Goal: Task Accomplishment & Management: Manage account settings

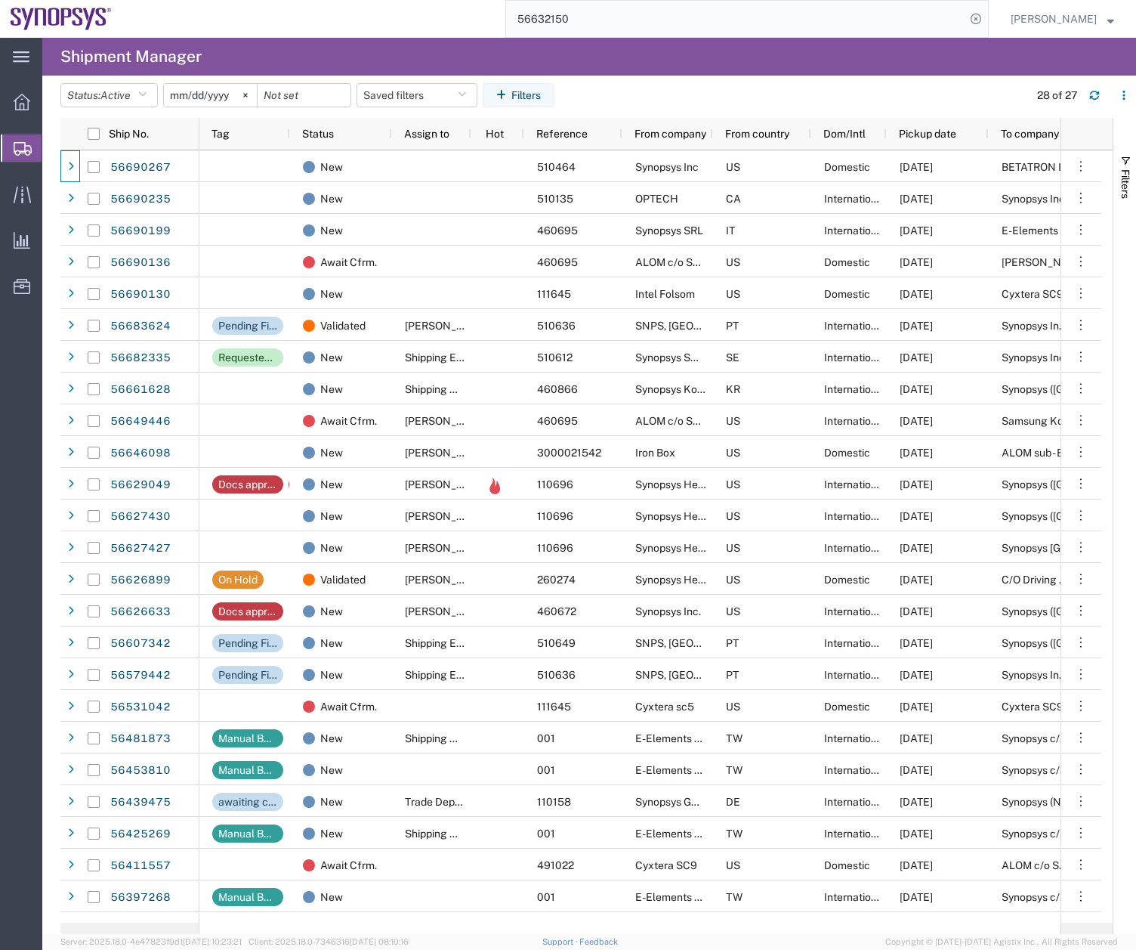
drag, startPoint x: 595, startPoint y: 18, endPoint x: 427, endPoint y: 41, distance: 169.3
click at [429, 41] on div "main_menu Created with Sketch. Collapse Menu Overview Shipments Shipment Manage…" at bounding box center [568, 494] width 1136 height 912
type input "56626899"
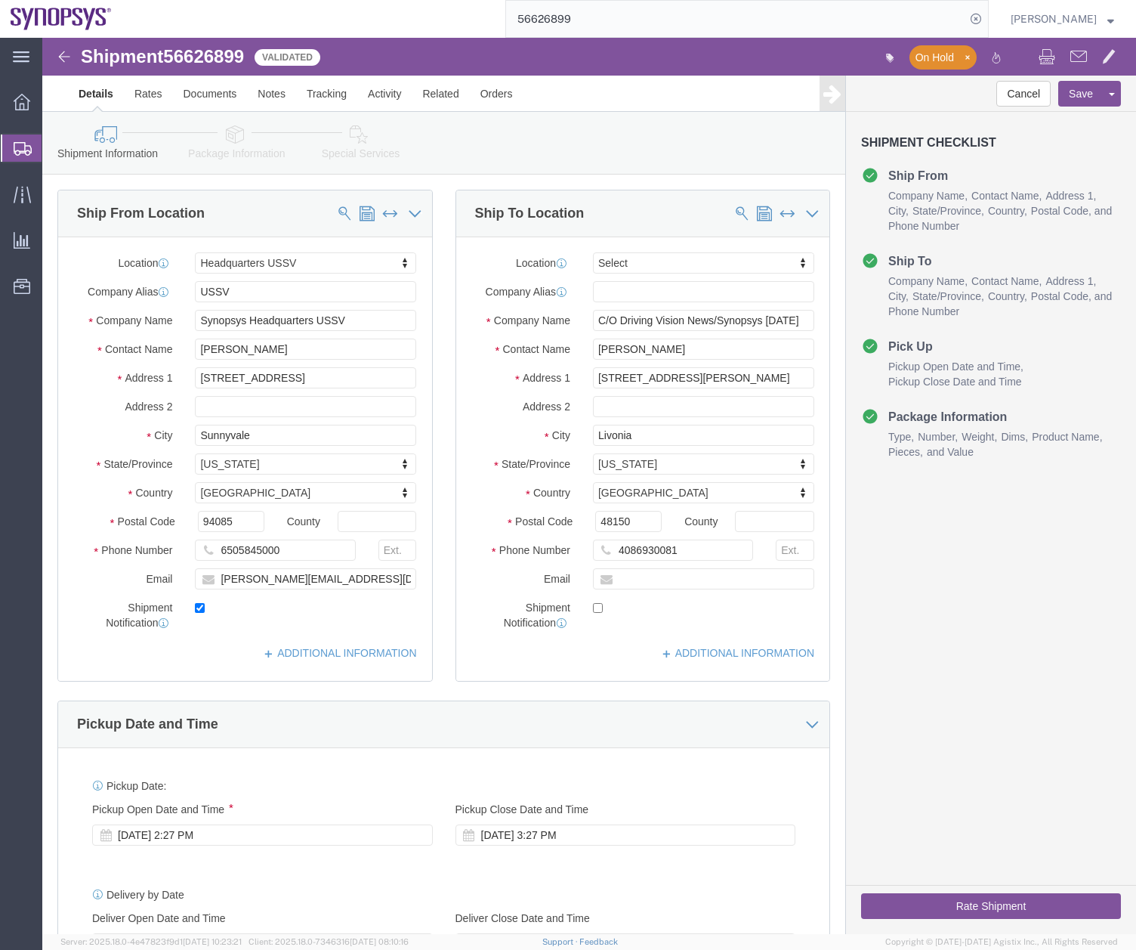
select select "63204"
select select
click icon
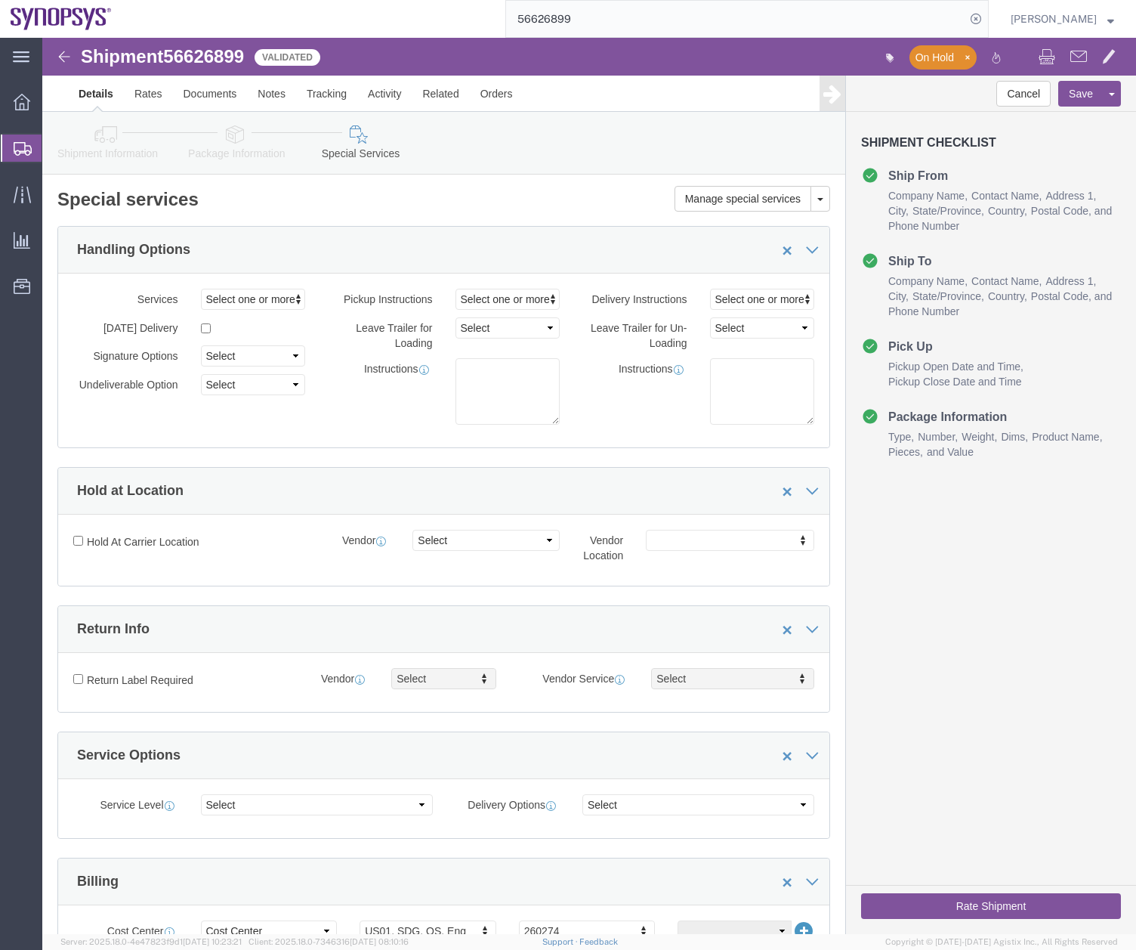
click button "Rate Shipment"
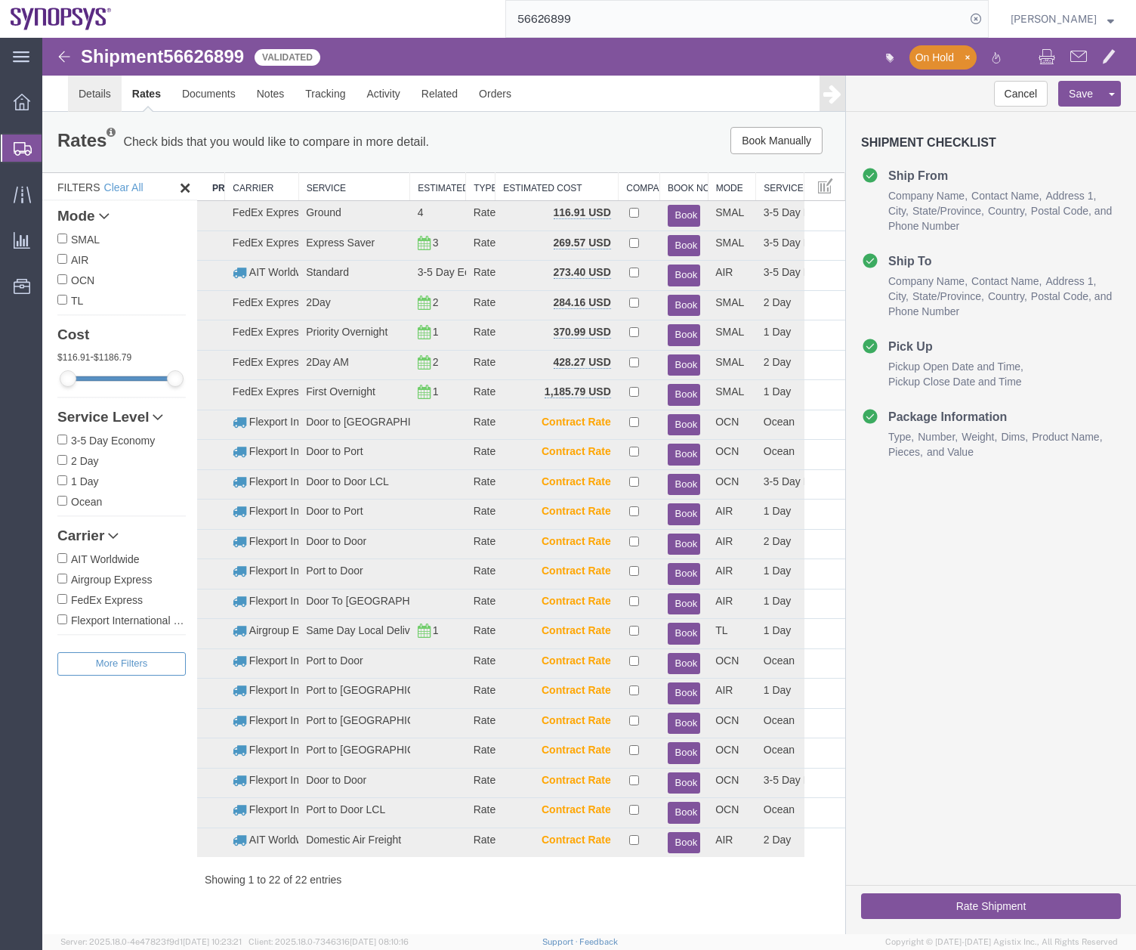
click at [82, 95] on link "Details" at bounding box center [95, 94] width 54 height 36
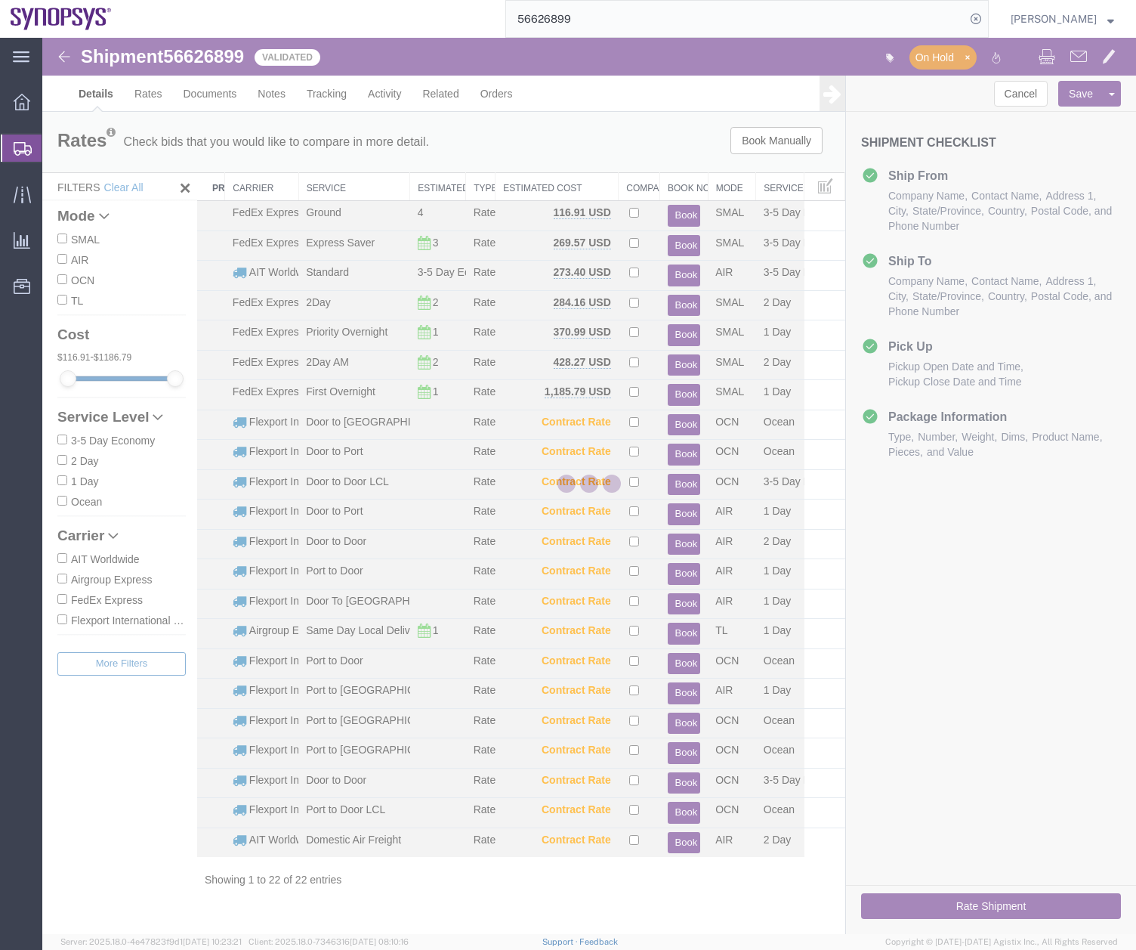
select select "63204"
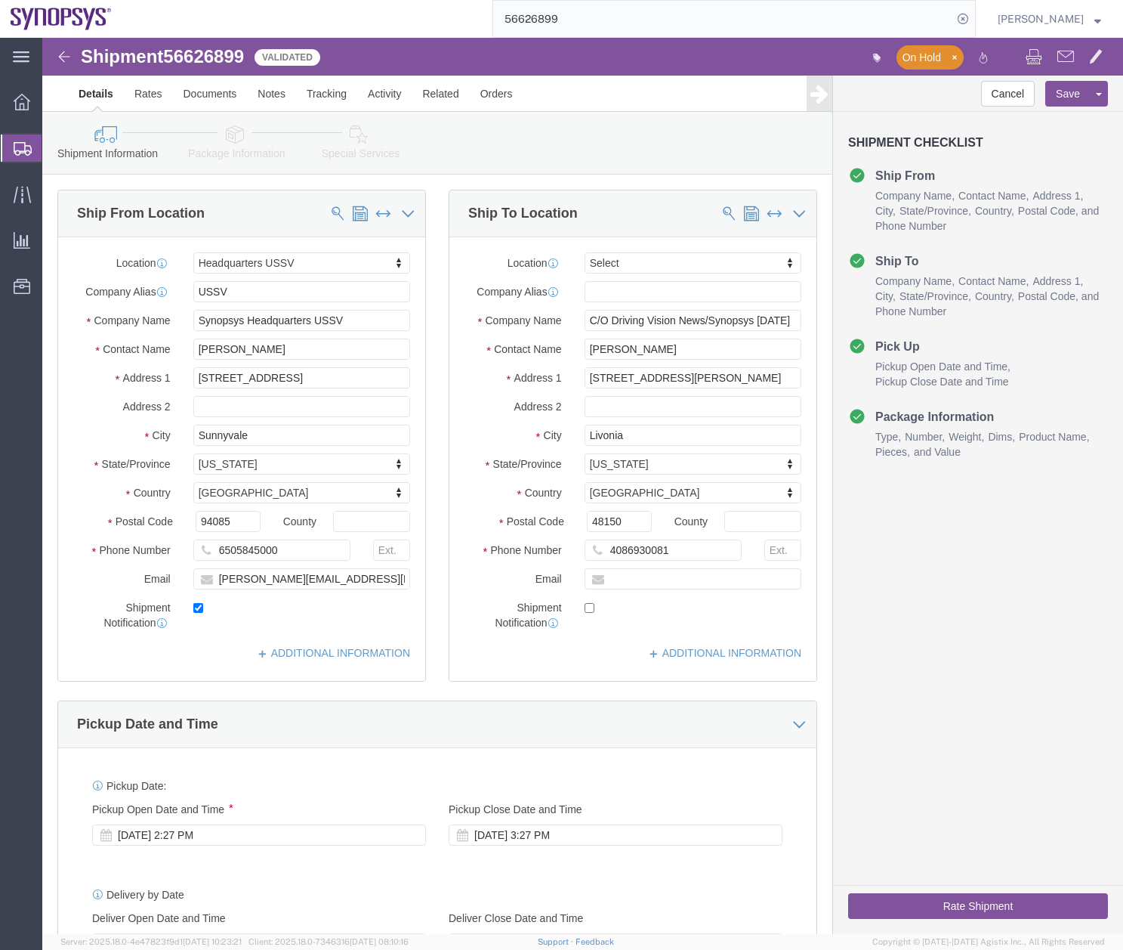
click div "Rate Shipment"
click button "Rate Shipment"
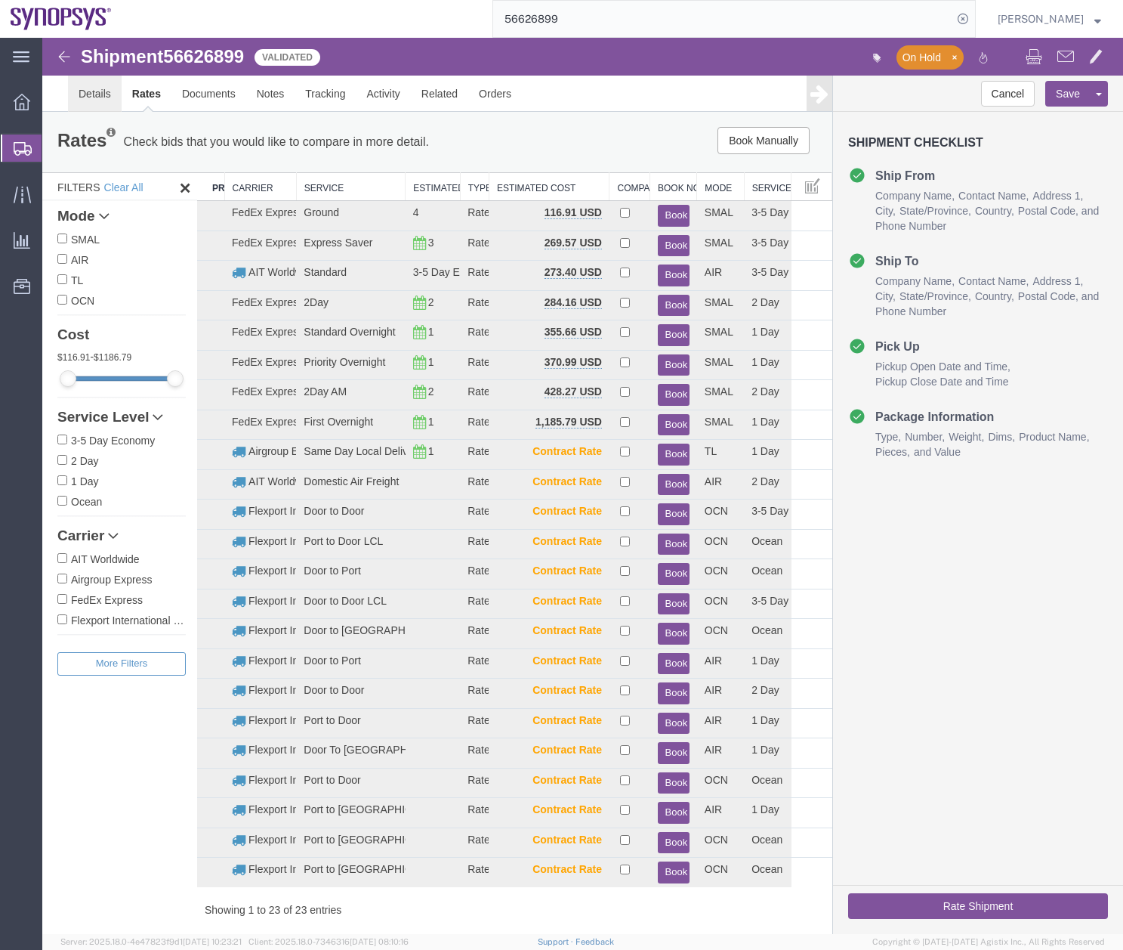
click at [91, 90] on link "Details" at bounding box center [95, 94] width 54 height 36
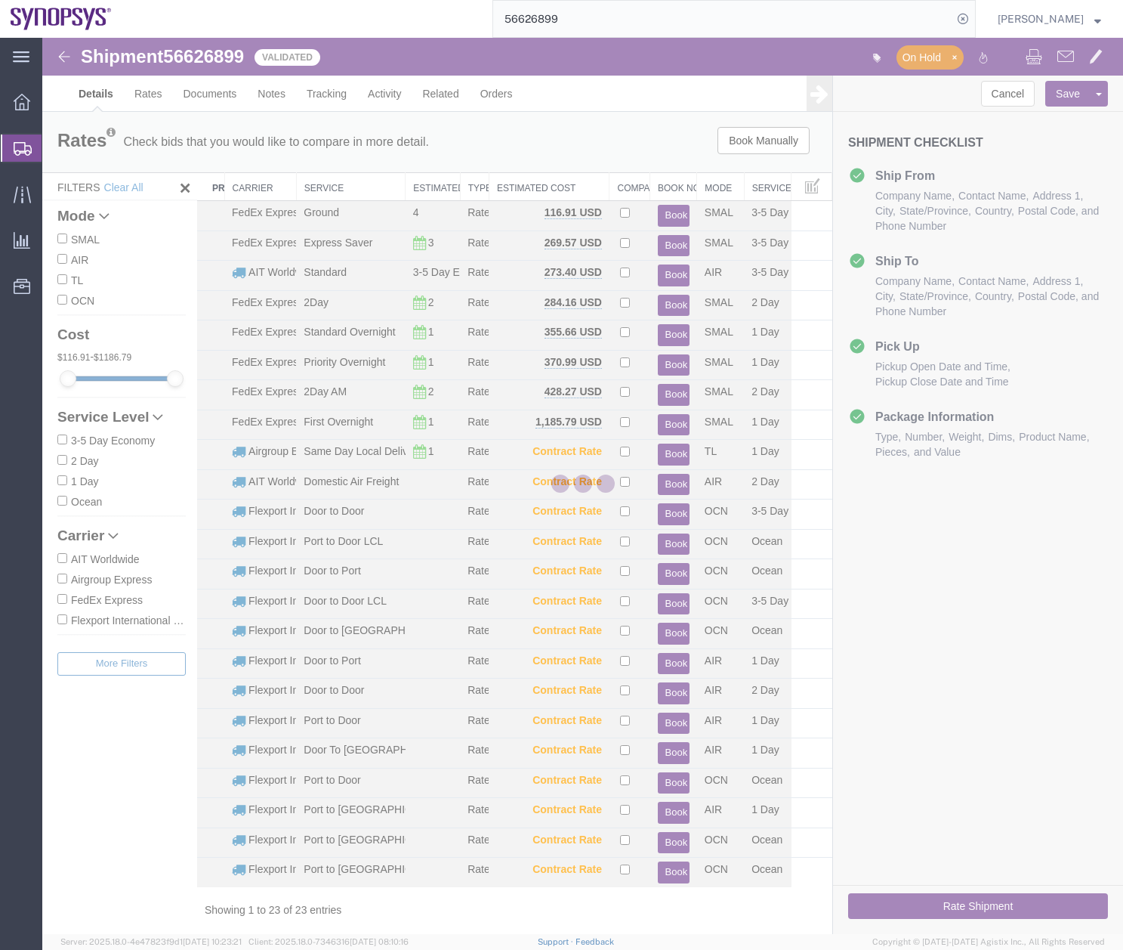
select select "63204"
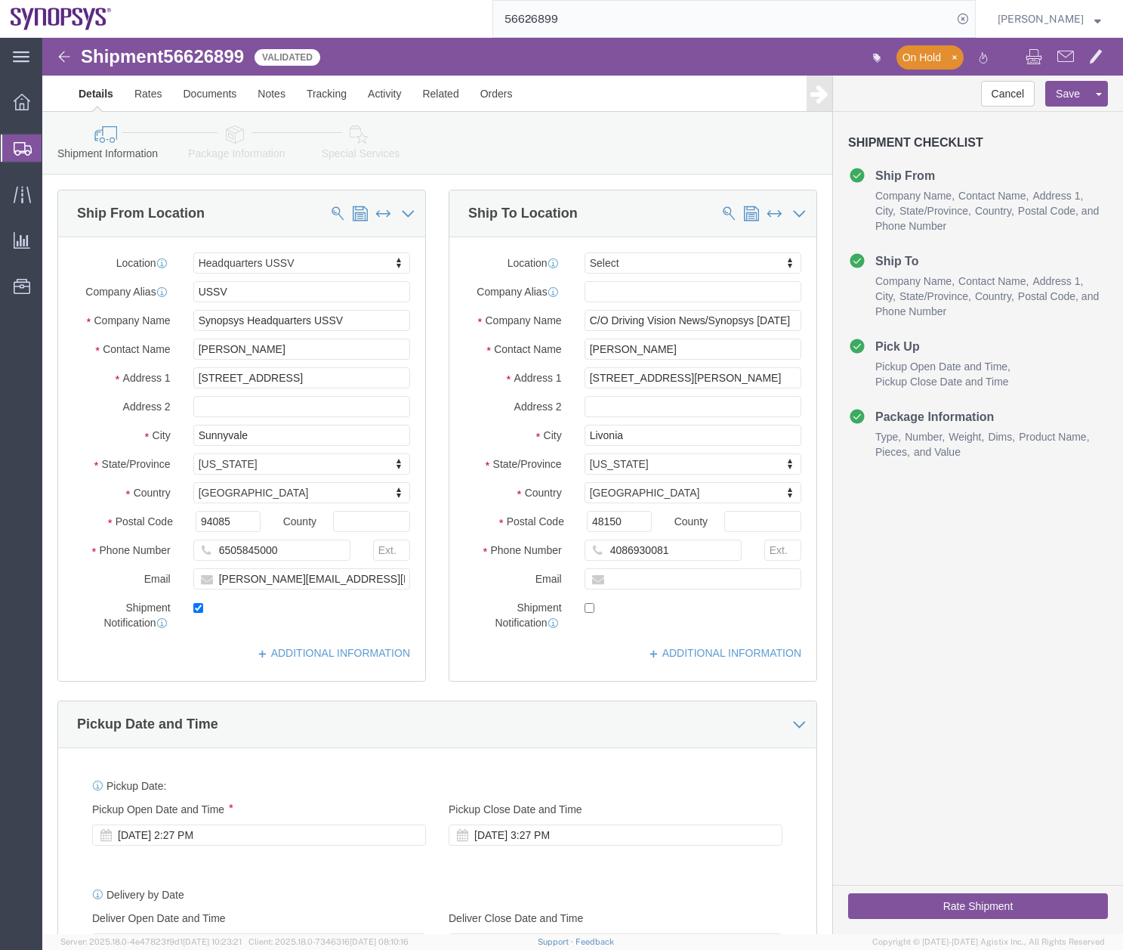
click icon
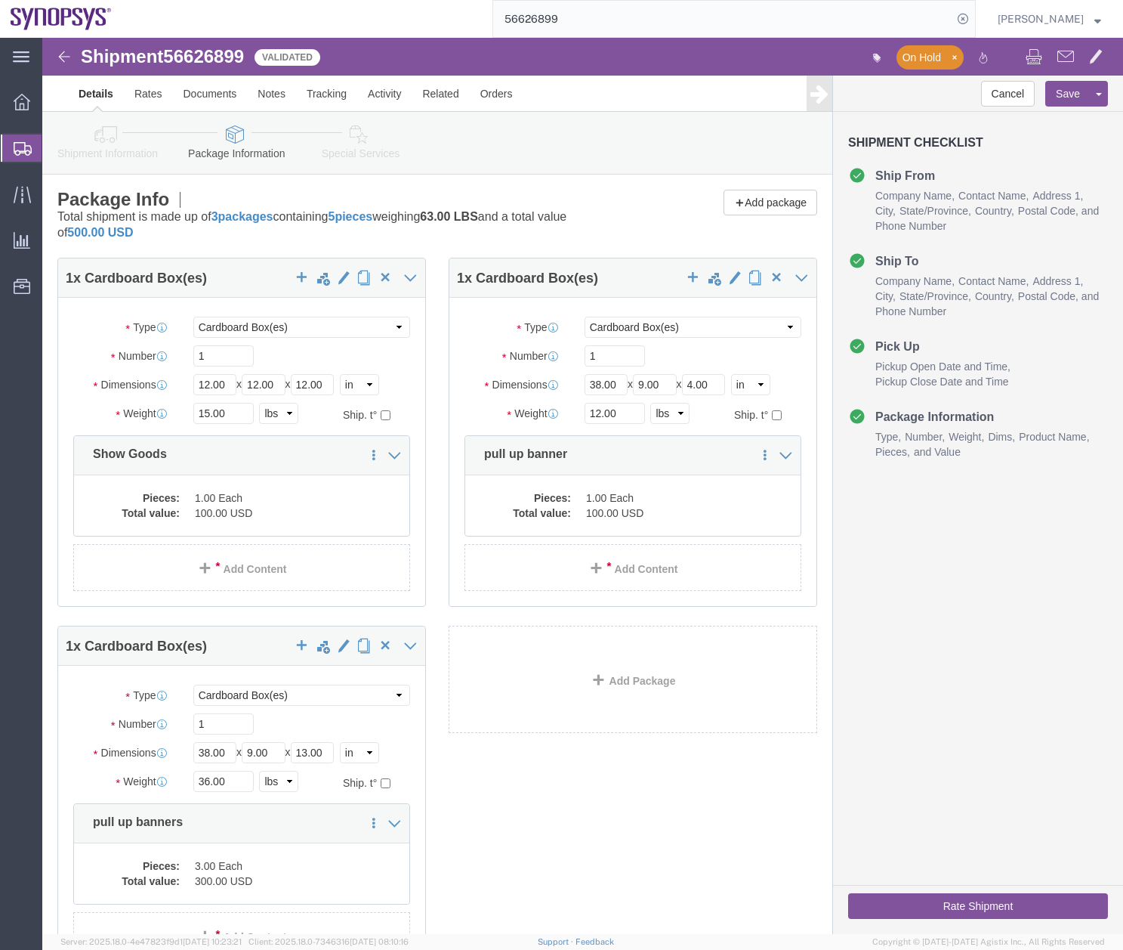
click button "Rate Shipment"
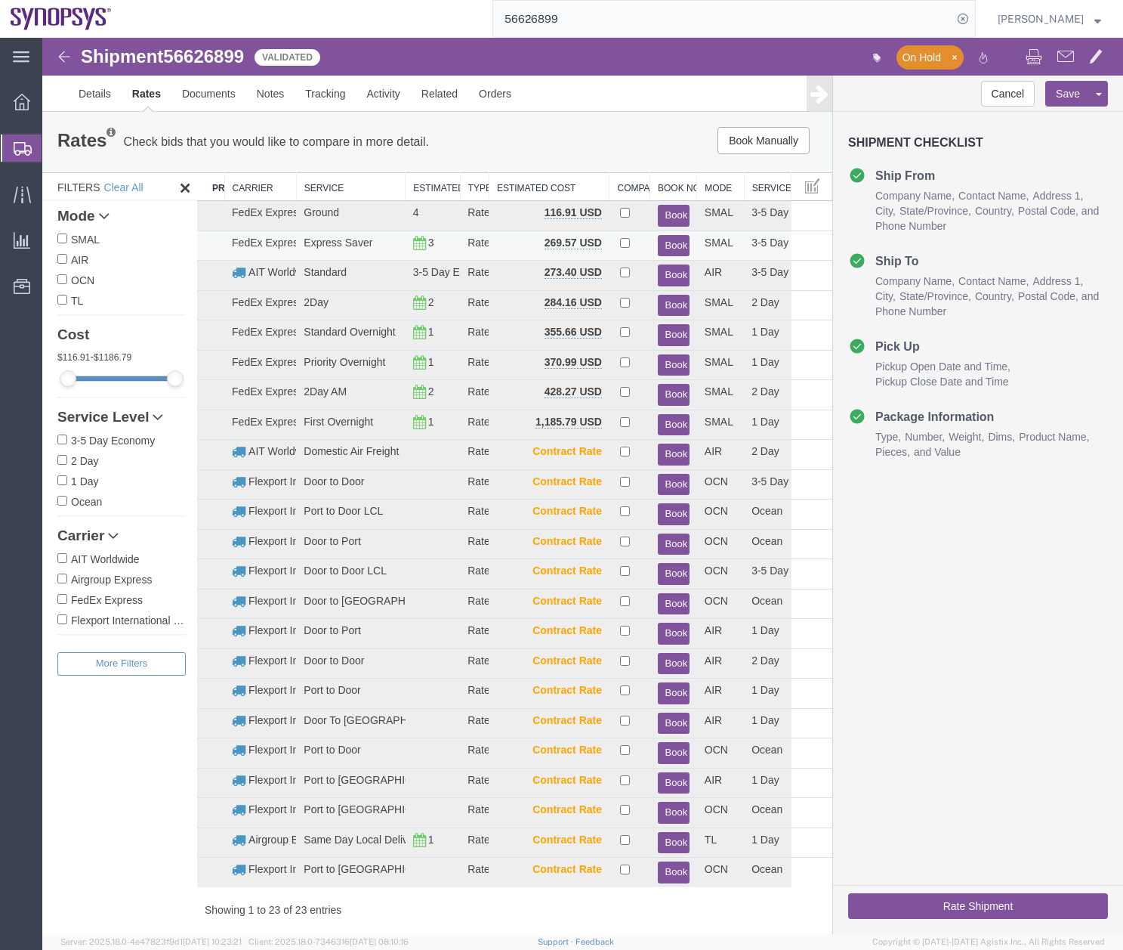
click at [664, 244] on button "Book" at bounding box center [674, 246] width 32 height 22
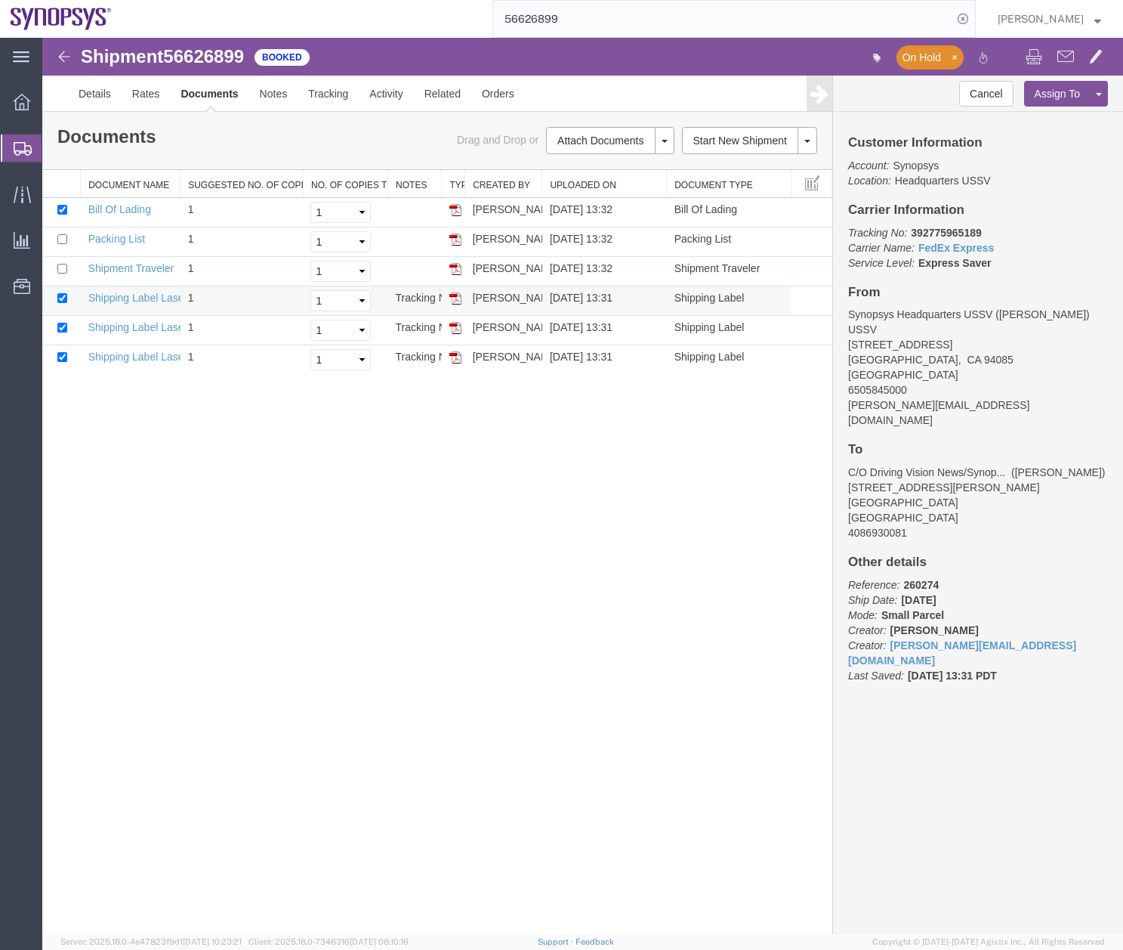
click at [459, 295] on img at bounding box center [456, 298] width 12 height 12
click at [456, 326] on img at bounding box center [456, 328] width 12 height 12
click at [454, 355] on img at bounding box center [456, 357] width 12 height 12
click at [85, 97] on link "Details" at bounding box center [95, 94] width 54 height 36
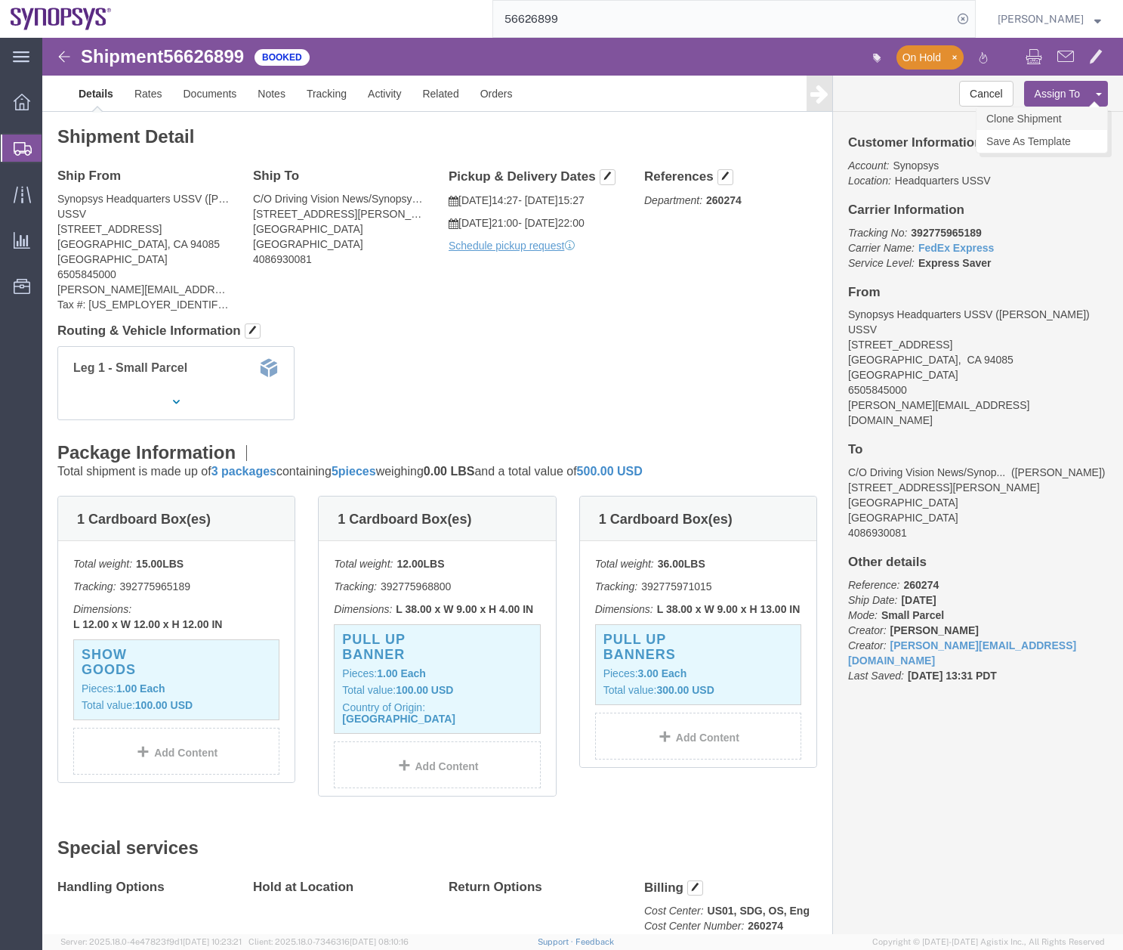
click link "Clone Shipment"
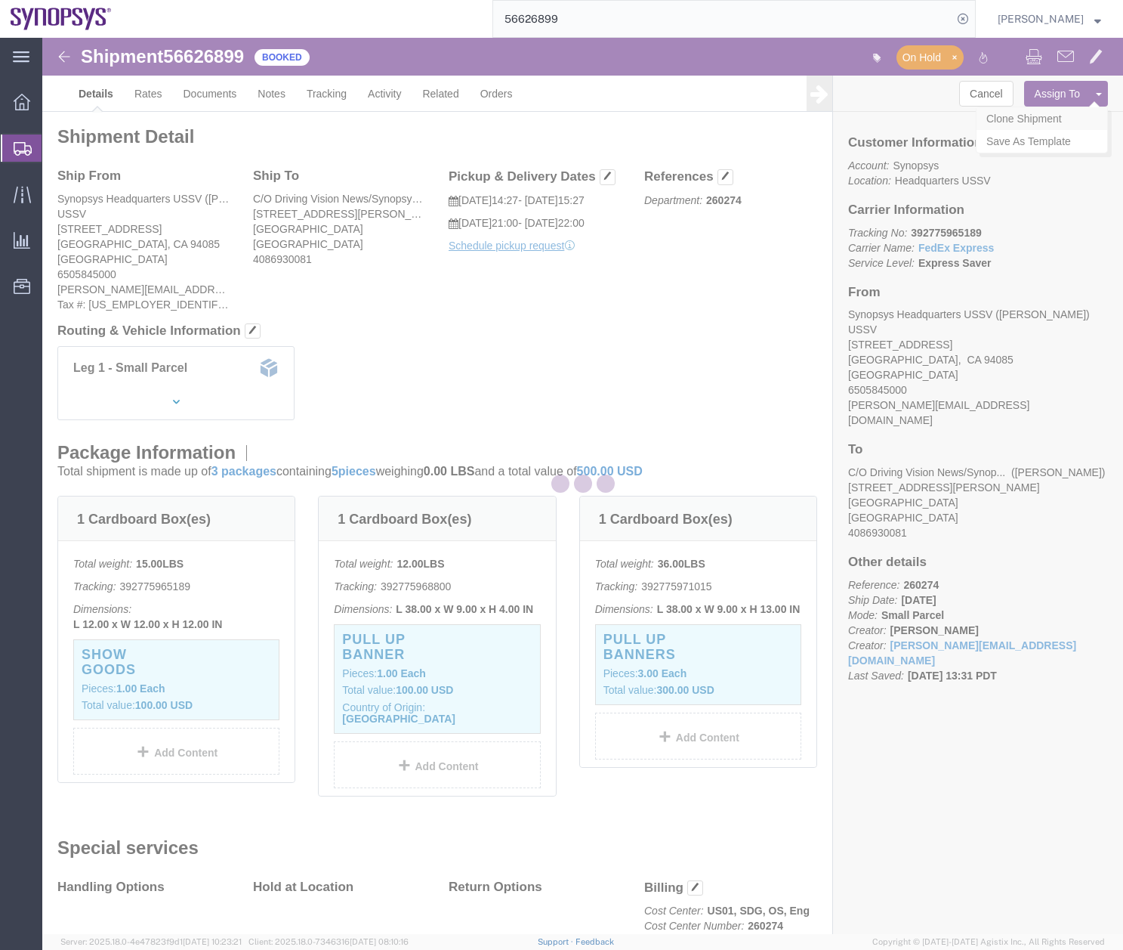
select select "63204"
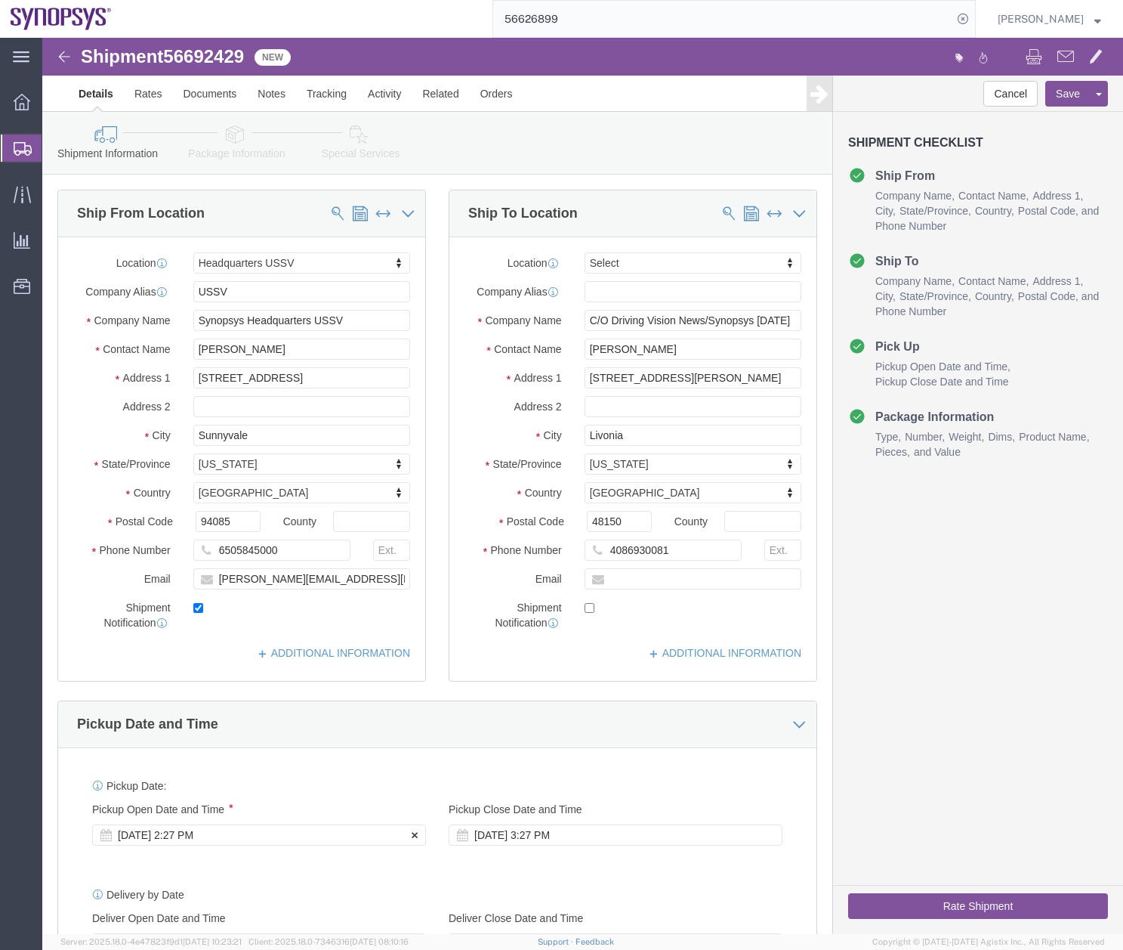
click div "[DATE] 2:27 PM"
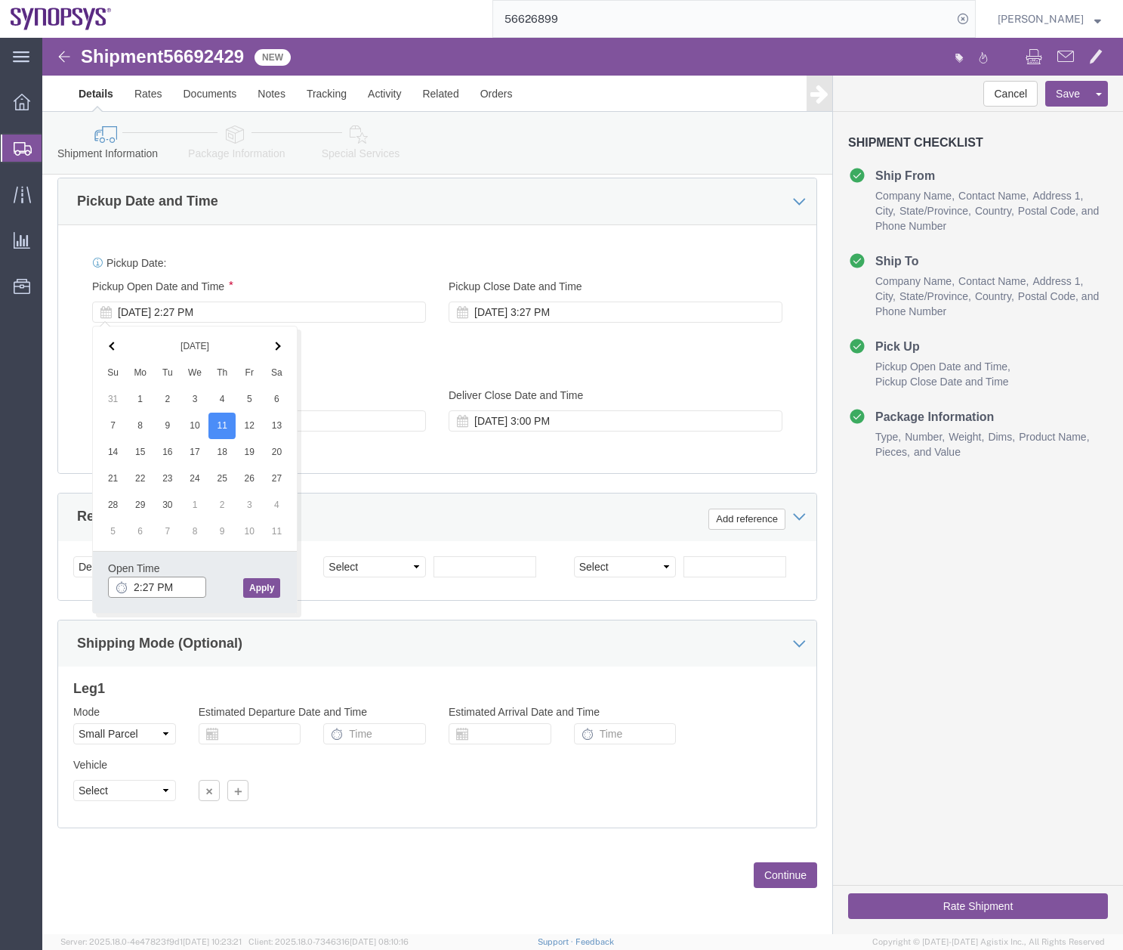
click input "2:27 PM"
click input "8:27 PM"
click input "8:30 PM"
type input "8:30 AM"
click button "Apply"
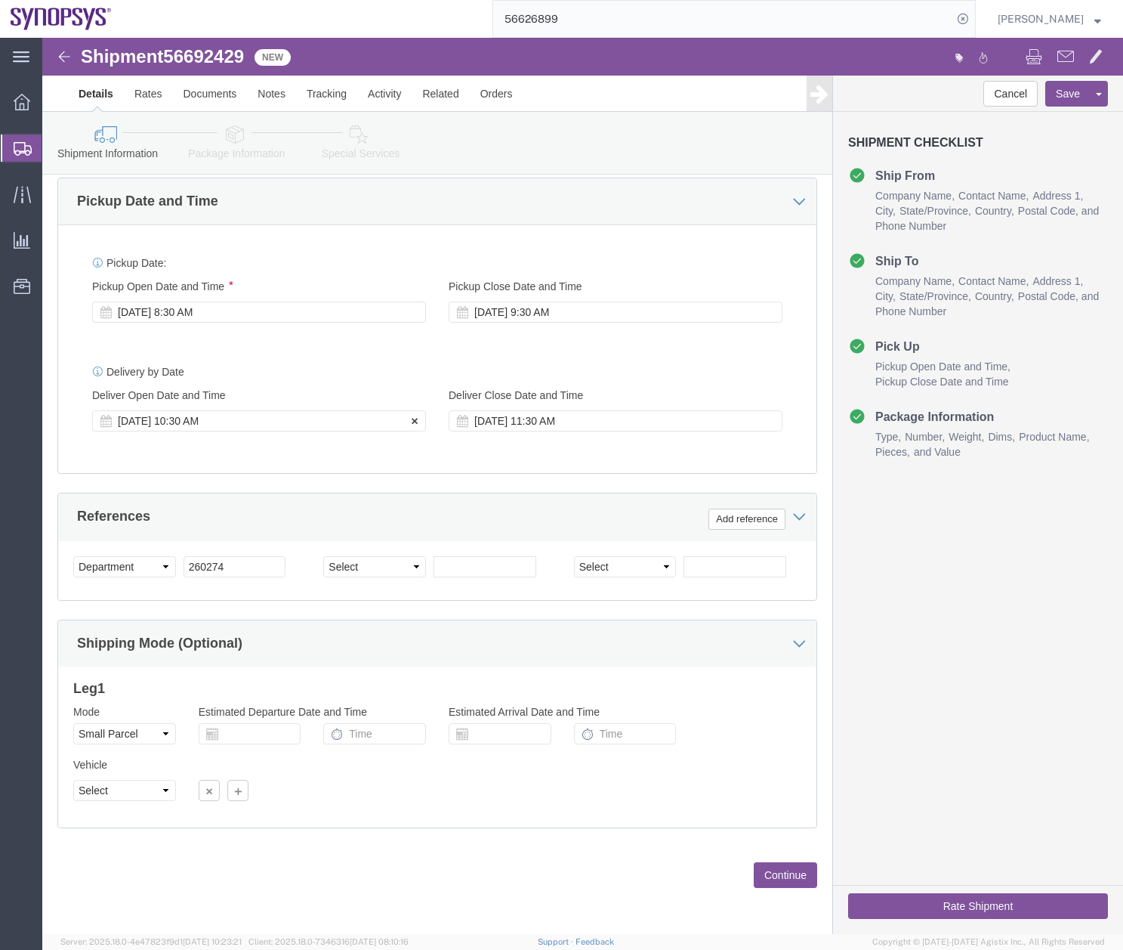
click div "[DATE] 10:30 AM"
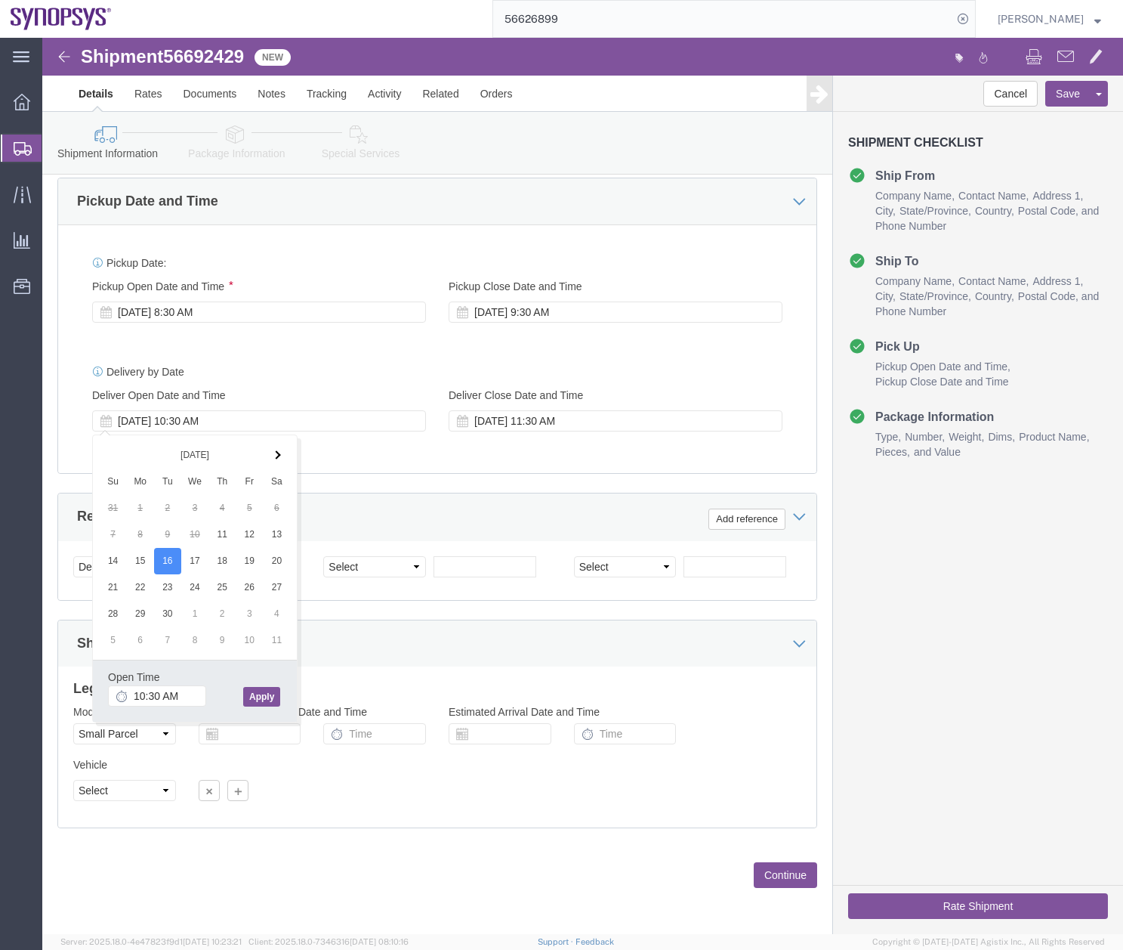
click button "Apply"
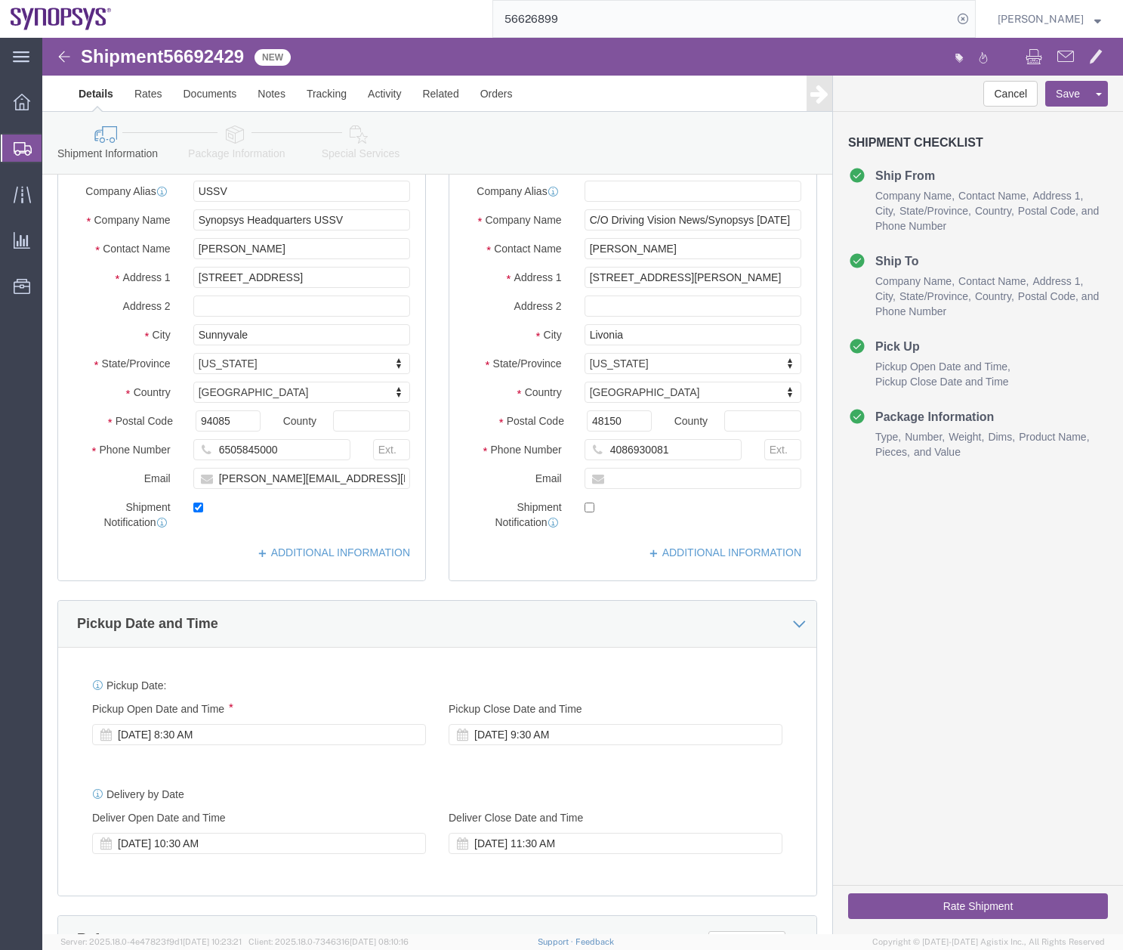
scroll to position [0, 0]
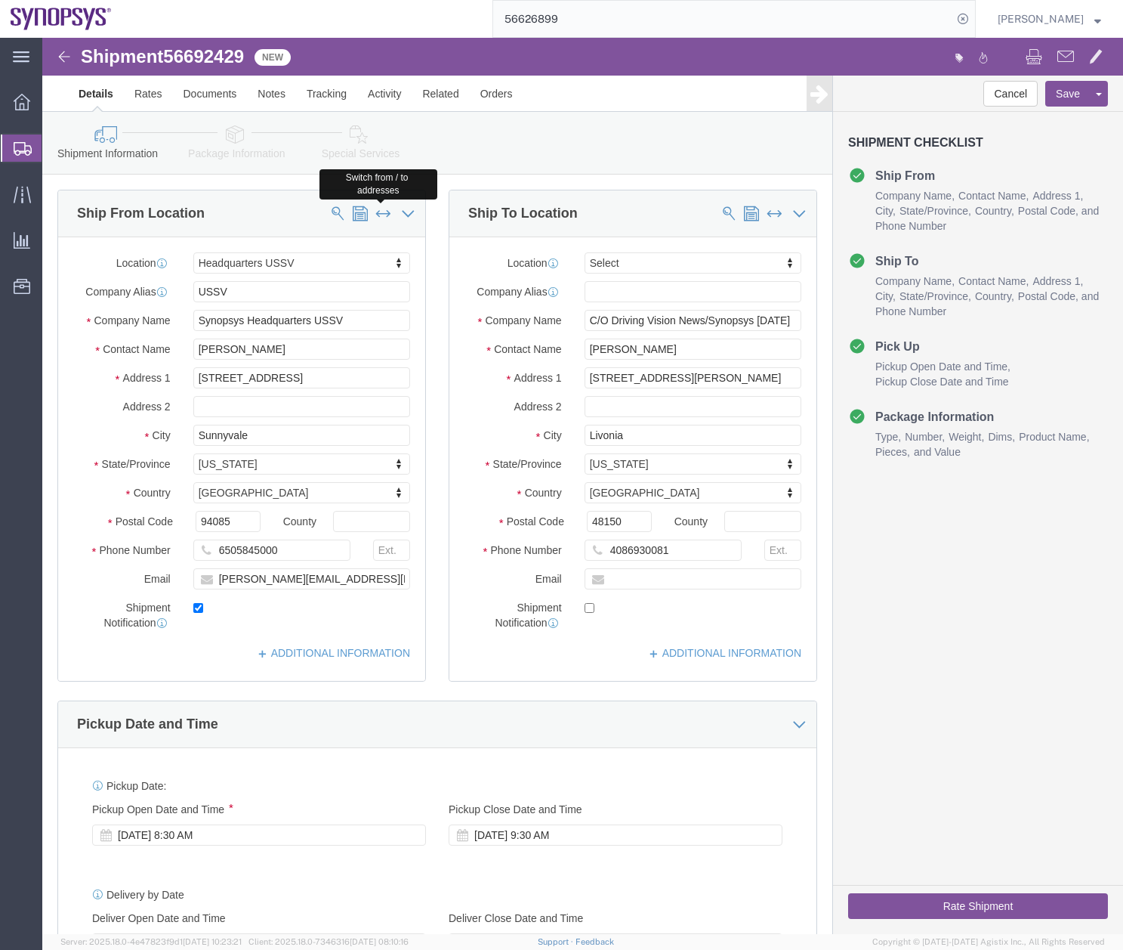
click span
select select
type input "C/O Driving Vision News/Synopsys [DATE]"
type input "[PERSON_NAME]"
type input "[STREET_ADDRESS][PERSON_NAME]"
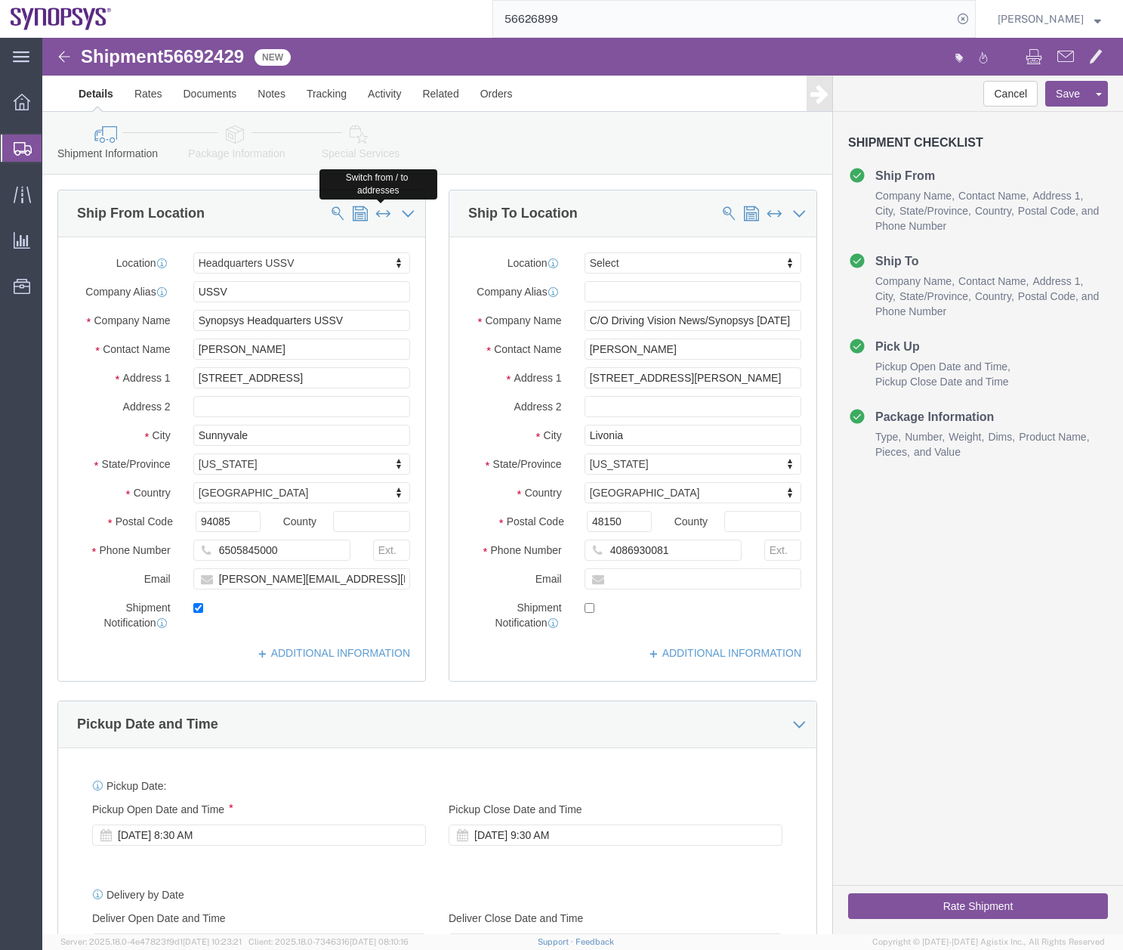
type input "Livonia"
select select "MI"
type input "48150"
type input "4086930081"
select select "63204"
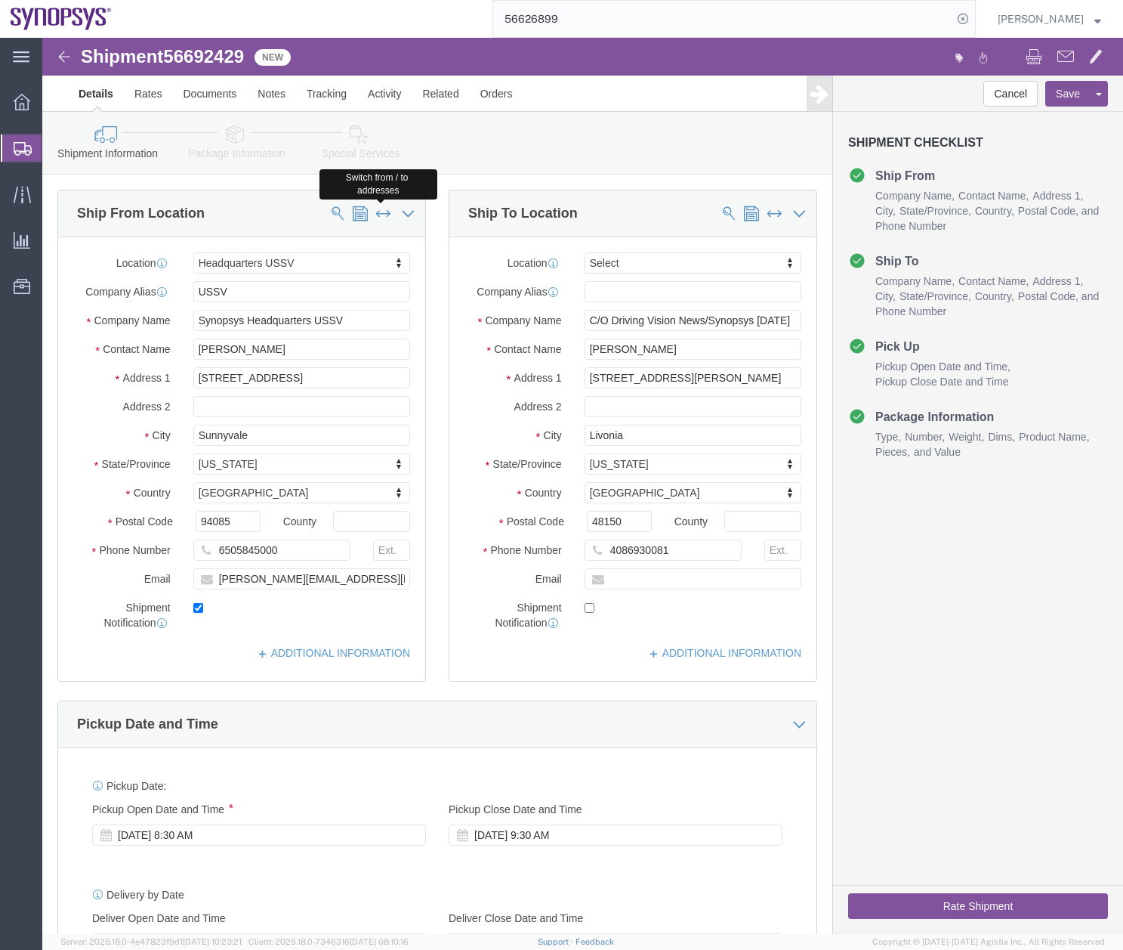
type input "USSV"
type input "Synopsys Headquarters USSV"
type input "[PERSON_NAME]"
type input "[STREET_ADDRESS]"
type input "Sunnyvale"
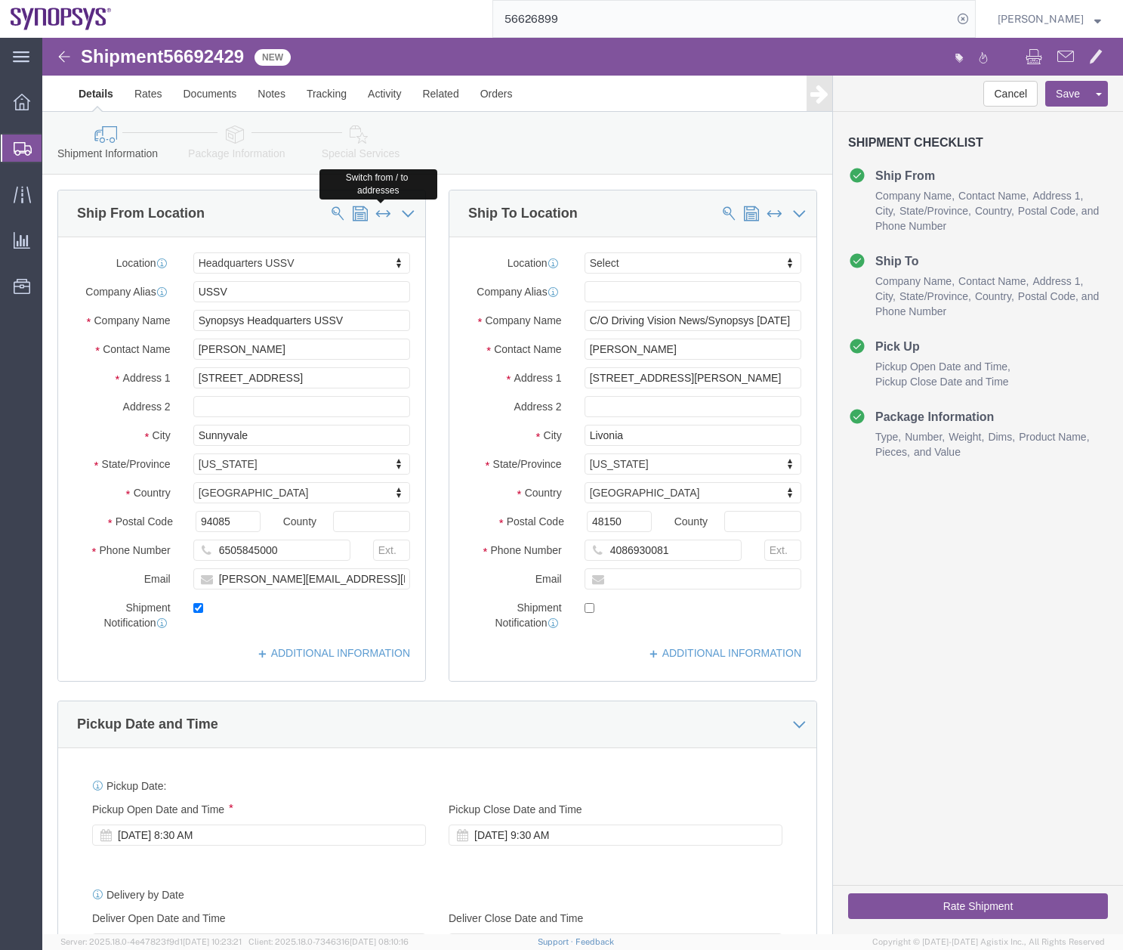
select select "CA"
type input "94085"
type input "6505845000"
type input "[PERSON_NAME][EMAIL_ADDRESS][DOMAIN_NAME]"
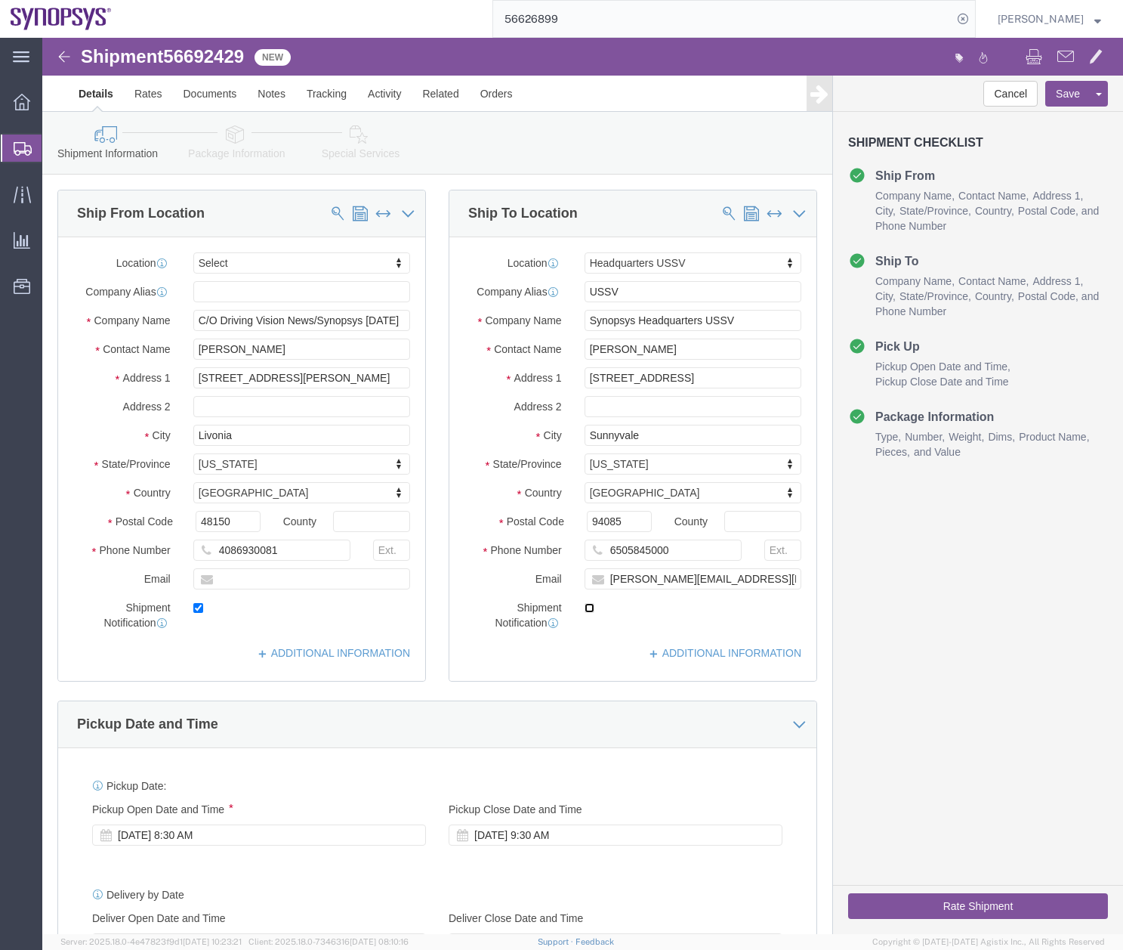
click input "checkbox"
checkbox input "true"
click input "checkbox"
checkbox input "false"
click icon
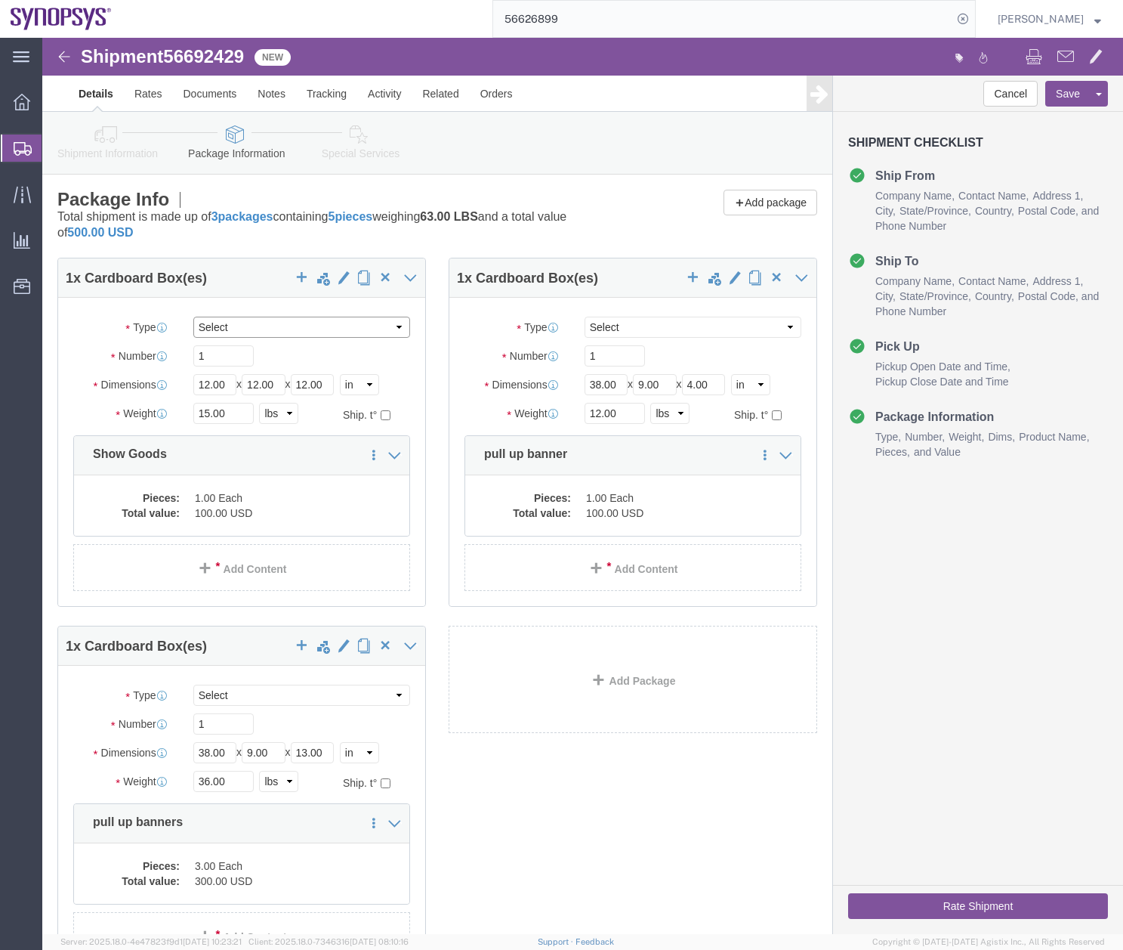
click select "Select Envelope Large Box Medium Box PAK Rack Small Box Tube Your Packaging"
select select "YRPK"
click select "Select Envelope Large Box Medium Box PAK Rack Small Box Tube Your Packaging"
select select "YRPK"
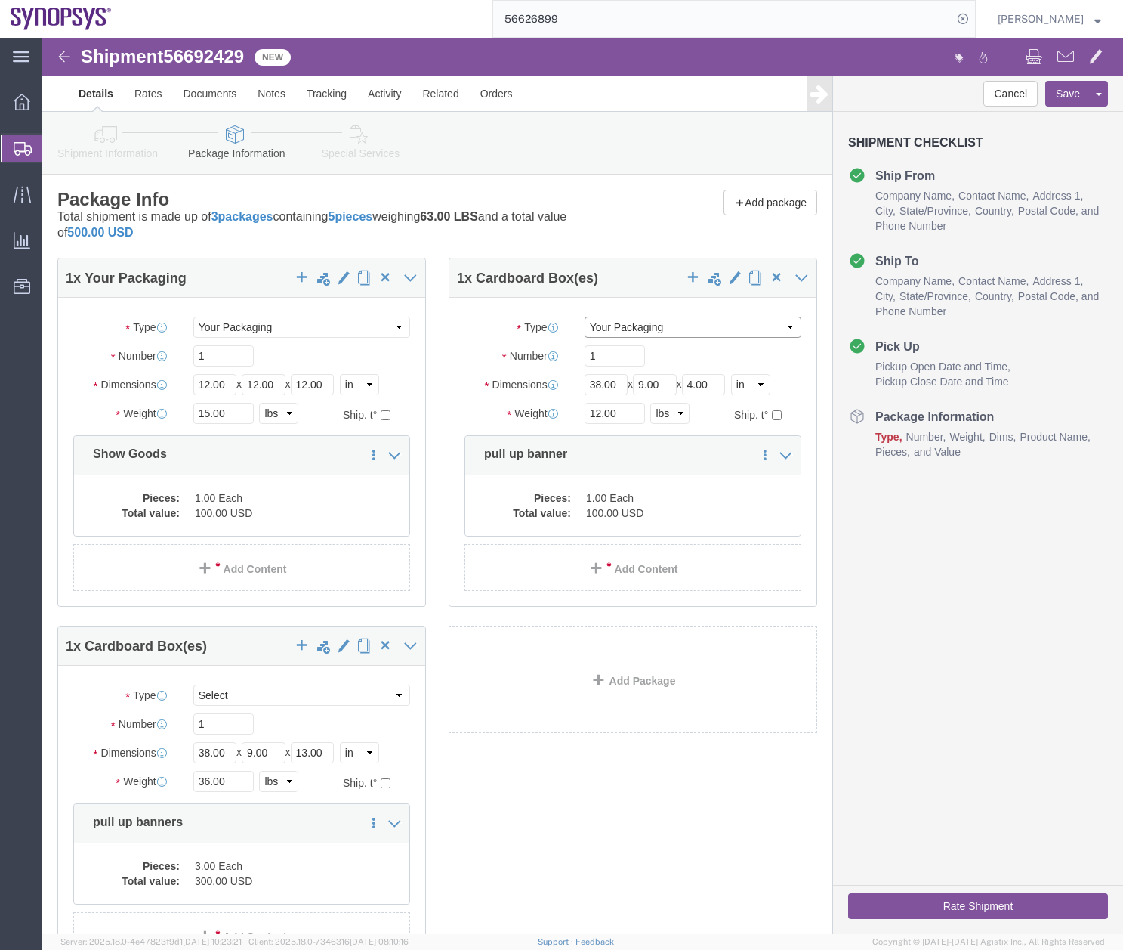
click select "Select Envelope Large Box Medium Box PAK Rack Small Box Tube Your Packaging"
select select "YRPK"
click select "Select Envelope Large Box Medium Box PAK Rack Small Box Tube Your Packaging"
click link "Special Services"
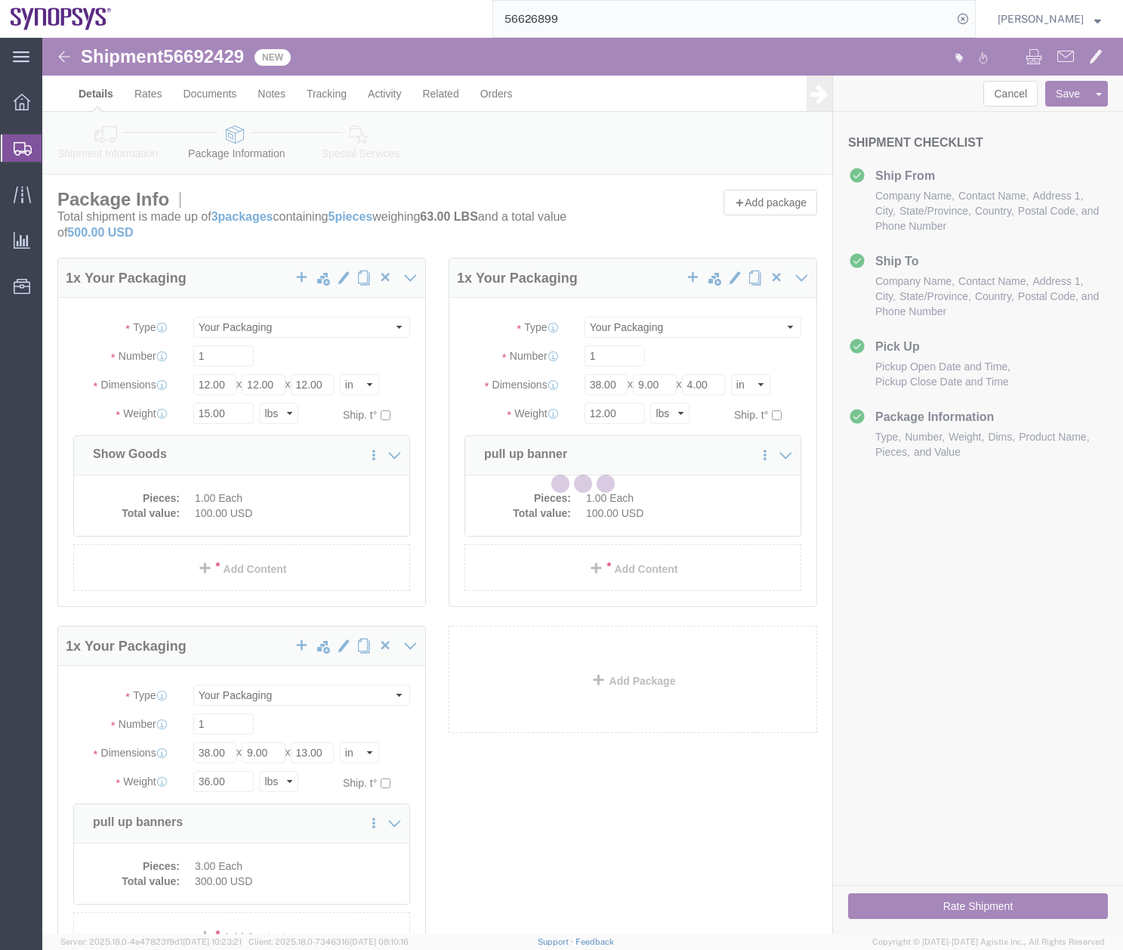
select select
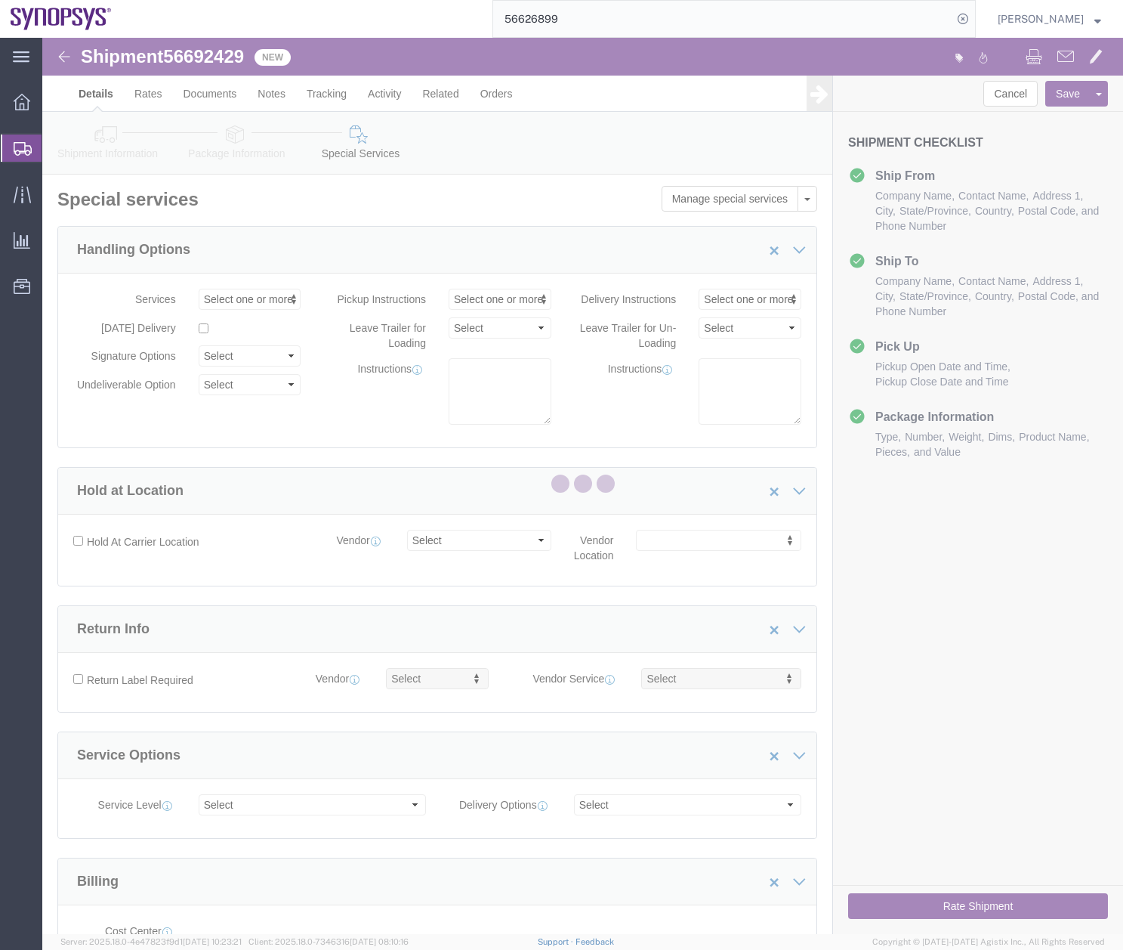
select select "COSTCENTER"
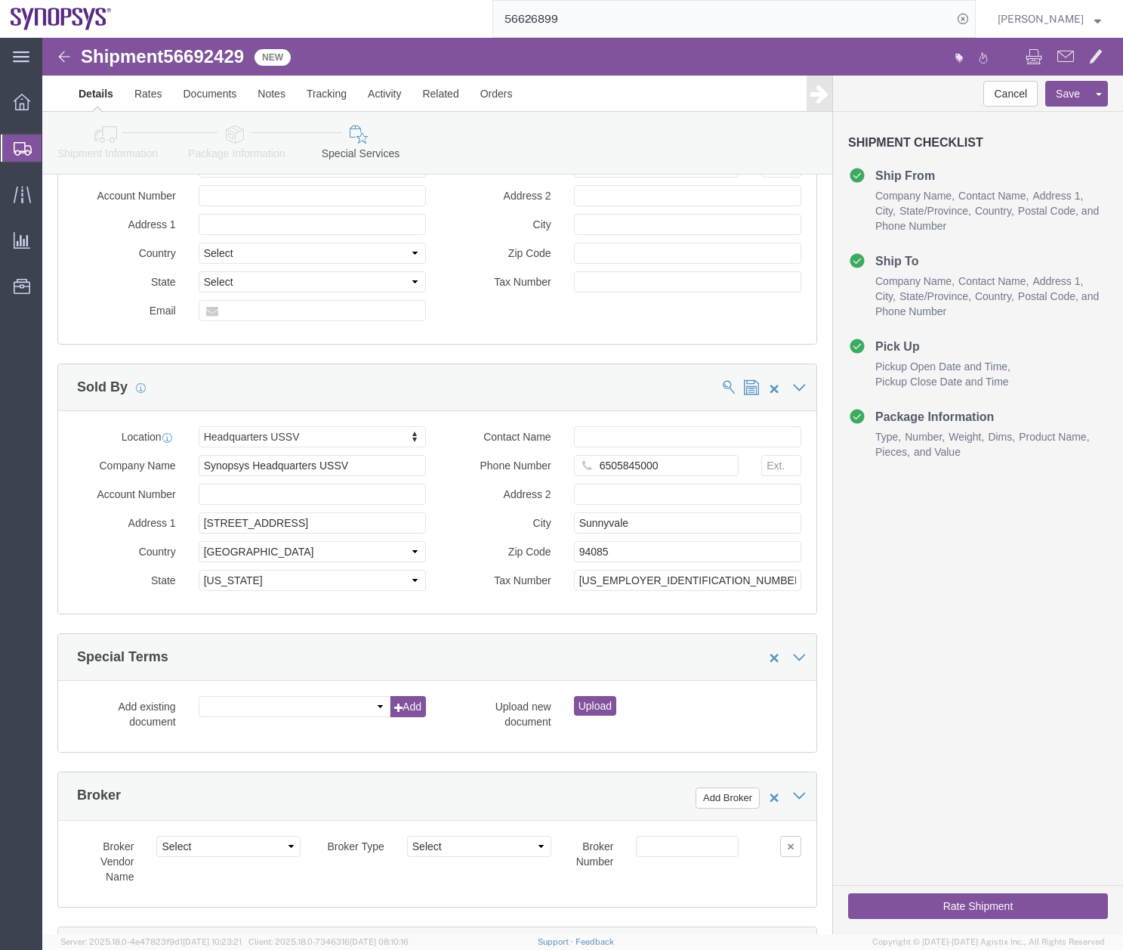
scroll to position [1979, 0]
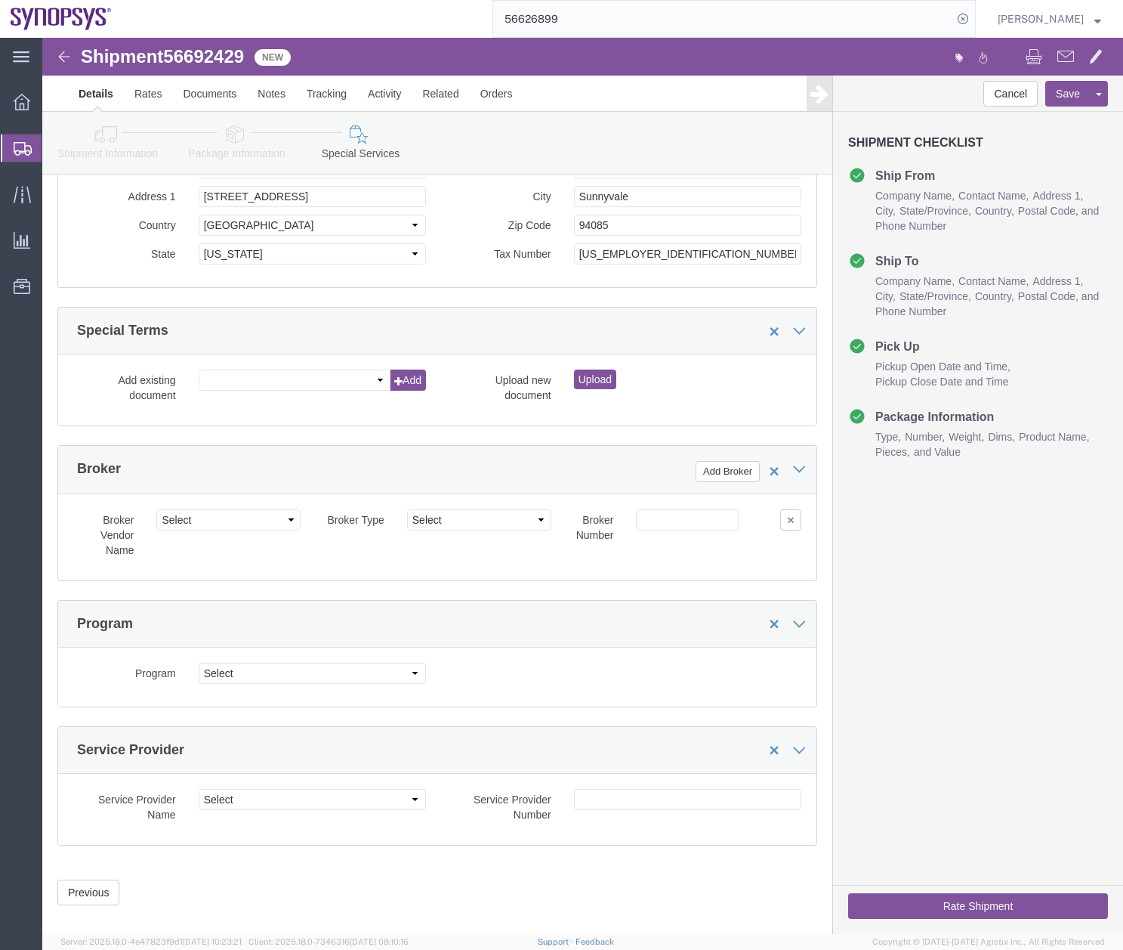
click icon
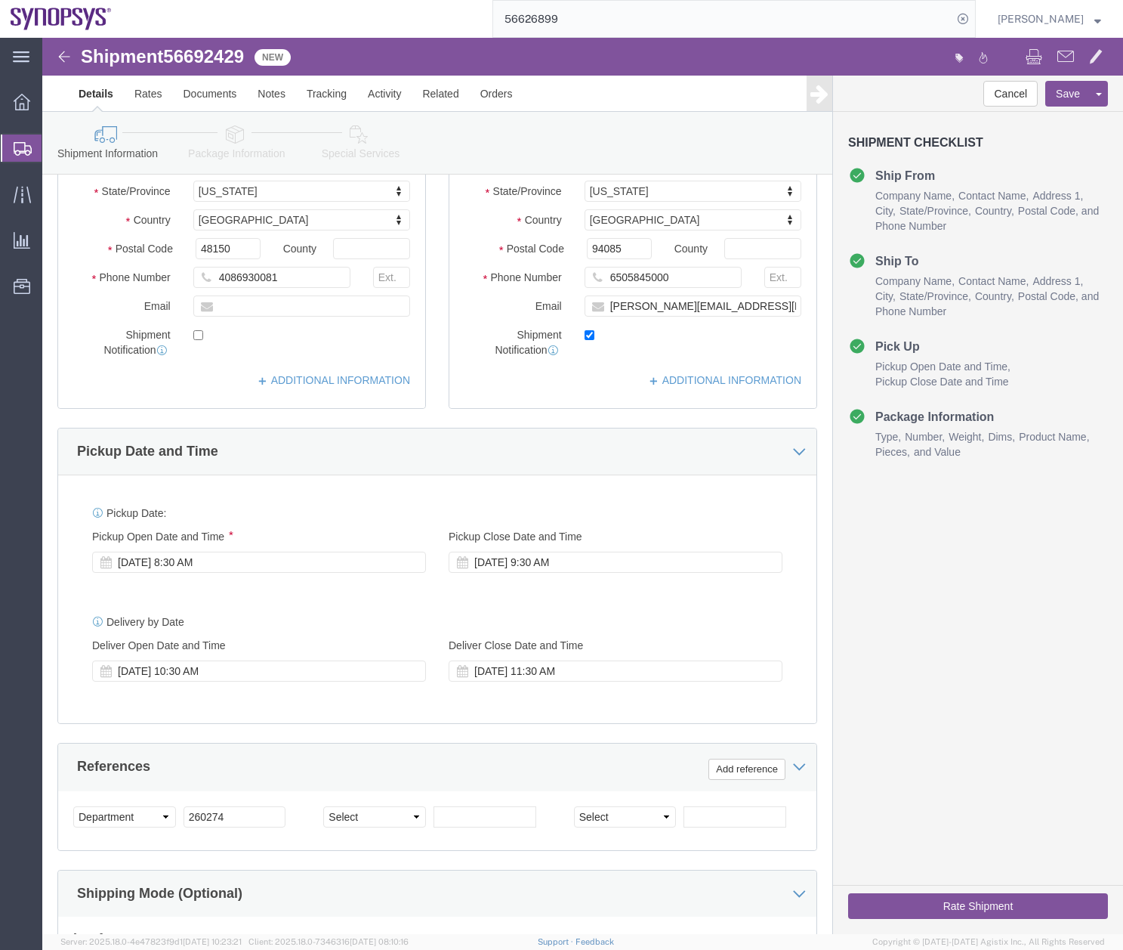
scroll to position [523, 0]
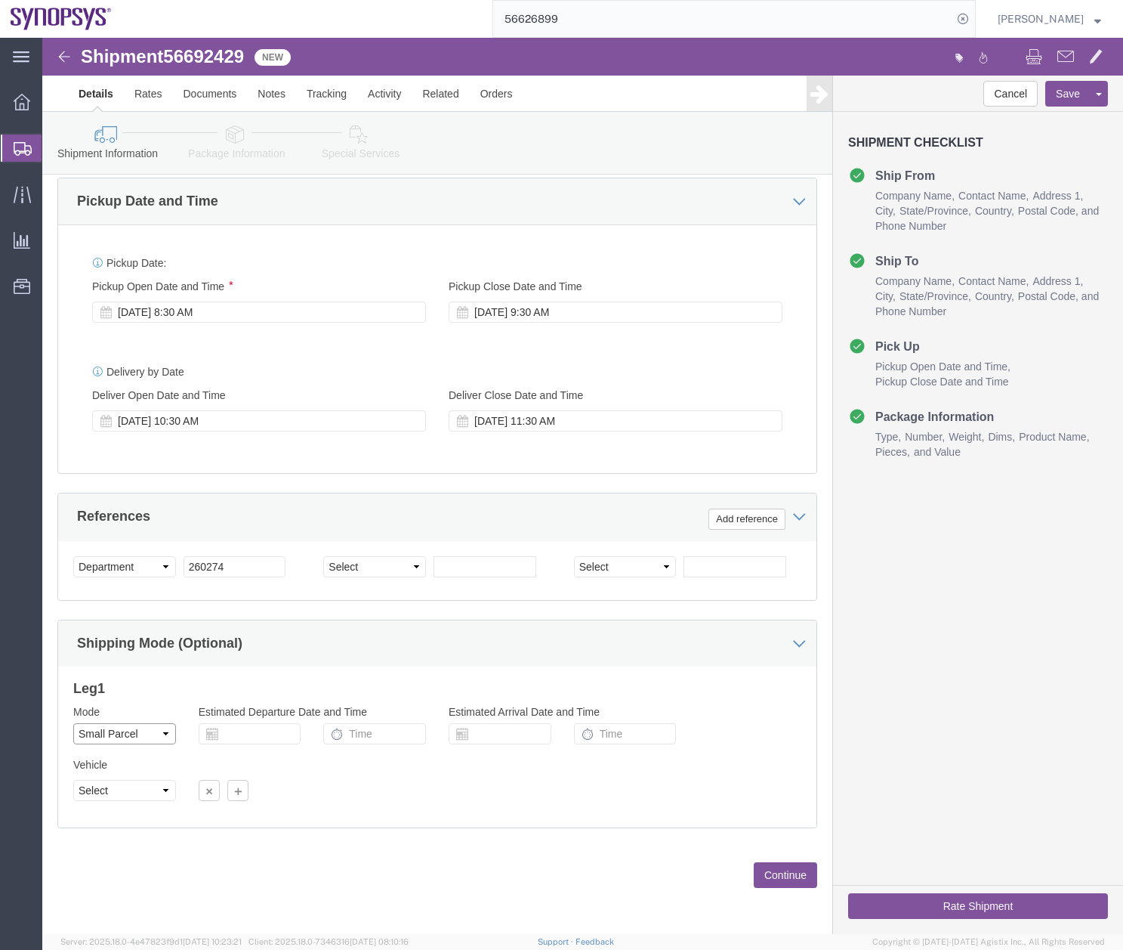
click select "Select Air Less than Truckload Multi-Leg Ocean Freight Rail Small Parcel Truckl…"
select select
click select "Select Air Less than Truckload Multi-Leg Ocean Freight Rail Small Parcel Truckl…"
click button "Rate Shipment"
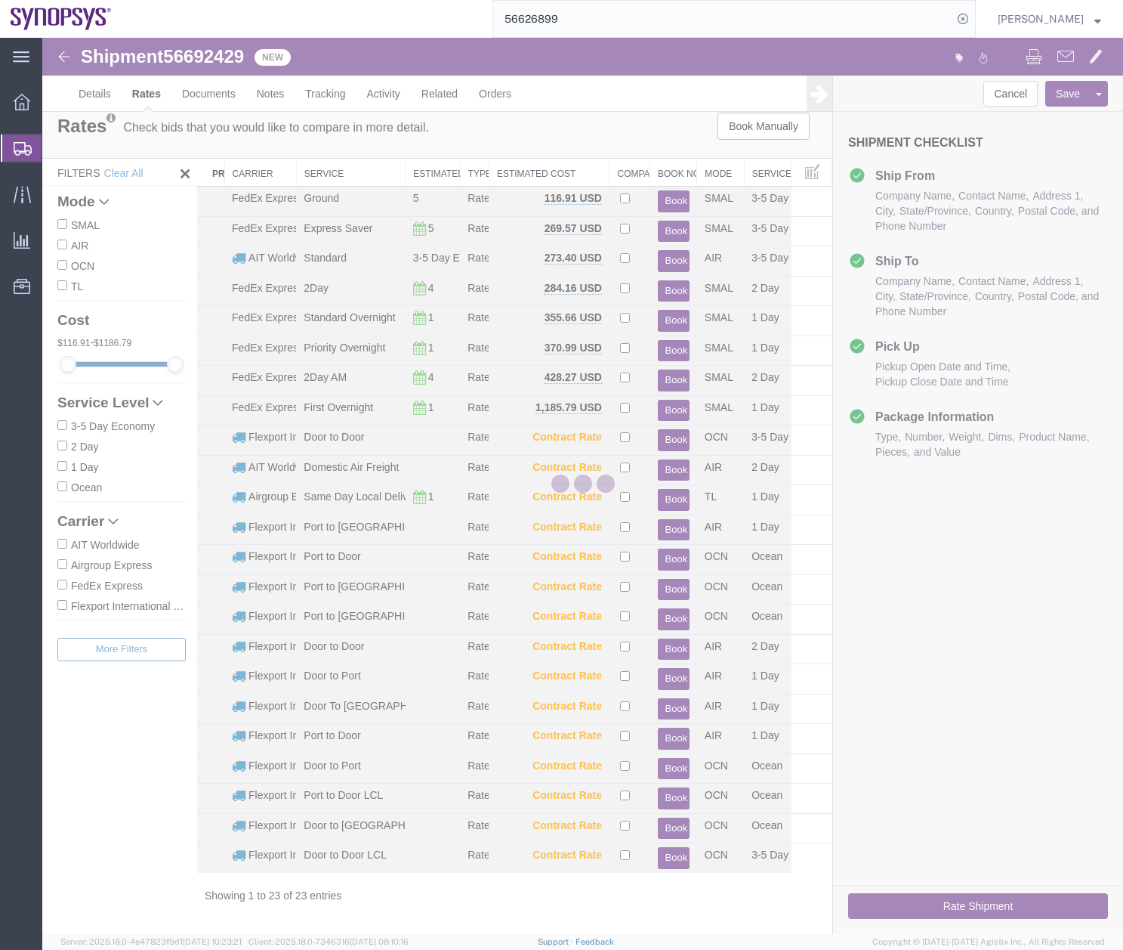
scroll to position [0, 0]
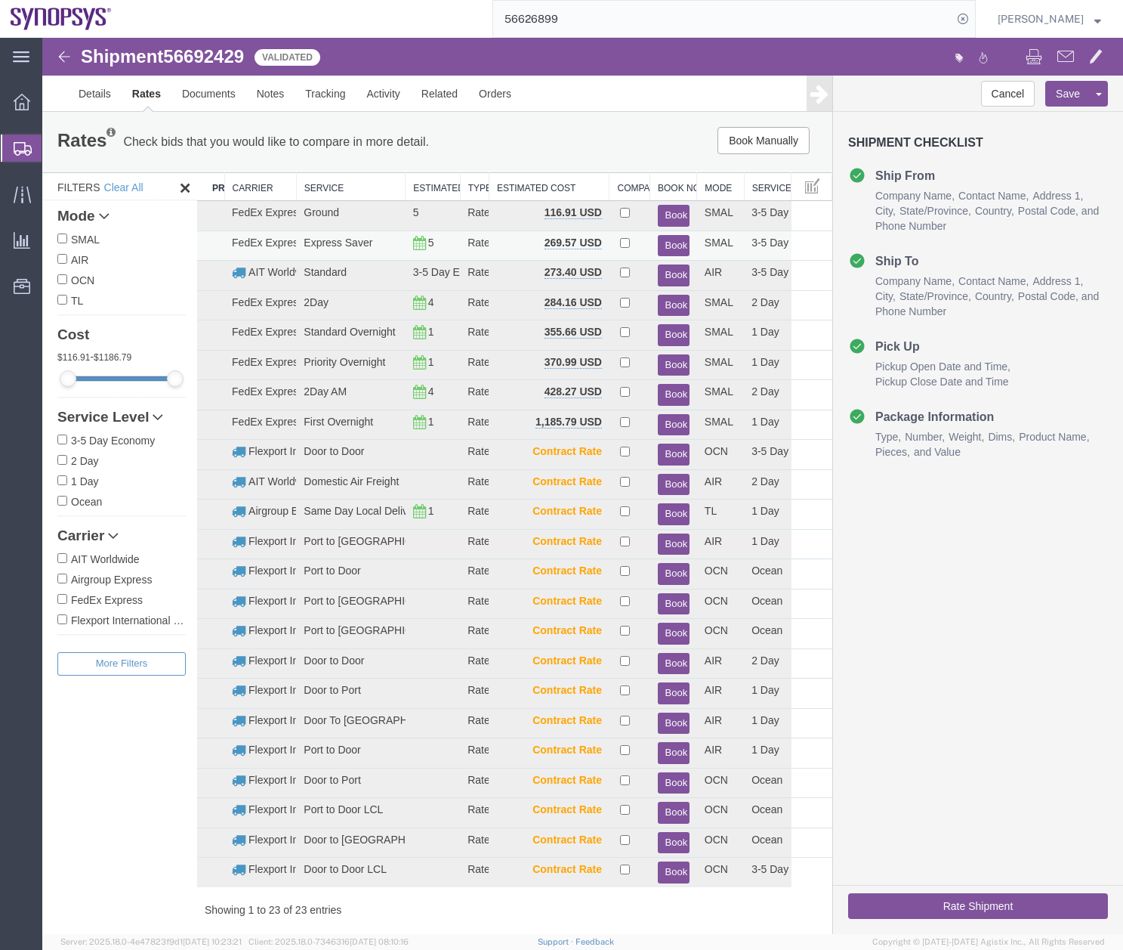
click at [666, 242] on button "Book" at bounding box center [674, 246] width 32 height 22
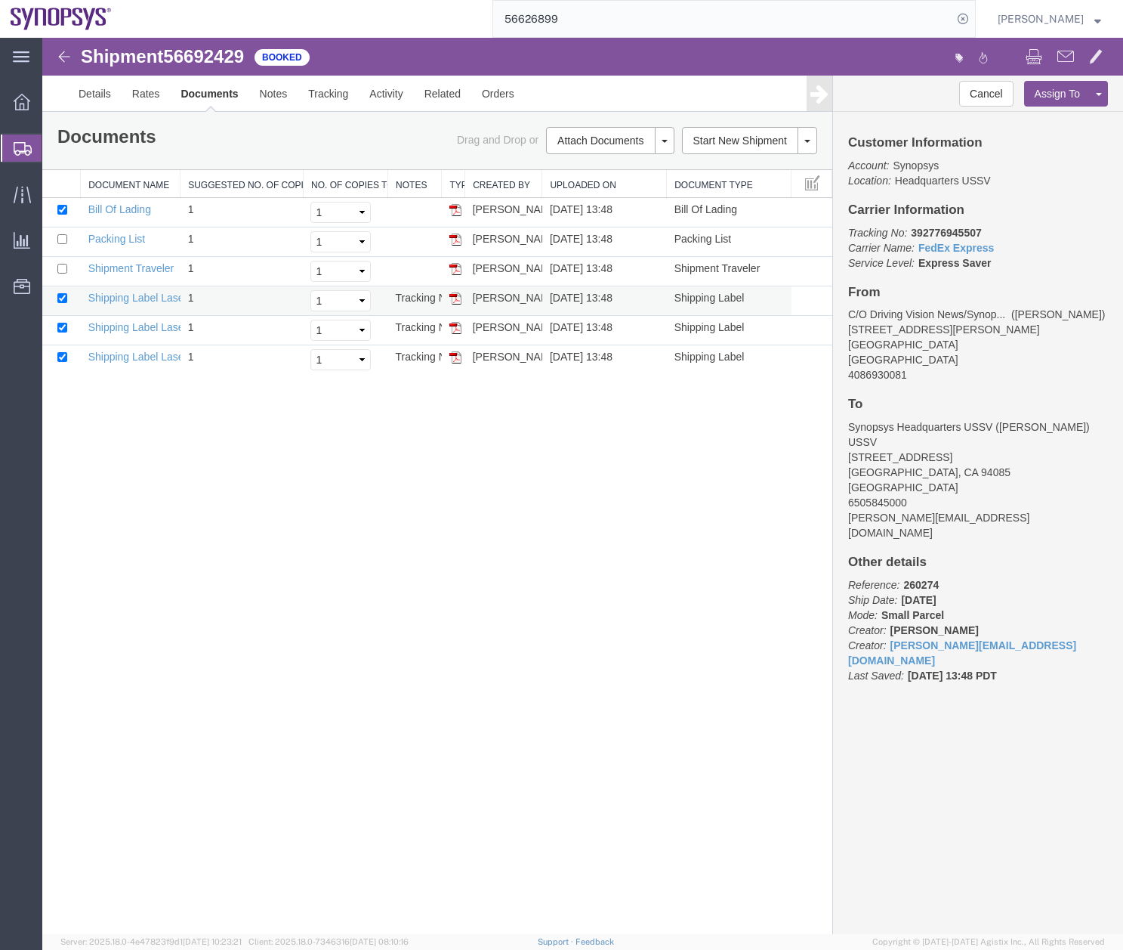
click at [455, 299] on img at bounding box center [456, 298] width 12 height 12
click at [453, 329] on img at bounding box center [456, 328] width 12 height 12
click at [453, 358] on img at bounding box center [456, 357] width 12 height 12
click at [105, 90] on link "Details" at bounding box center [95, 94] width 54 height 36
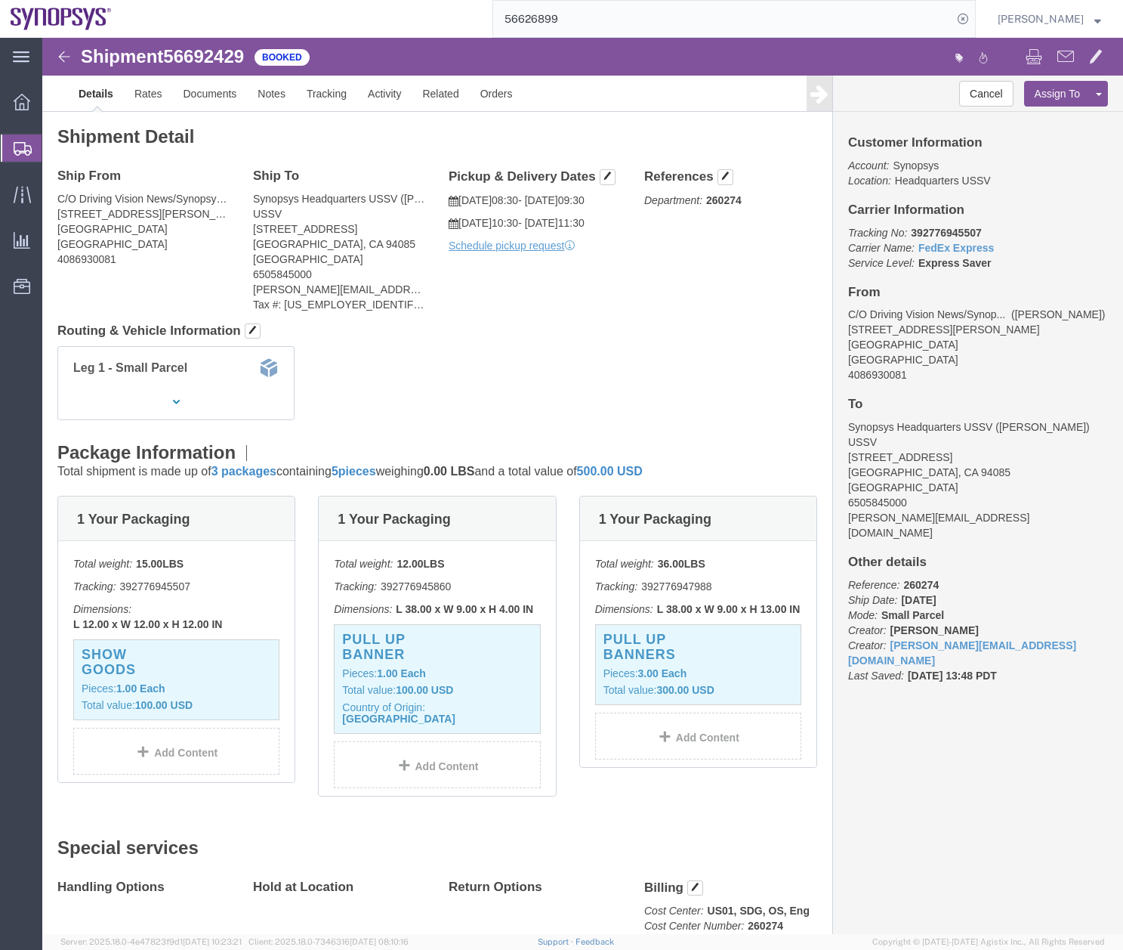
drag, startPoint x: 584, startPoint y: 17, endPoint x: 444, endPoint y: 8, distance: 140.0
click button "button"
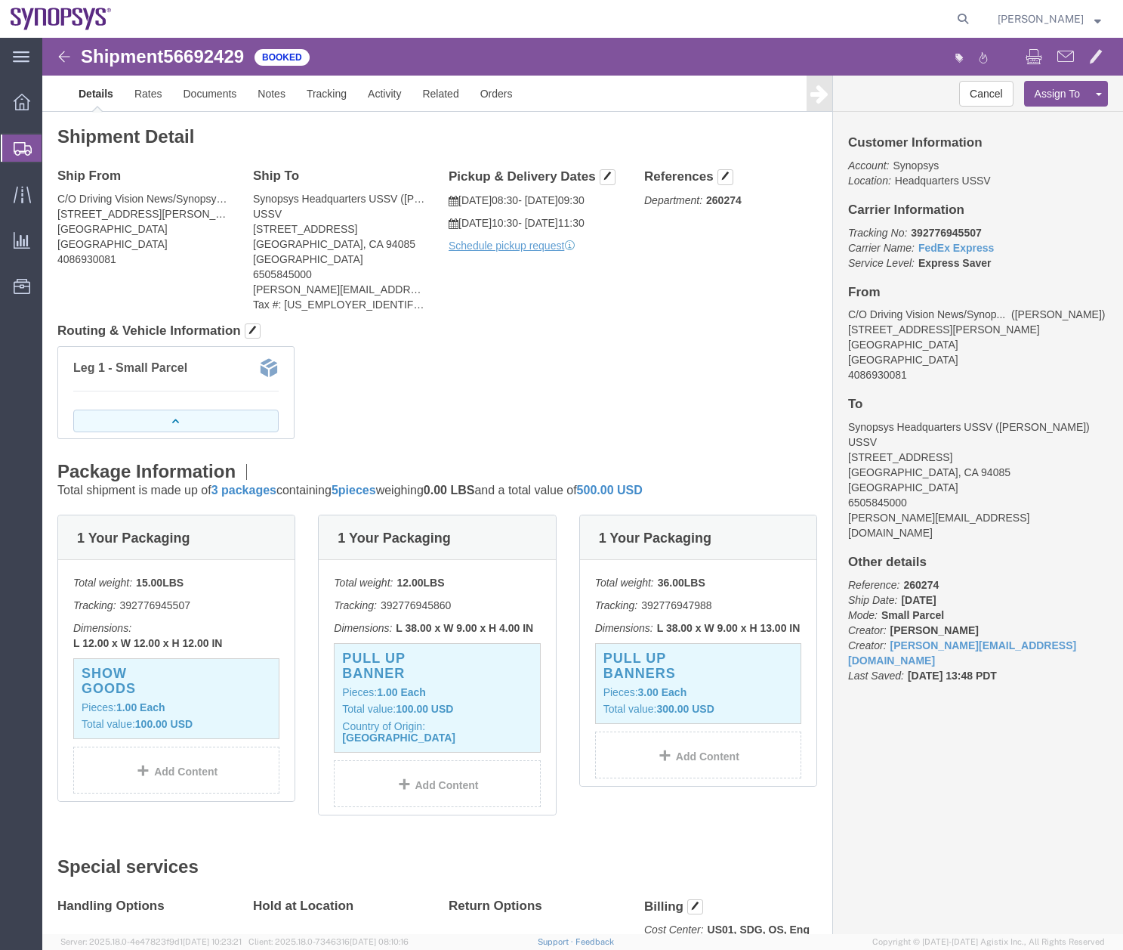
click icon "button"
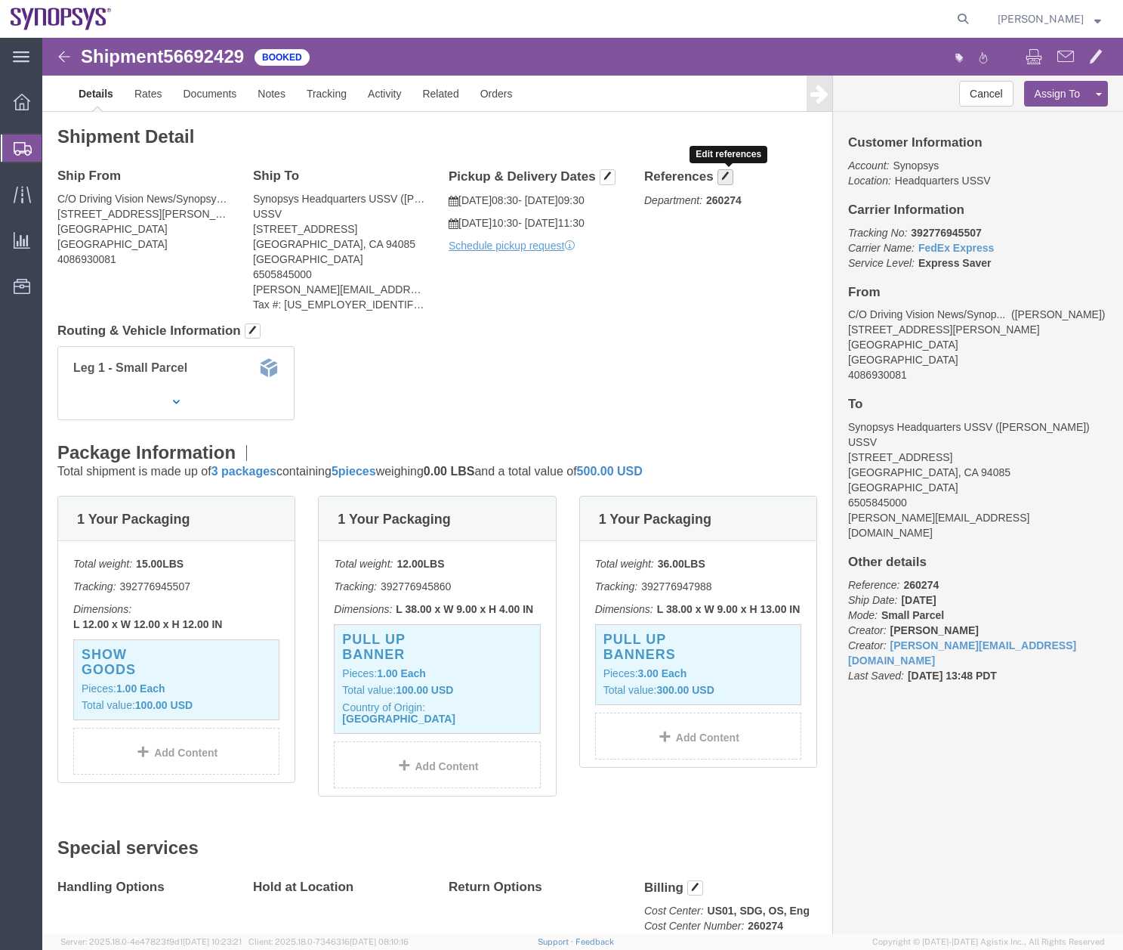
click span "button"
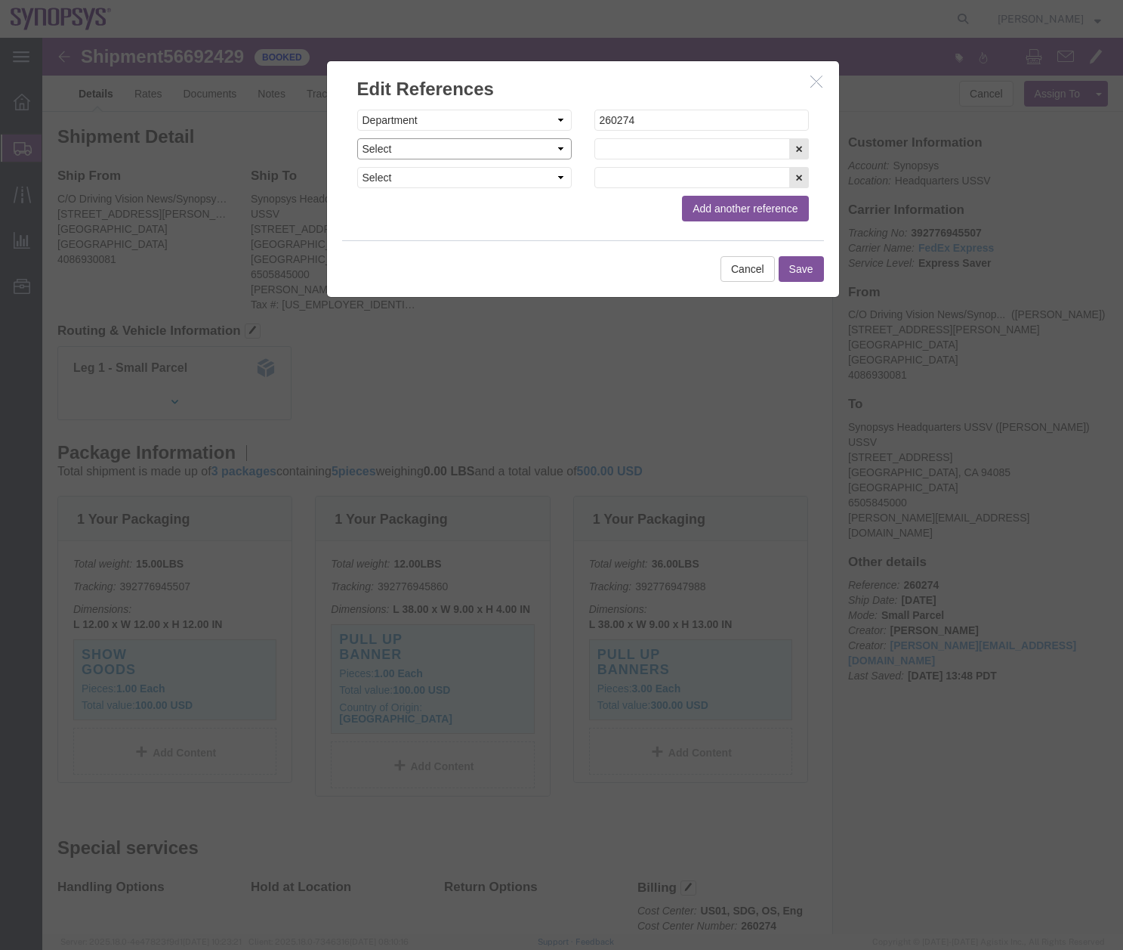
click select "Select Account Type Activity ID Airline Appointment Number ASN Batch Request # …"
click button "Cancel"
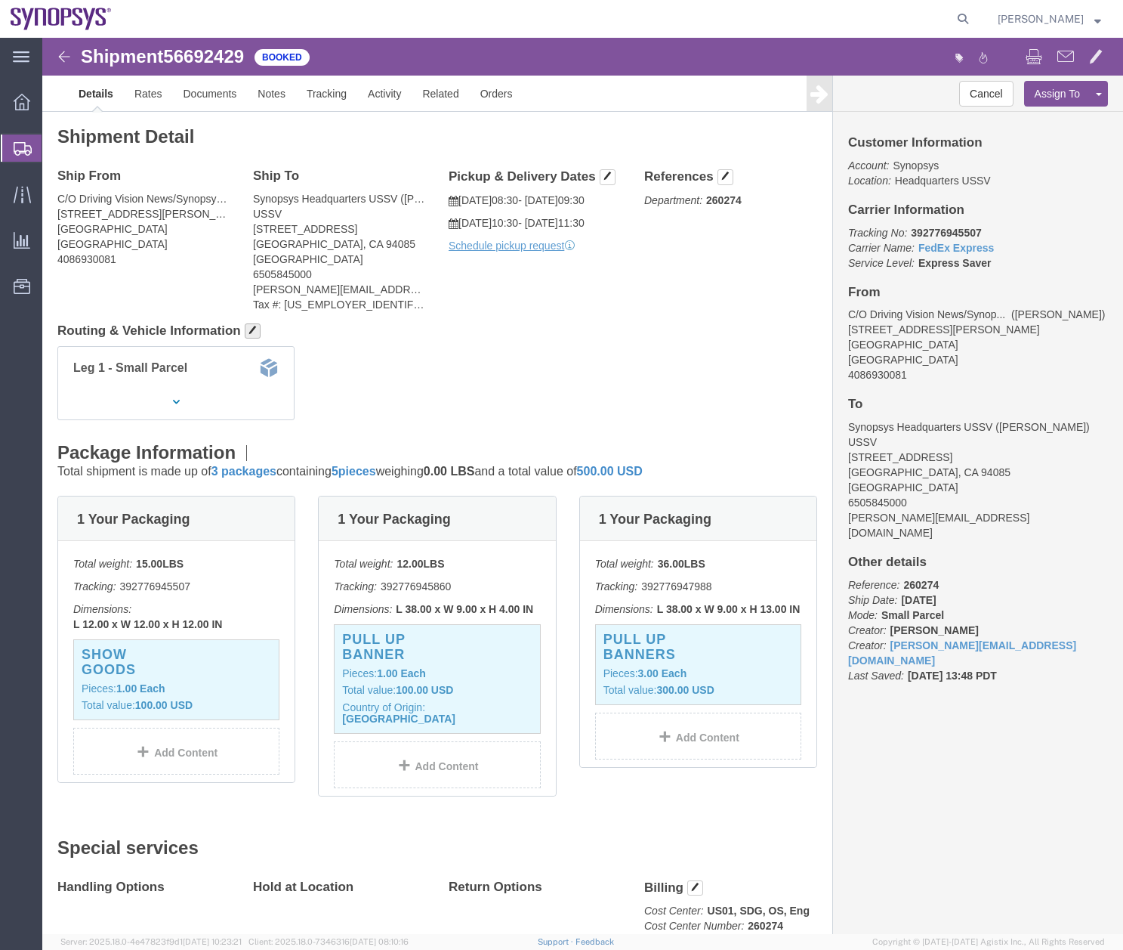
click span "button"
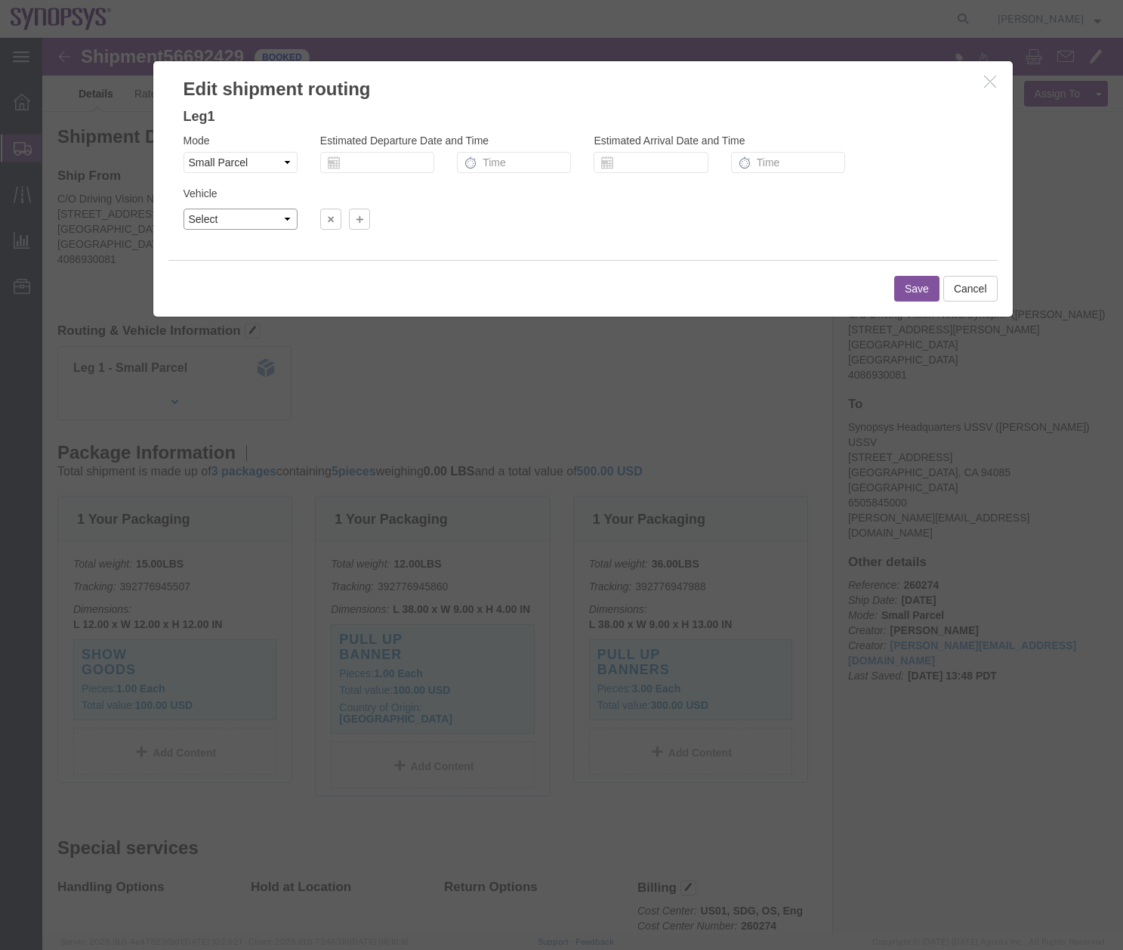
click select "Select"
click div "Vehicle Select Size Select Container Number 1 Owner Select Shipper Vessel"
click button "Cancel"
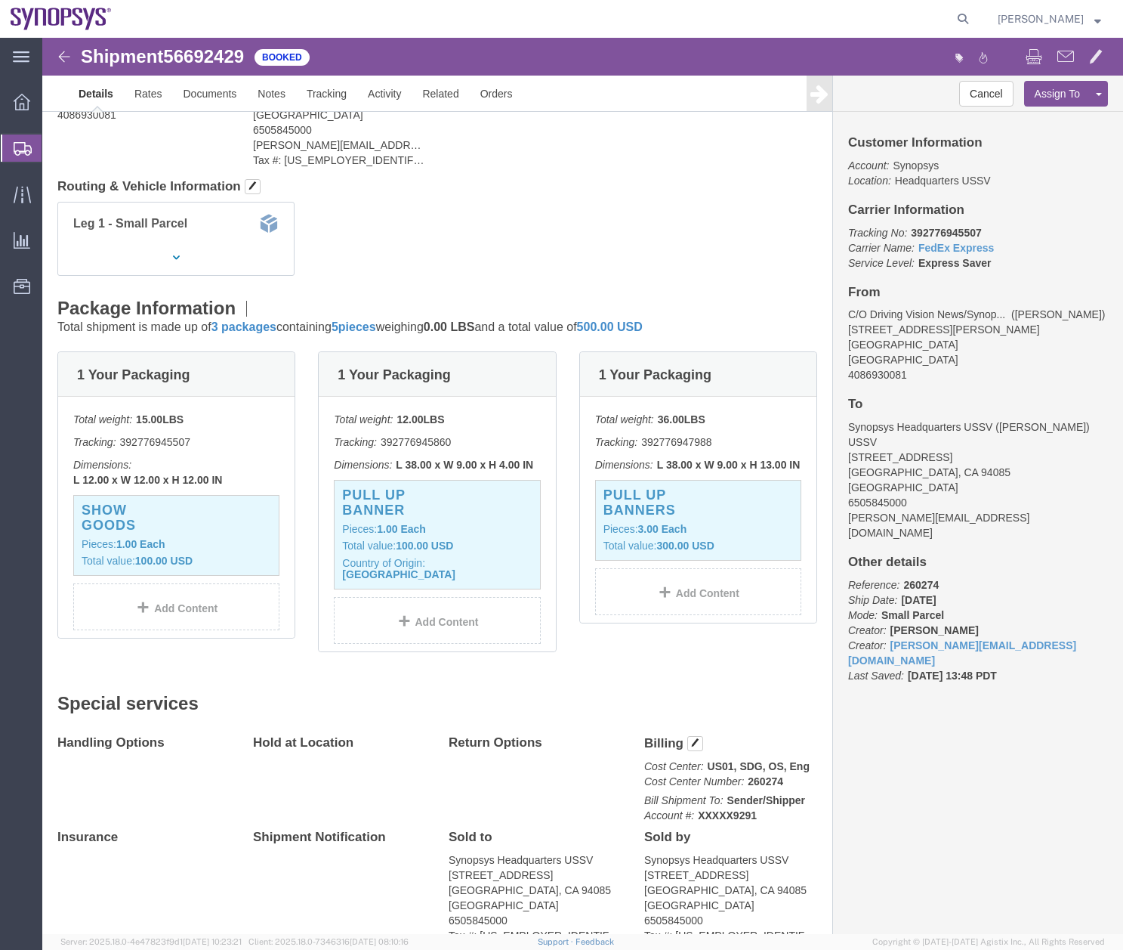
scroll to position [238, 0]
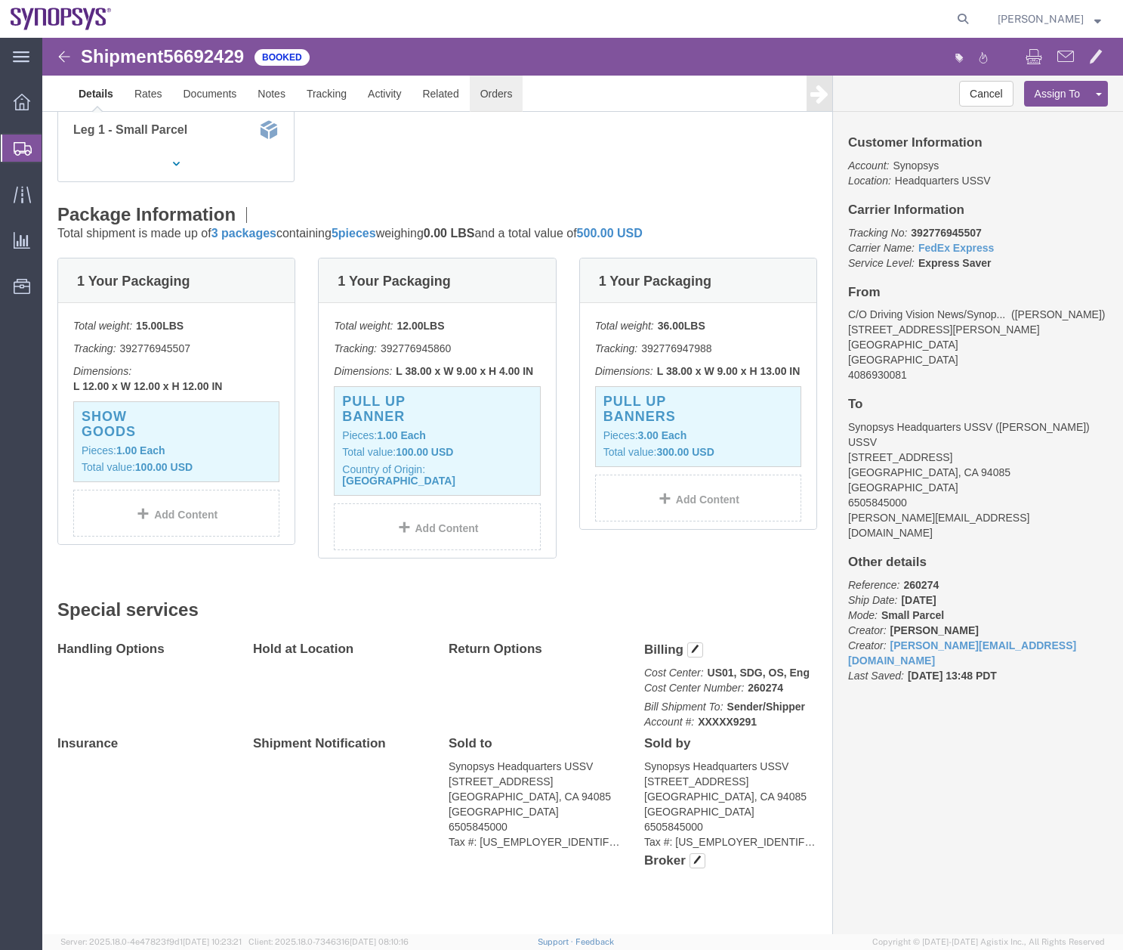
click link "Orders"
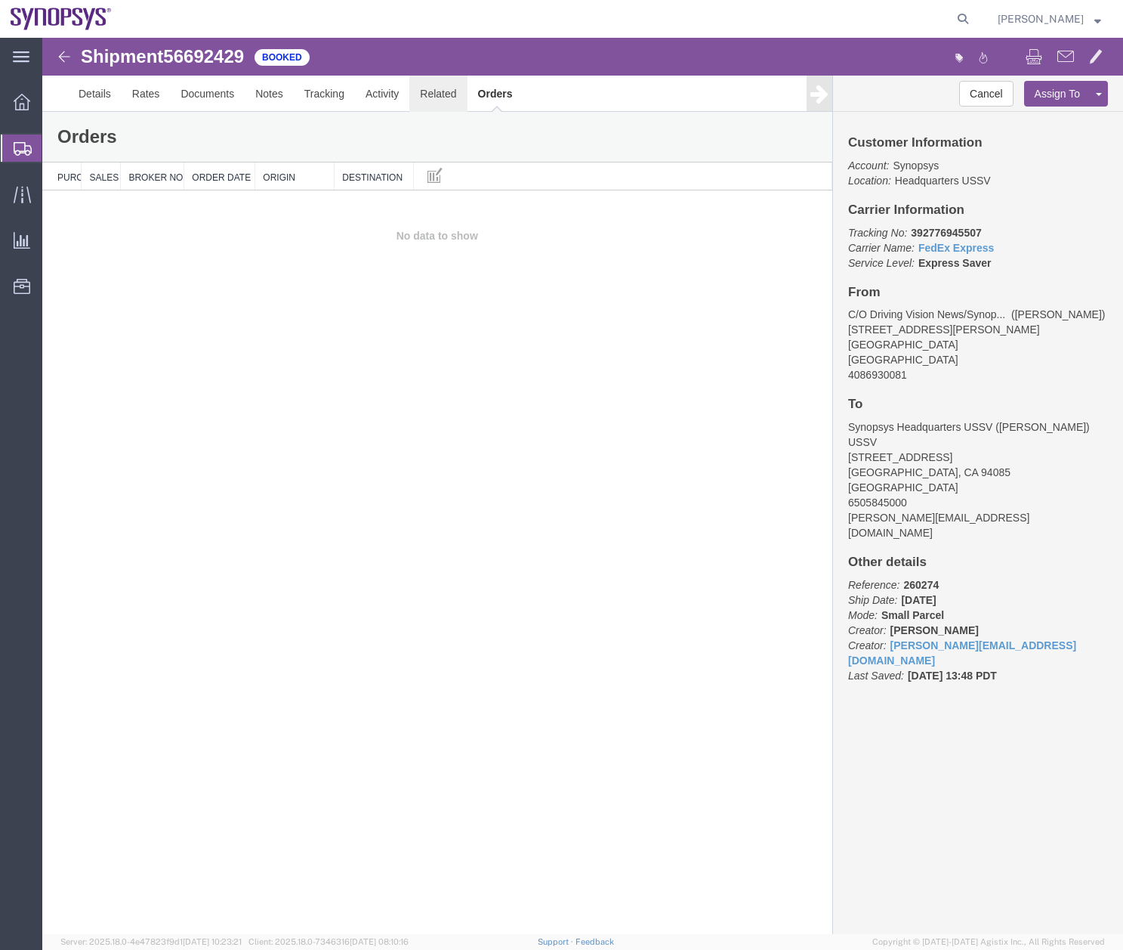
click at [438, 92] on link "Related" at bounding box center [437, 94] width 57 height 36
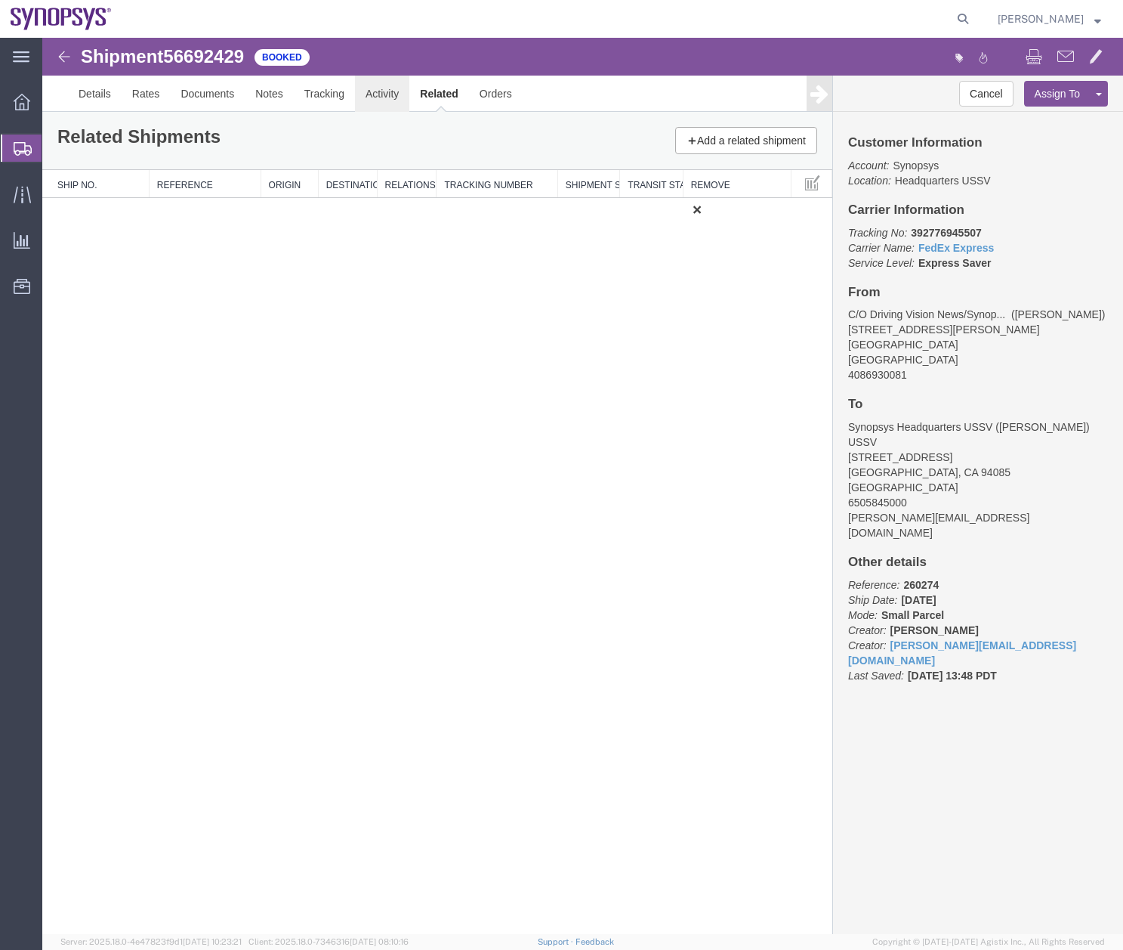
click at [388, 95] on link "Activity" at bounding box center [382, 94] width 54 height 36
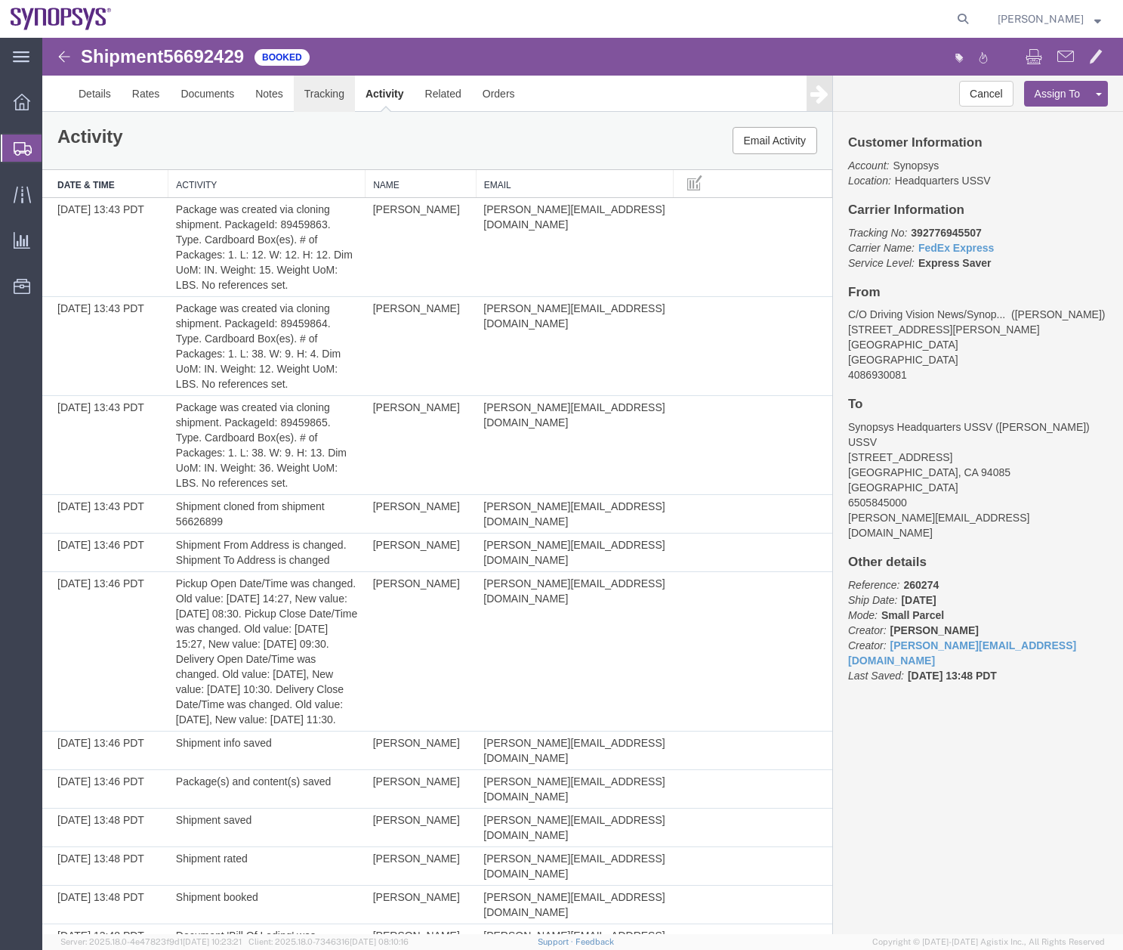
click at [325, 95] on link "Tracking" at bounding box center [324, 94] width 61 height 36
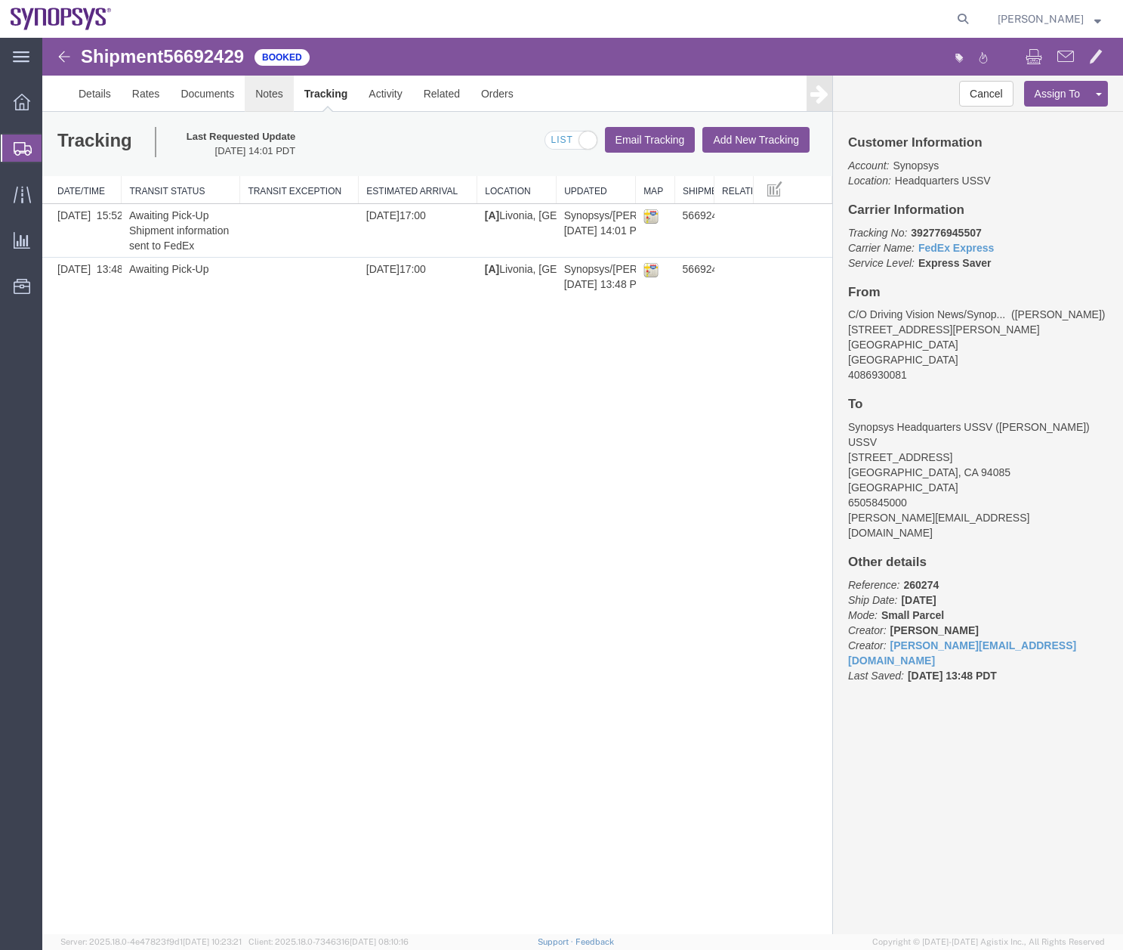
click at [269, 97] on link "Notes" at bounding box center [269, 94] width 49 height 36
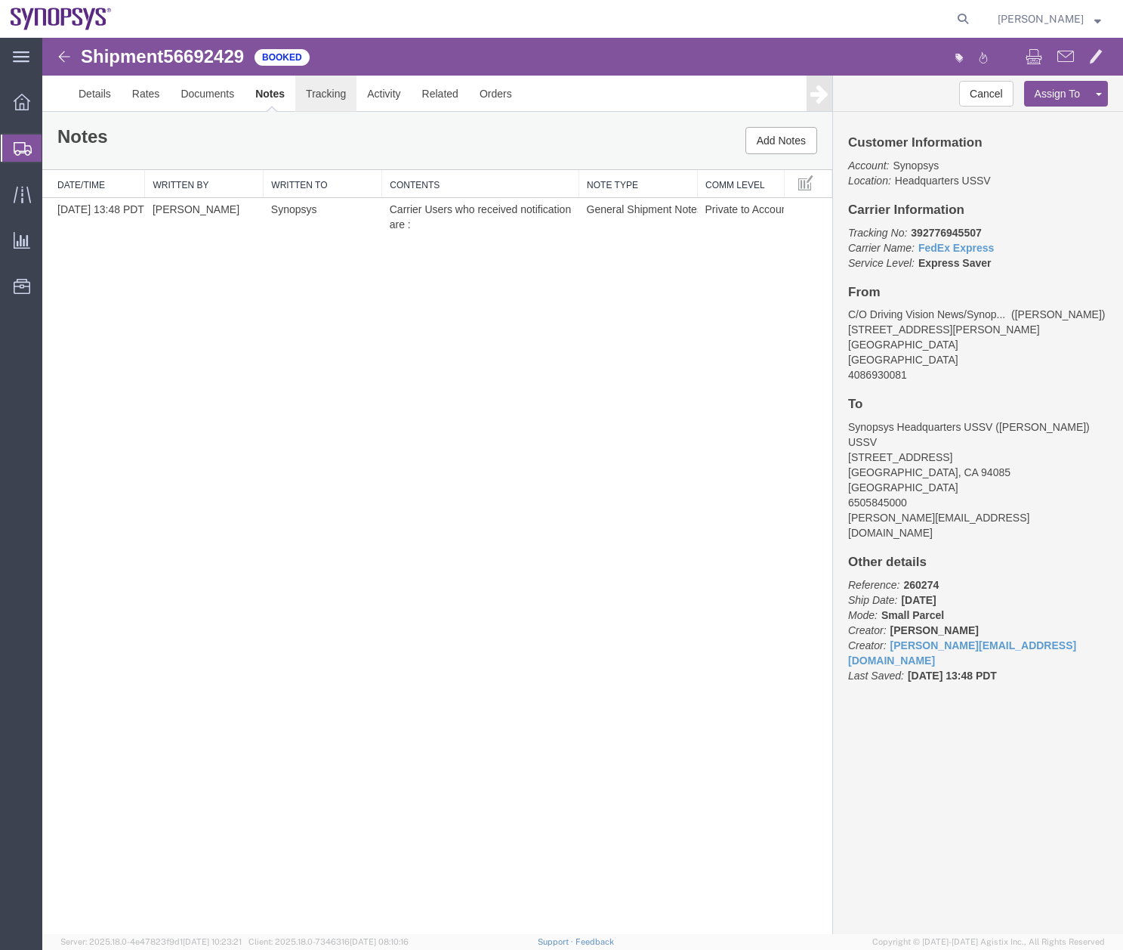
click at [325, 102] on link "Tracking" at bounding box center [325, 94] width 61 height 36
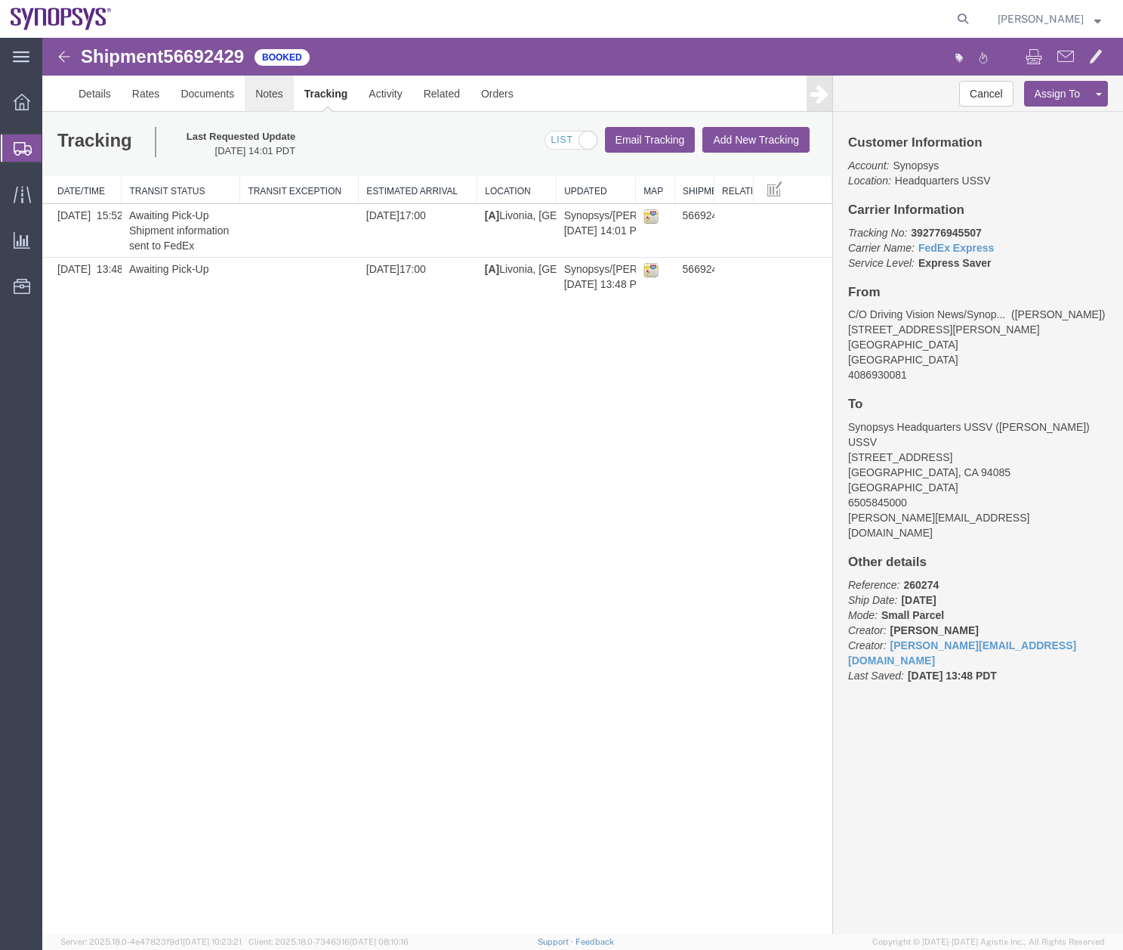
click at [277, 95] on link "Notes" at bounding box center [269, 94] width 49 height 36
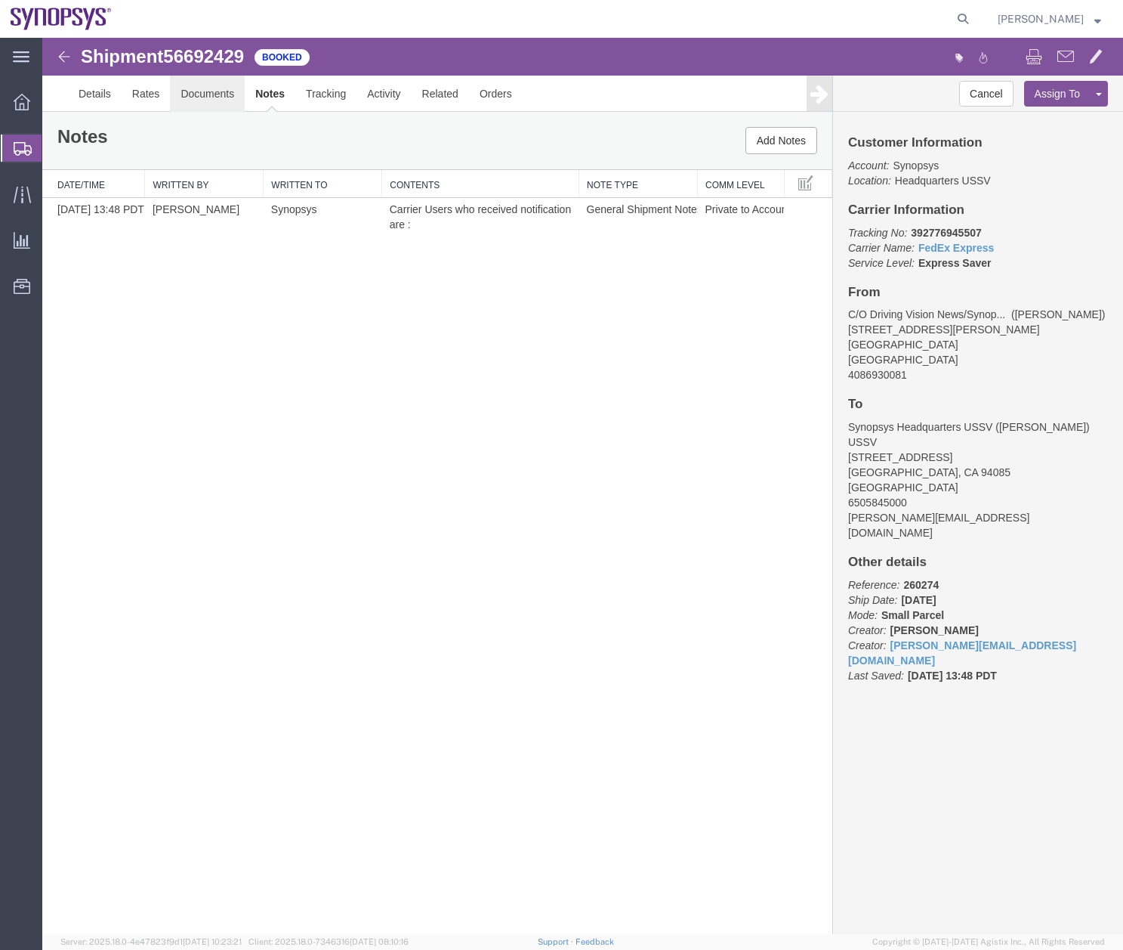
click at [206, 100] on link "Documents" at bounding box center [207, 94] width 75 height 36
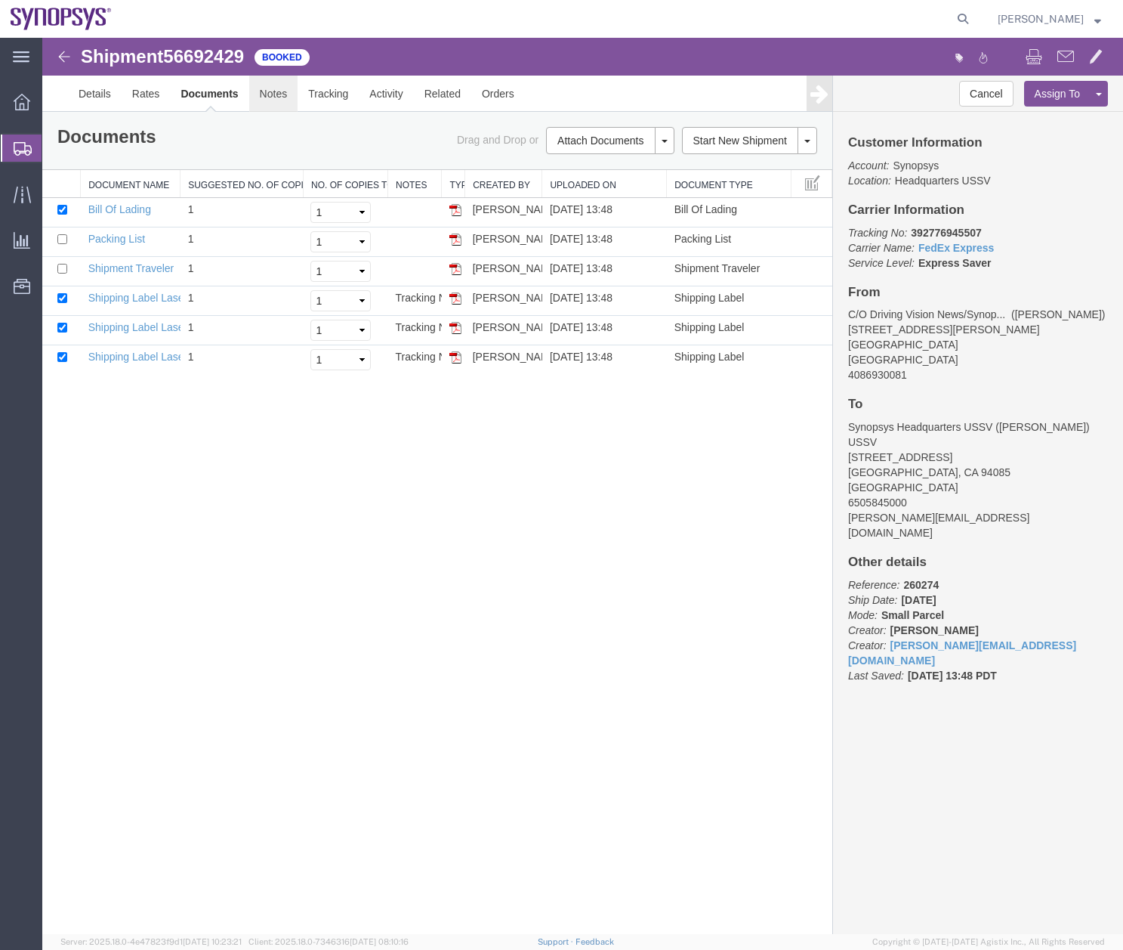
click at [267, 87] on link "Notes" at bounding box center [273, 94] width 49 height 36
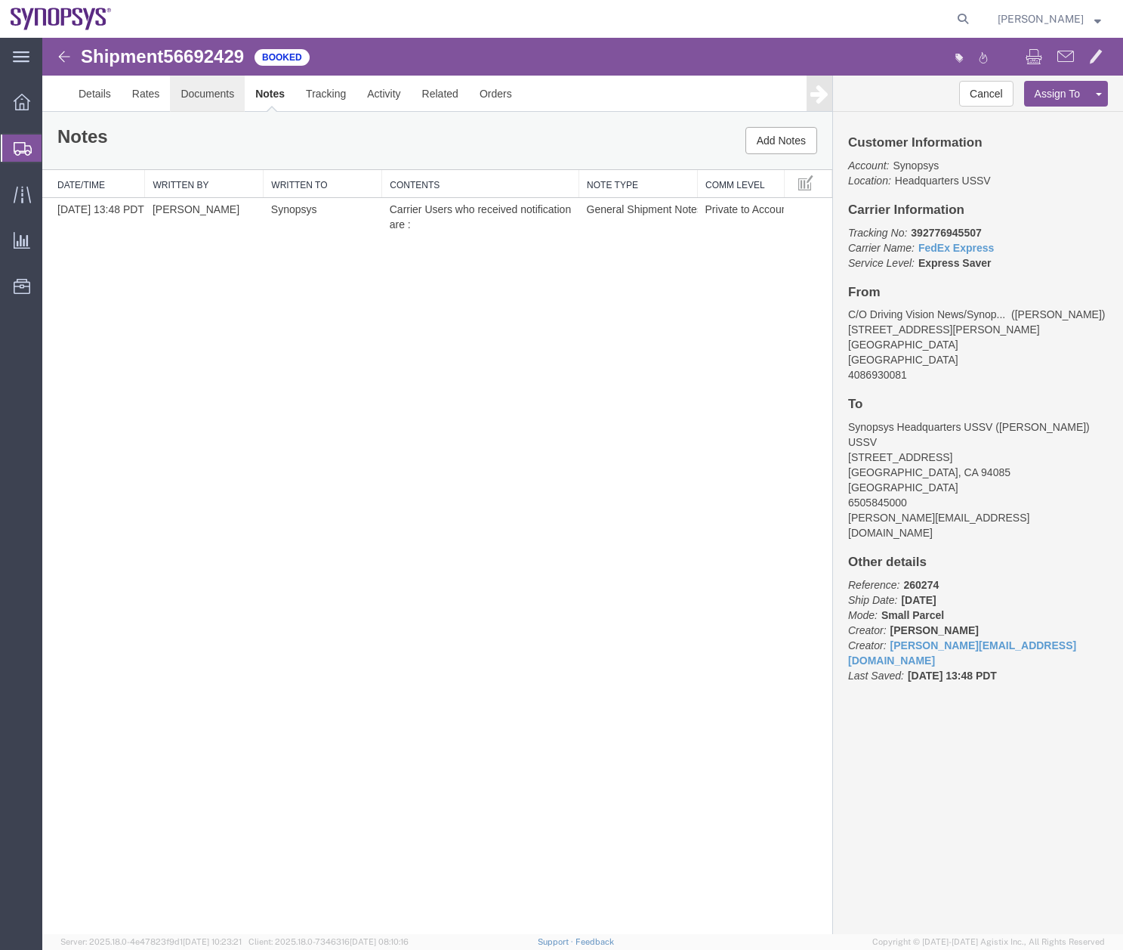
click at [199, 93] on link "Documents" at bounding box center [207, 94] width 75 height 36
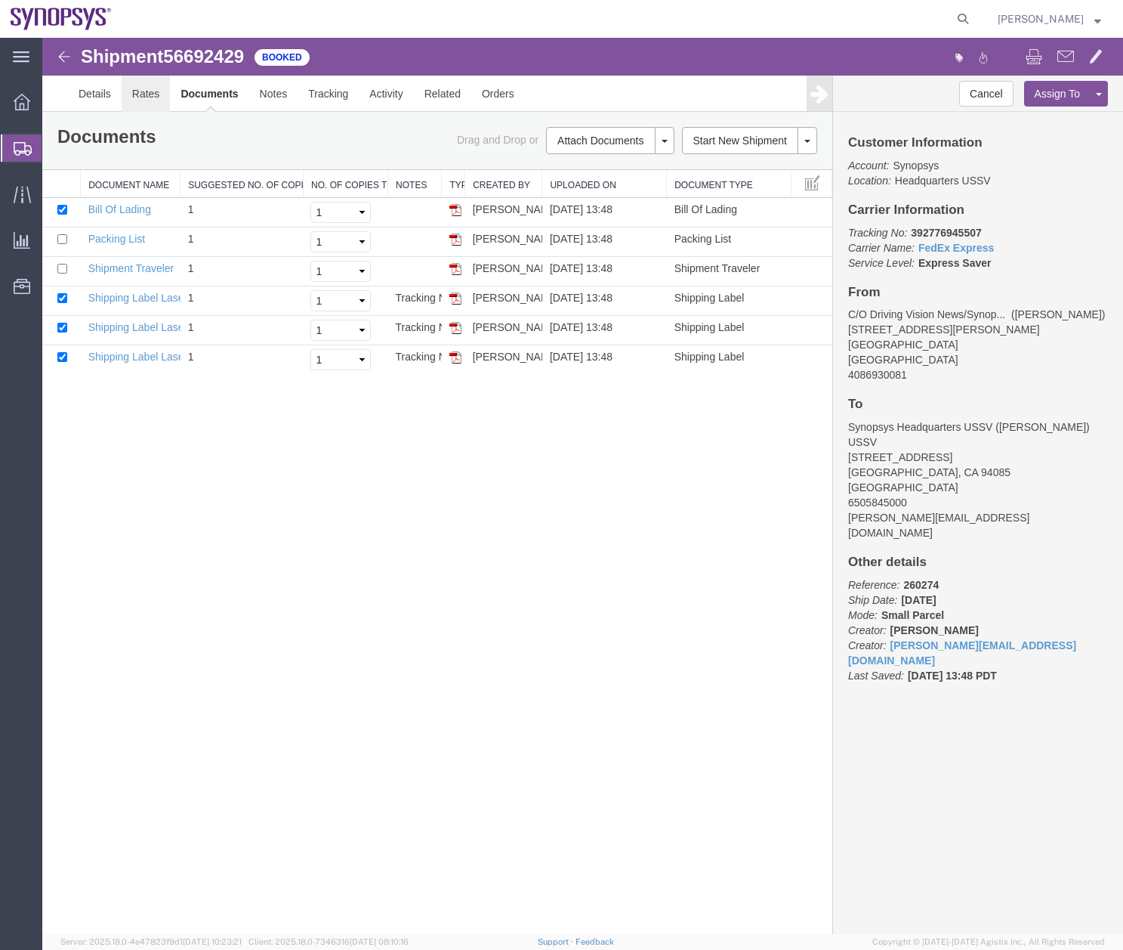
click at [149, 96] on link "Rates" at bounding box center [146, 94] width 49 height 36
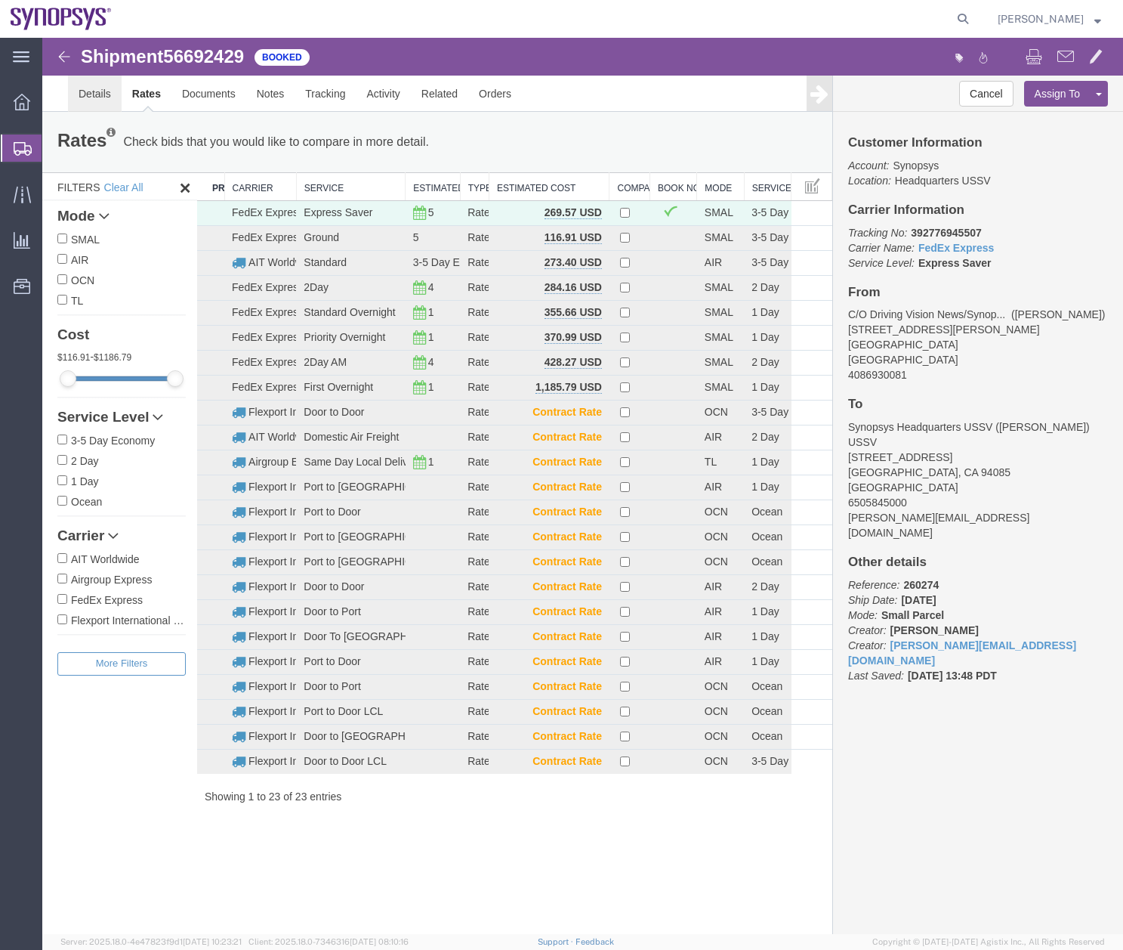
click at [94, 94] on link "Details" at bounding box center [95, 94] width 54 height 36
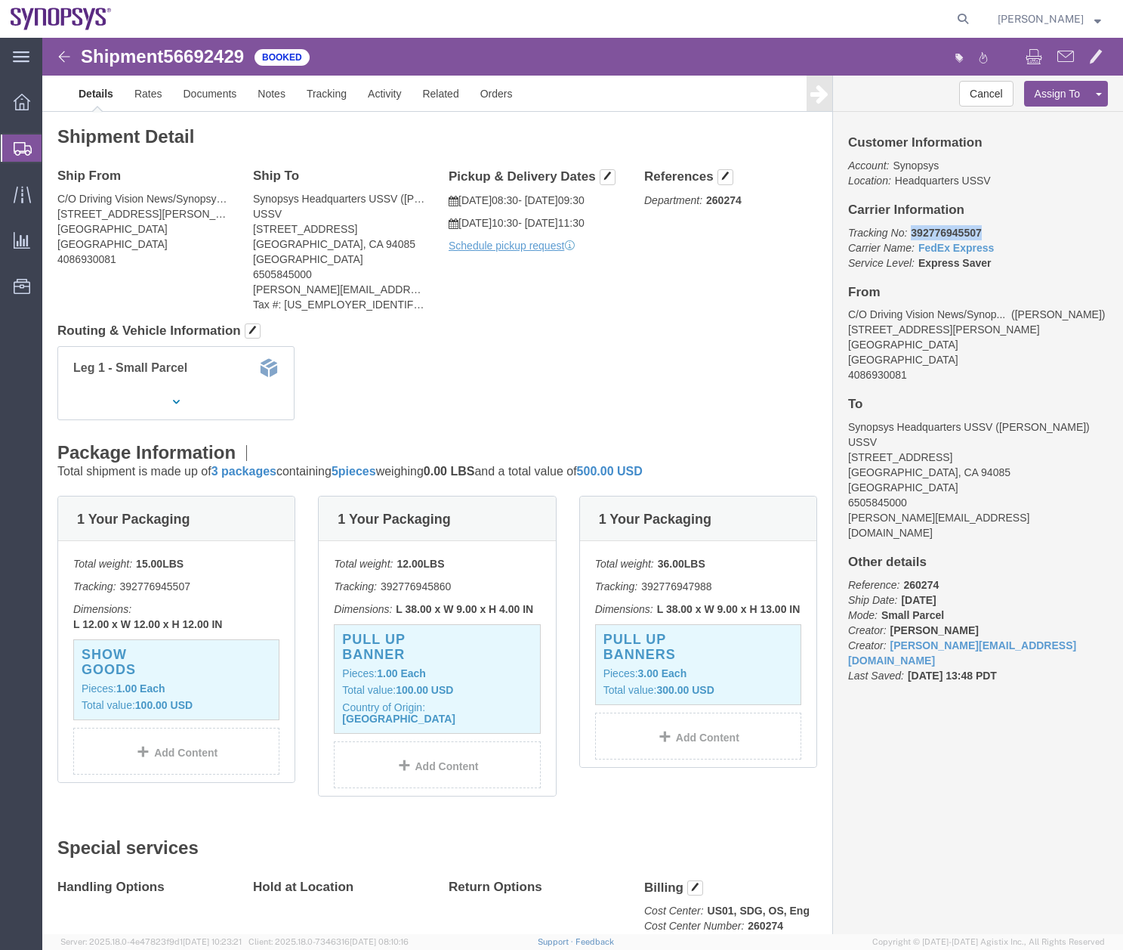
drag, startPoint x: 939, startPoint y: 186, endPoint x: 858, endPoint y: 191, distance: 81.8
click div "Customer Information Account: Synopsys Location: Headquarters USSV Carrier Info…"
drag, startPoint x: 860, startPoint y: 191, endPoint x: 883, endPoint y: 187, distance: 23.7
copy b "392776945507"
click button "button"
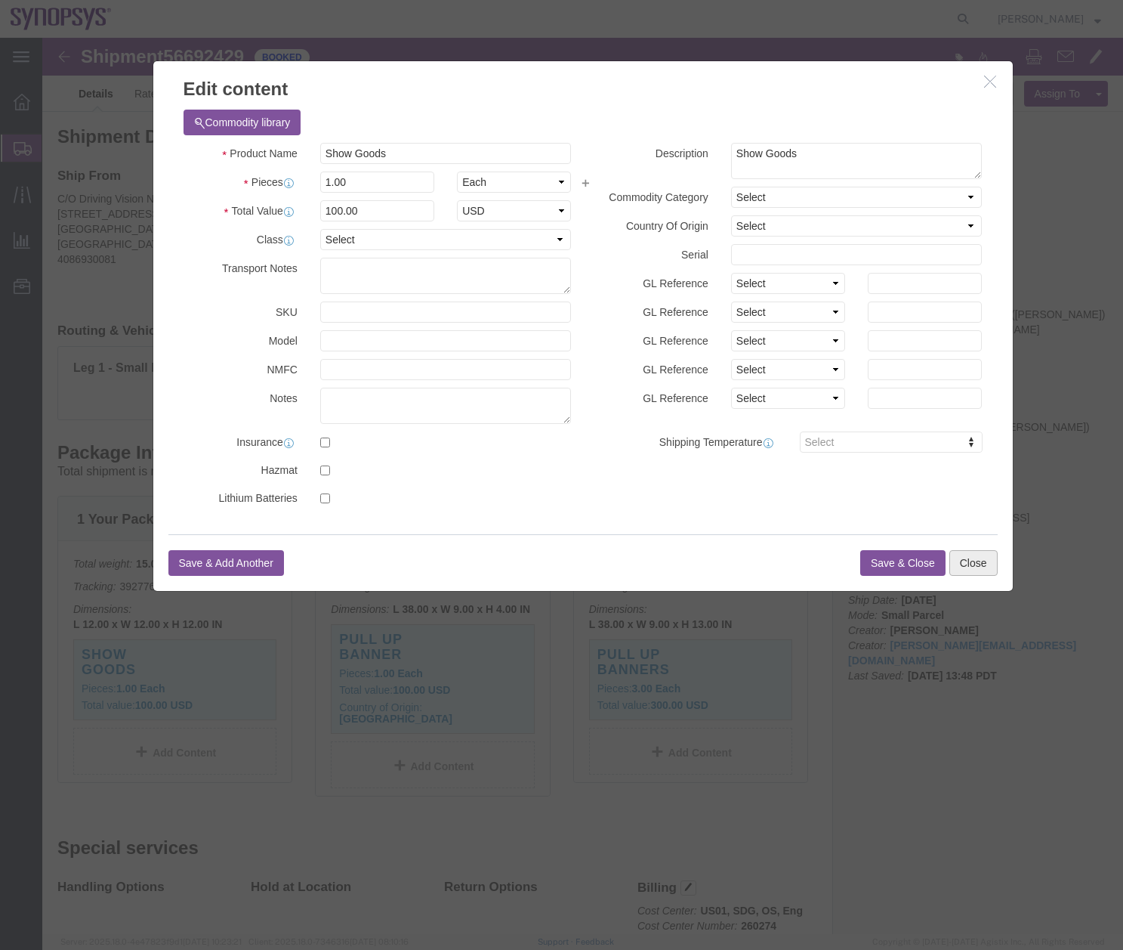
click button "Close"
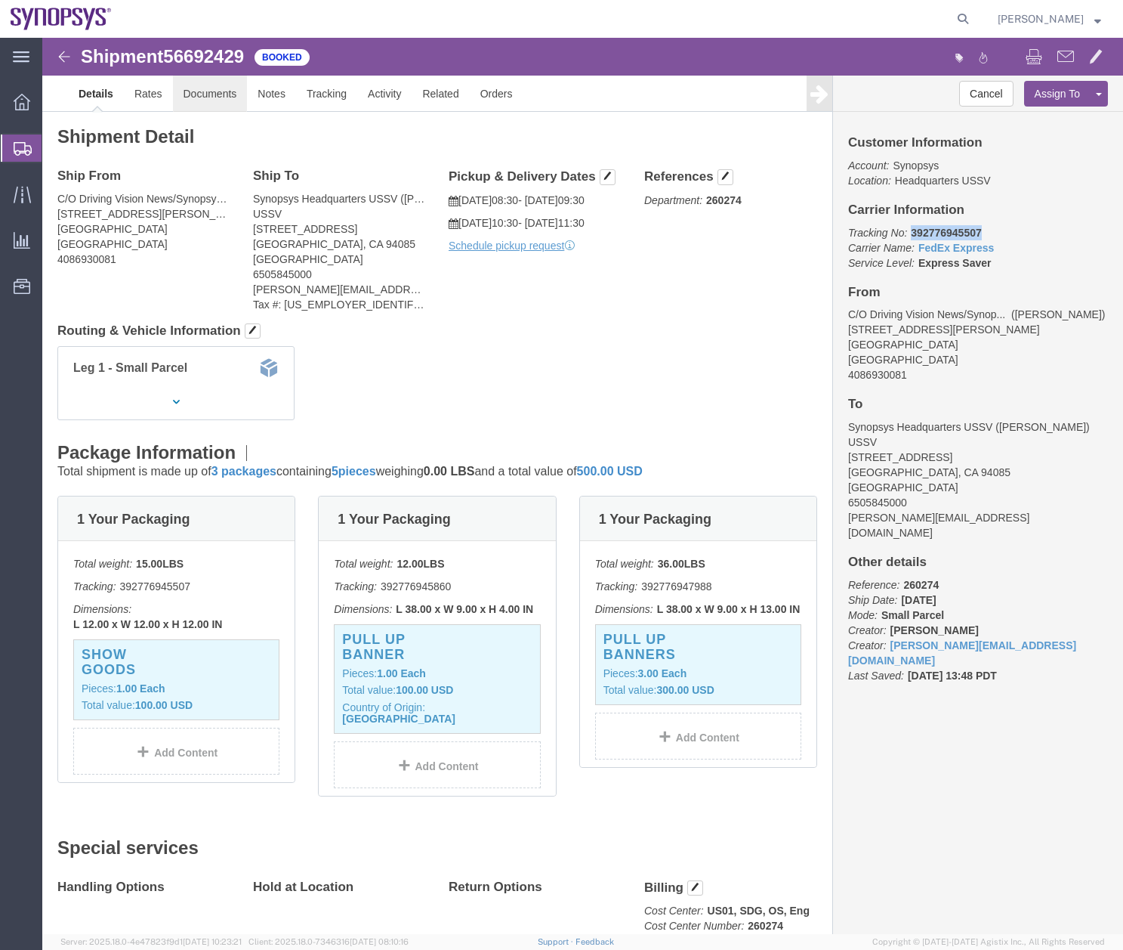
click link "Documents"
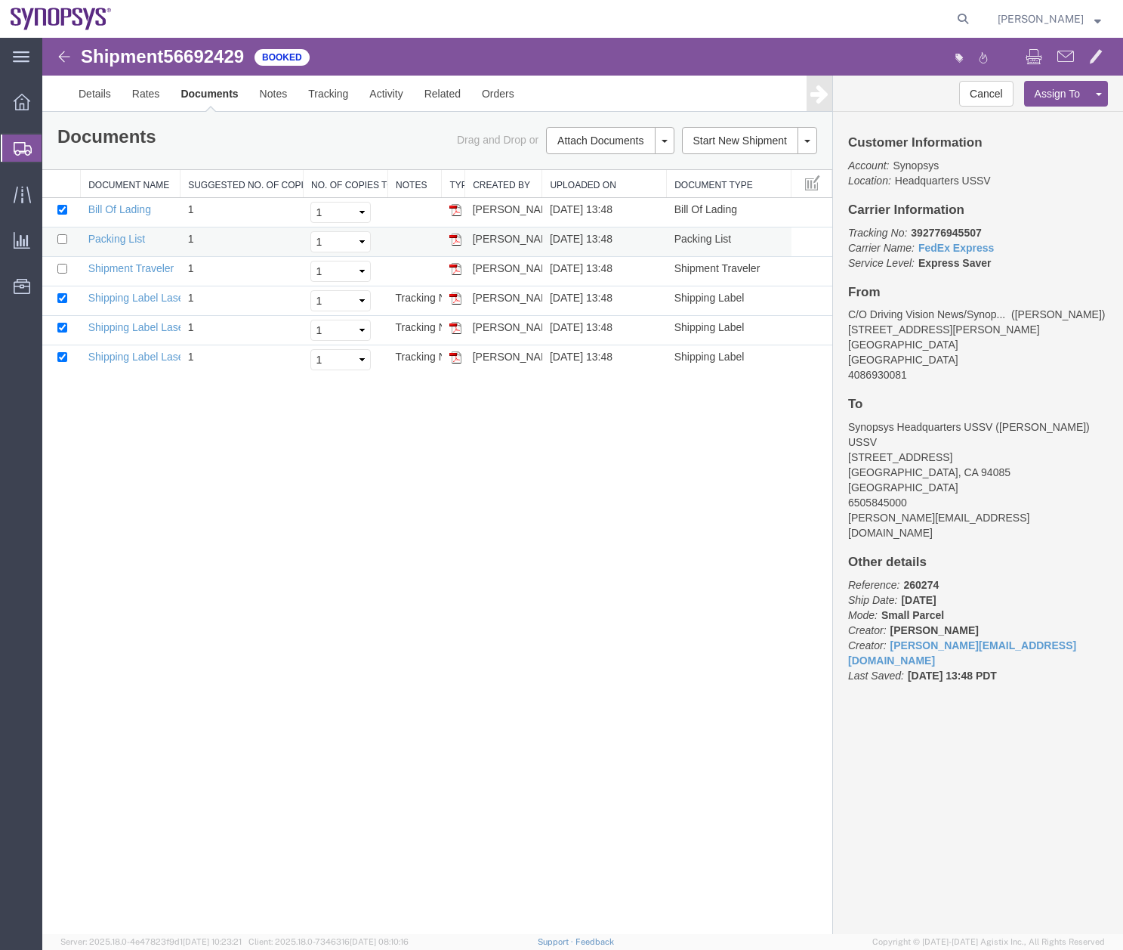
click at [456, 239] on img at bounding box center [456, 239] width 12 height 12
click at [106, 84] on link "Details" at bounding box center [95, 94] width 54 height 36
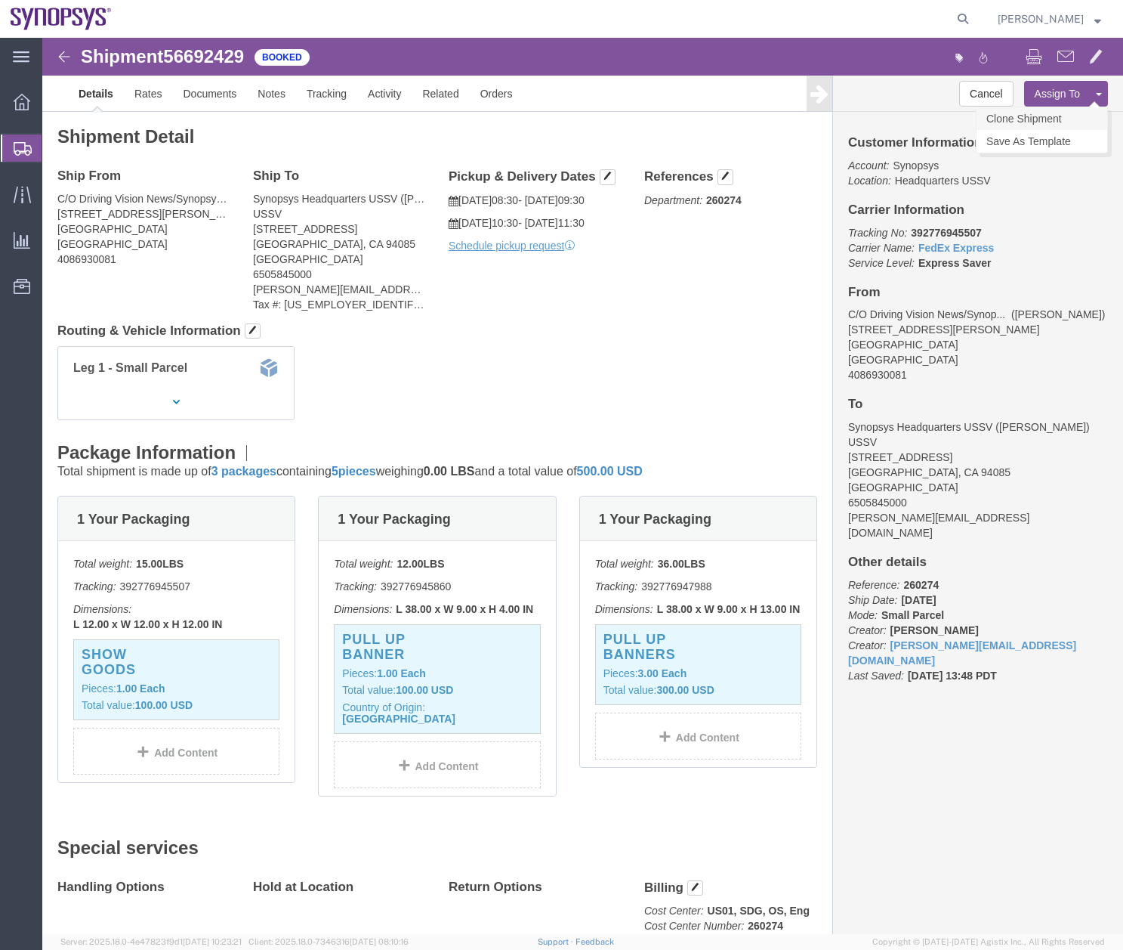
click link "Clone Shipment"
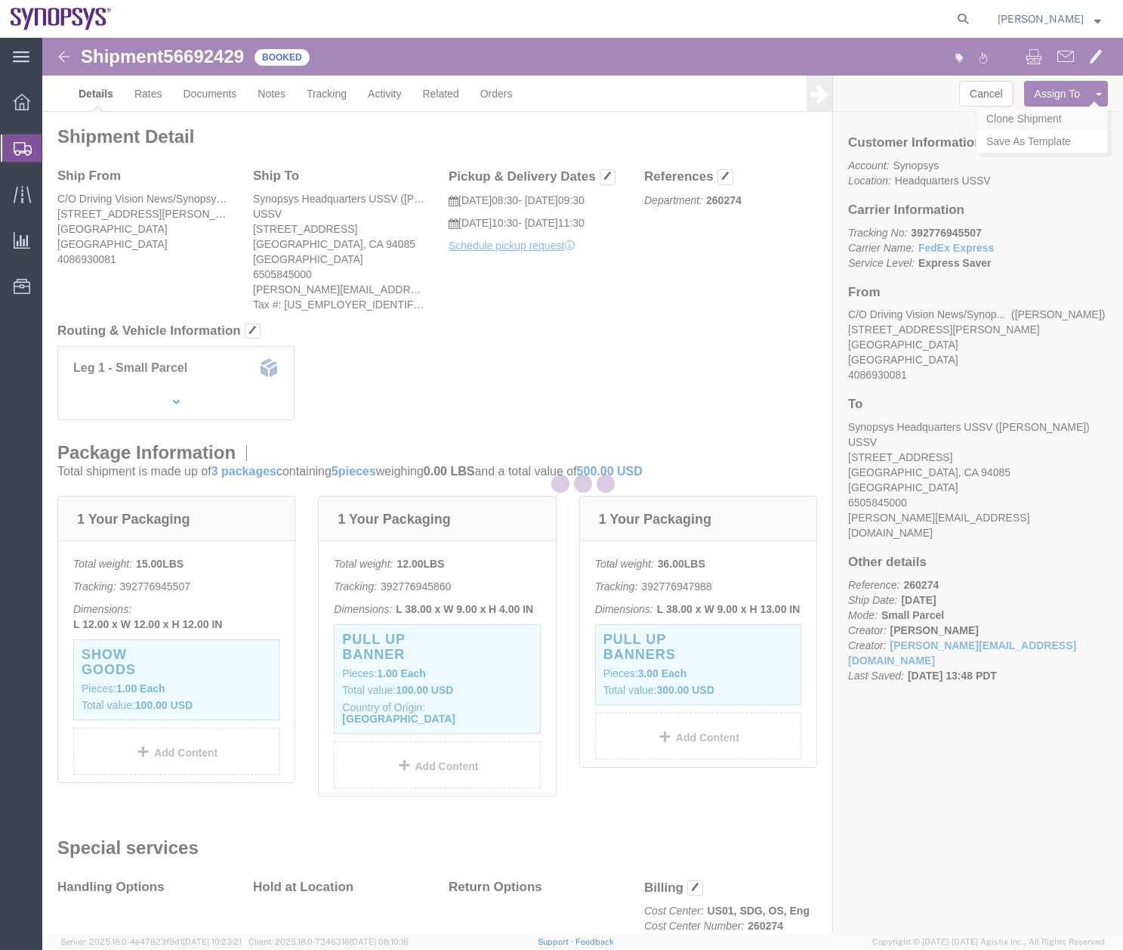
select select "63204"
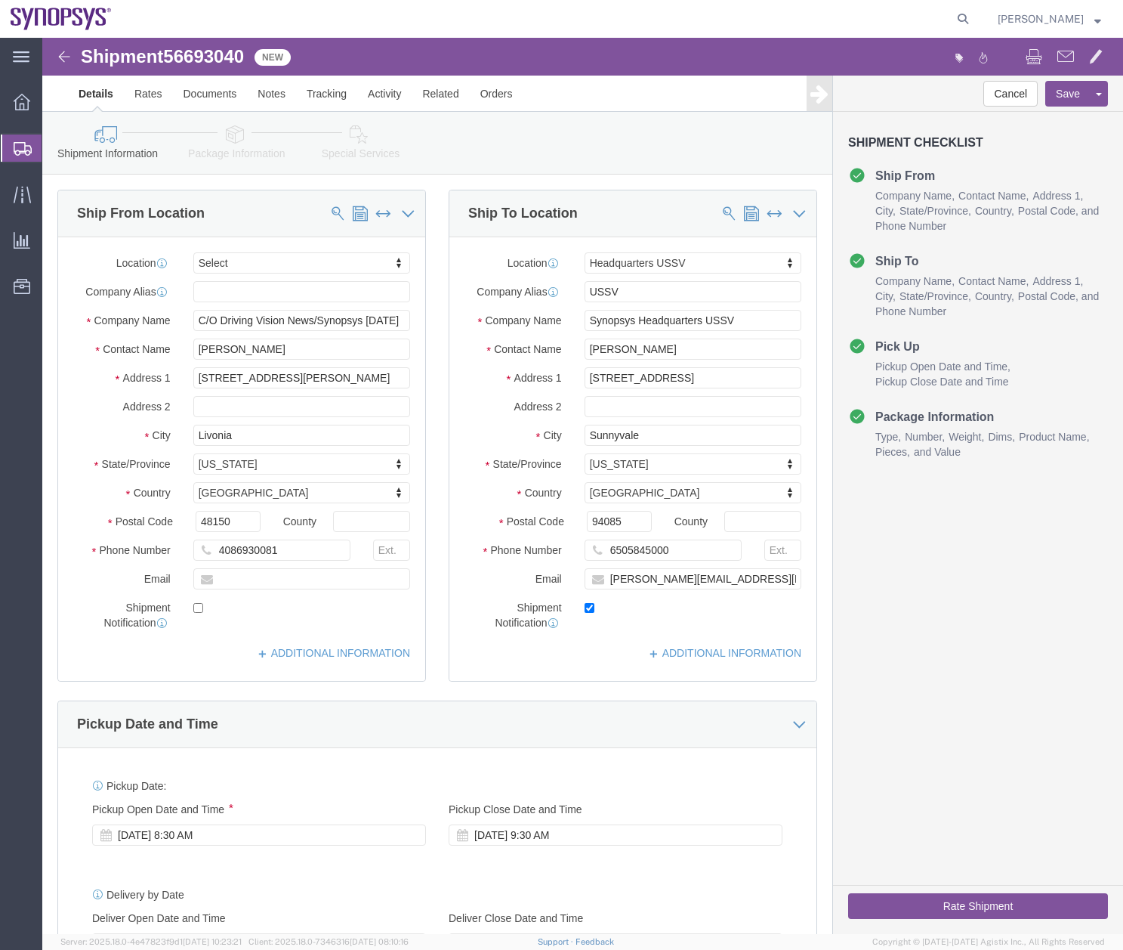
click link "Special Services"
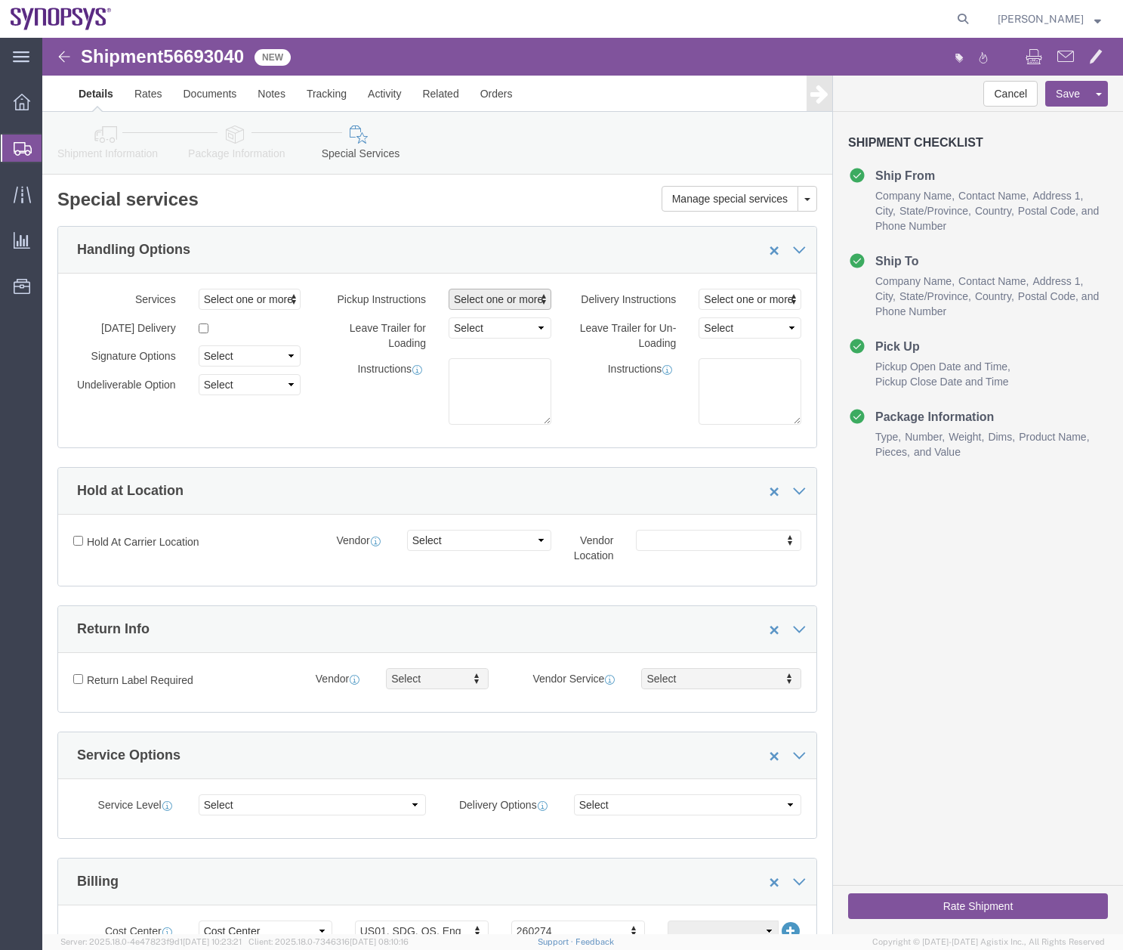
click span "Select one or more"
click div "Shipment Information Package Information Special Services"
click textarea
type textarea "Driver please check in with Sales Office"
click icon
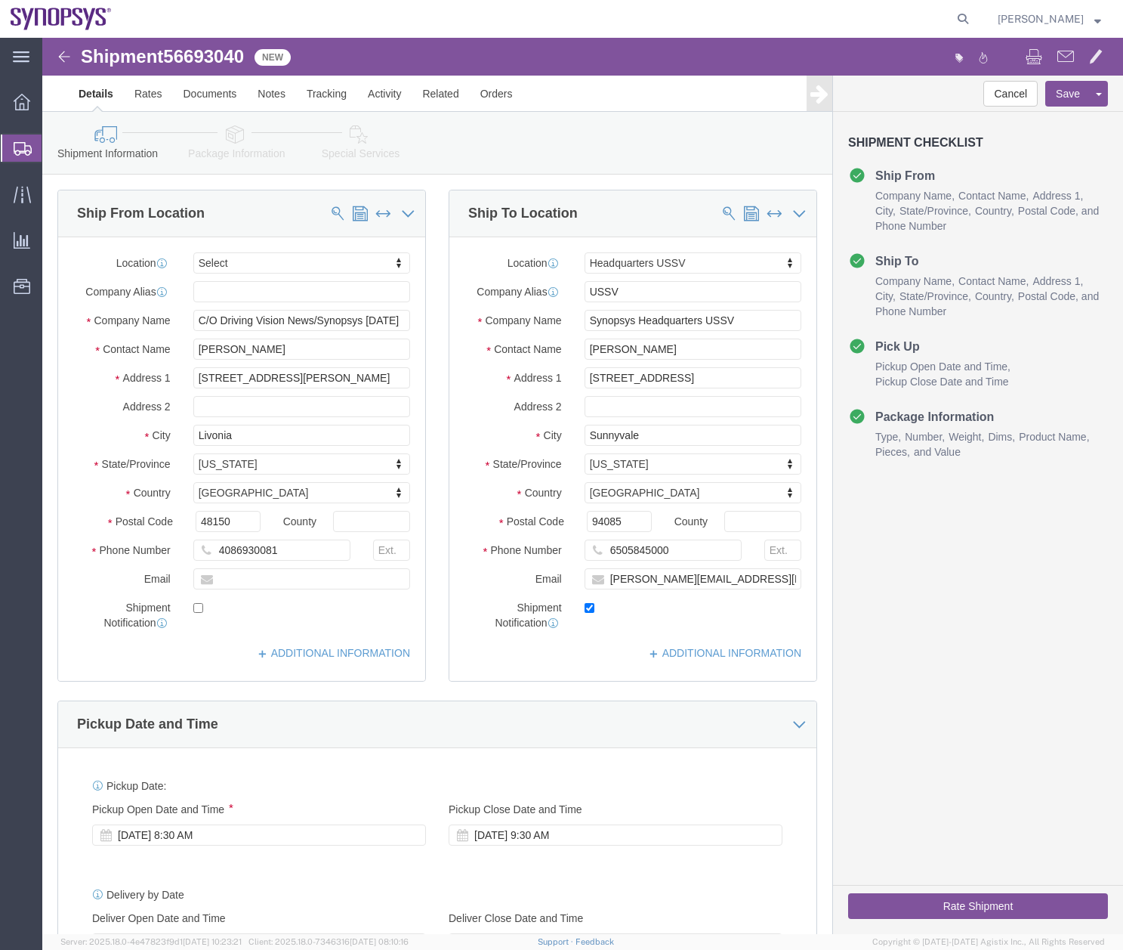
click button "Rate Shipment"
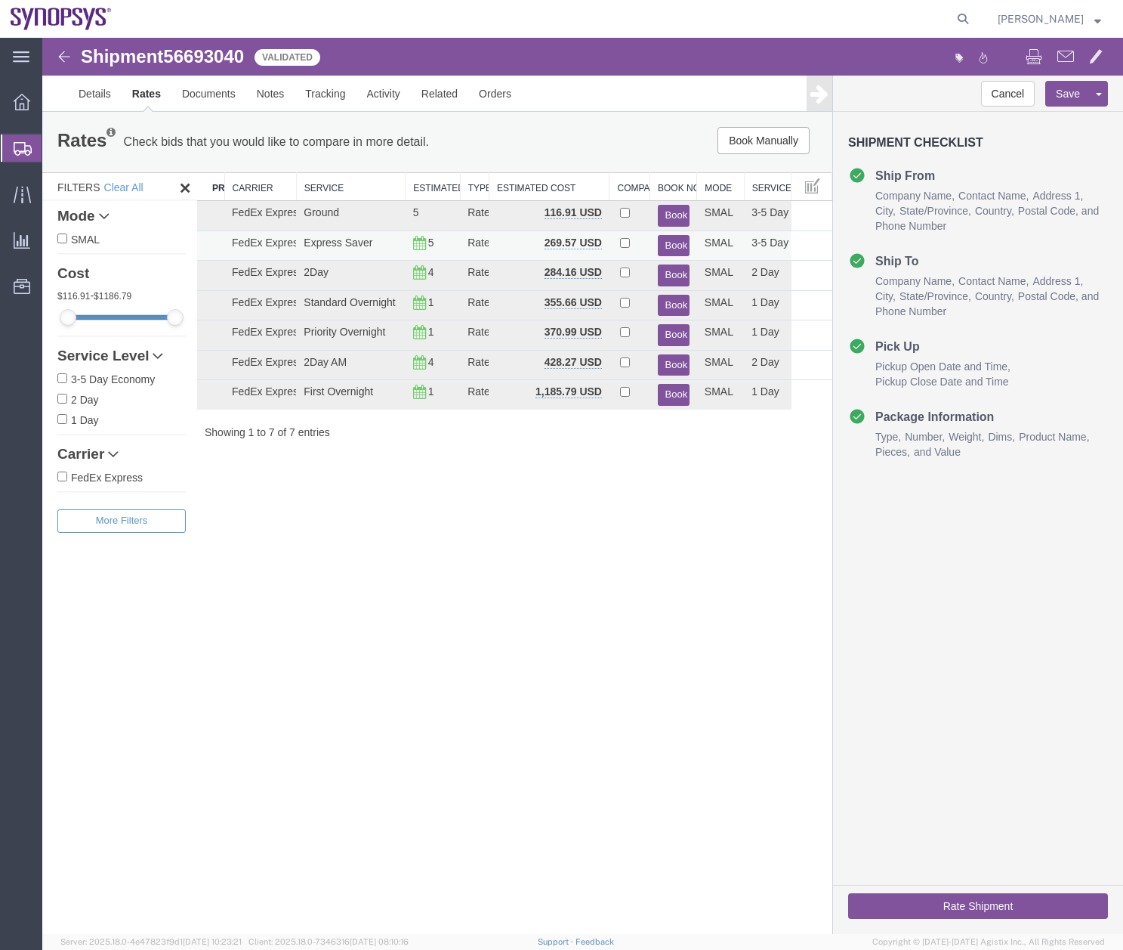
click at [677, 241] on button "Book" at bounding box center [674, 246] width 32 height 22
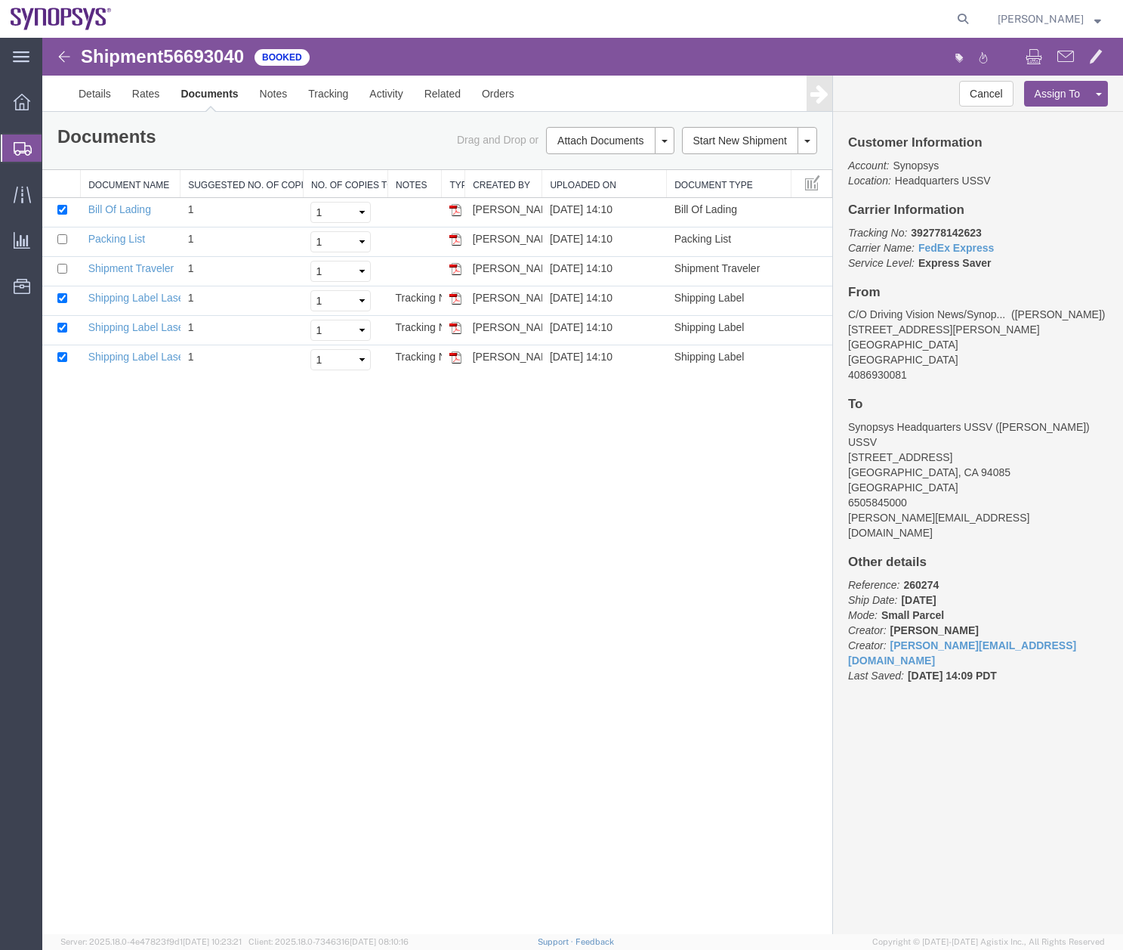
drag, startPoint x: 454, startPoint y: 303, endPoint x: 218, endPoint y: 589, distance: 370.8
click at [454, 303] on img at bounding box center [456, 298] width 12 height 12
click at [457, 325] on img at bounding box center [456, 328] width 12 height 12
click at [451, 358] on img at bounding box center [456, 357] width 12 height 12
click at [97, 97] on link "Details" at bounding box center [95, 94] width 54 height 36
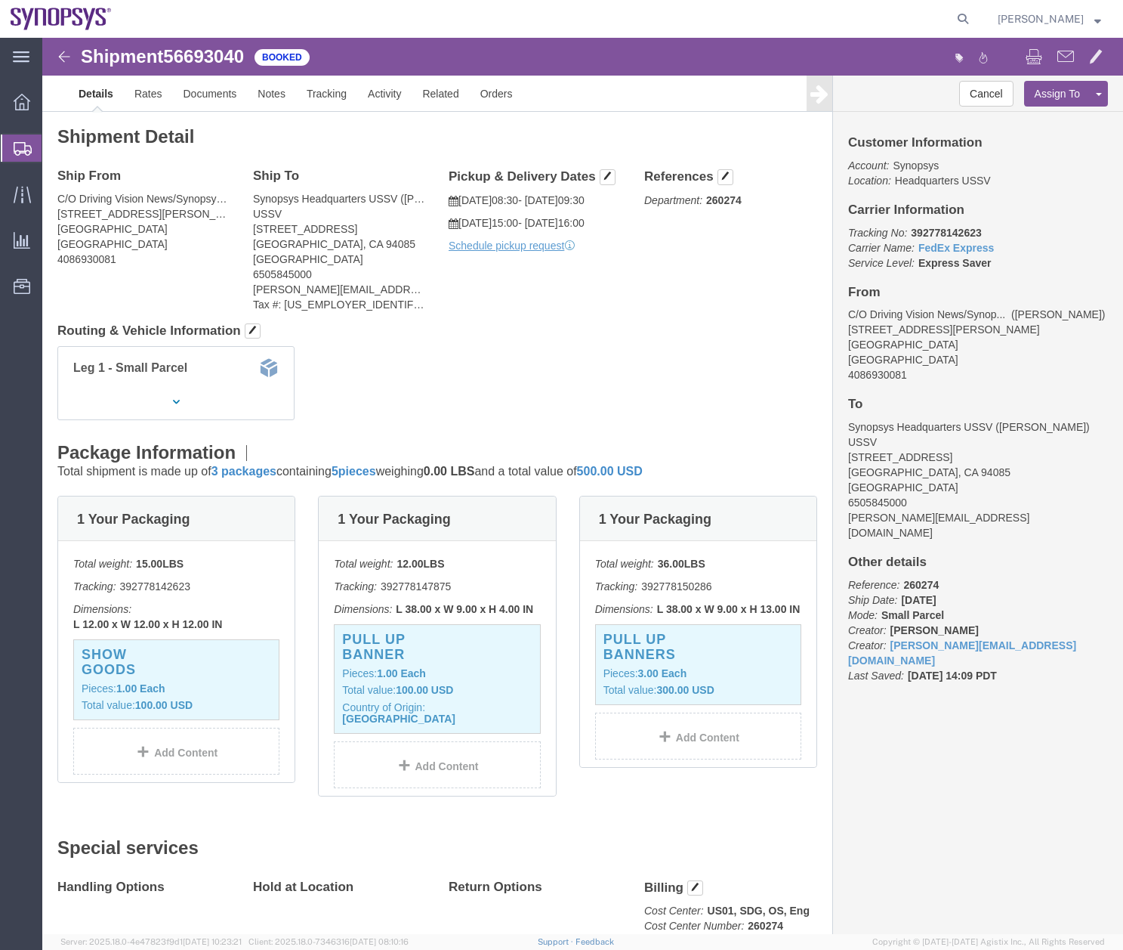
drag, startPoint x: 1076, startPoint y: 125, endPoint x: 1108, endPoint y: 20, distance: 109.7
click link "Documents"
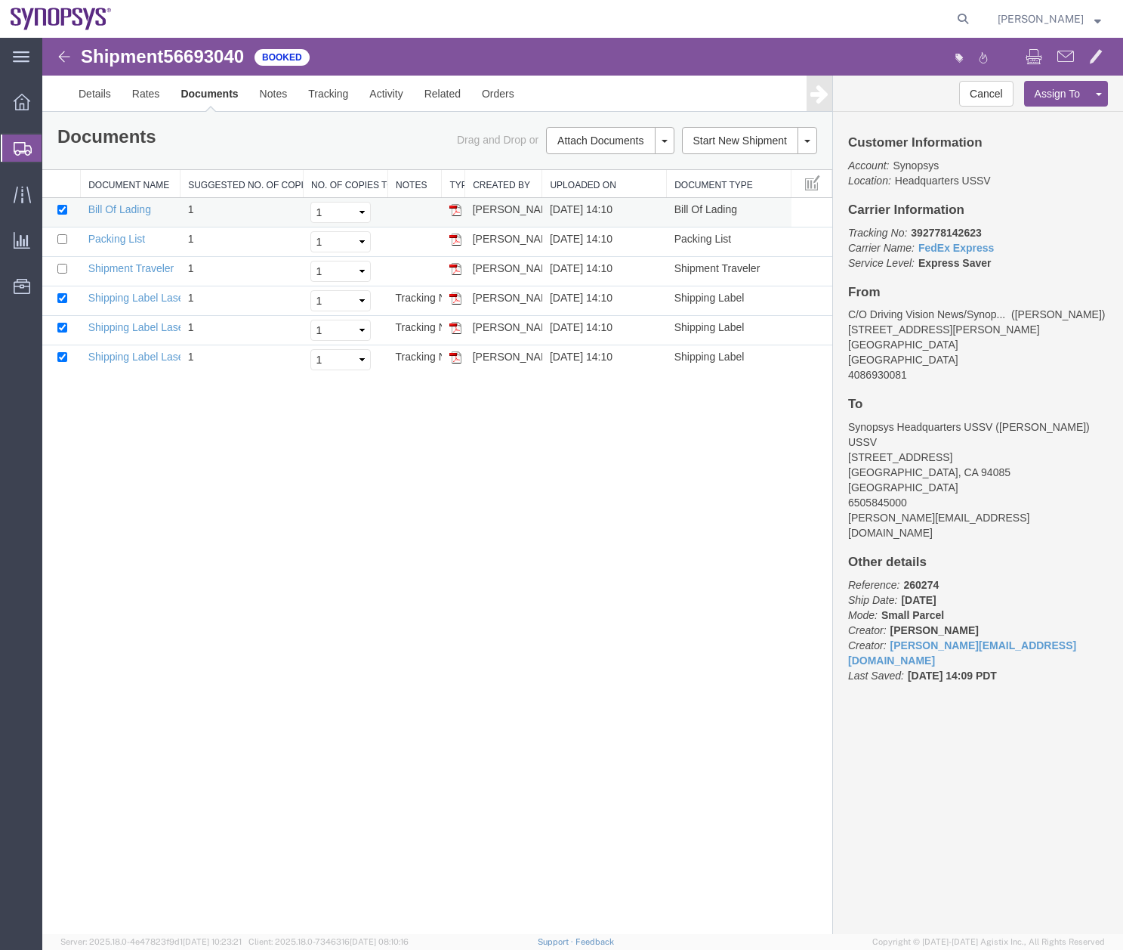
click at [456, 208] on img at bounding box center [456, 210] width 12 height 12
click at [974, 14] on icon at bounding box center [963, 18] width 21 height 21
click at [604, 29] on input "search" at bounding box center [722, 19] width 459 height 36
click at [609, 25] on input "search" at bounding box center [722, 19] width 459 height 36
type input "56692429"
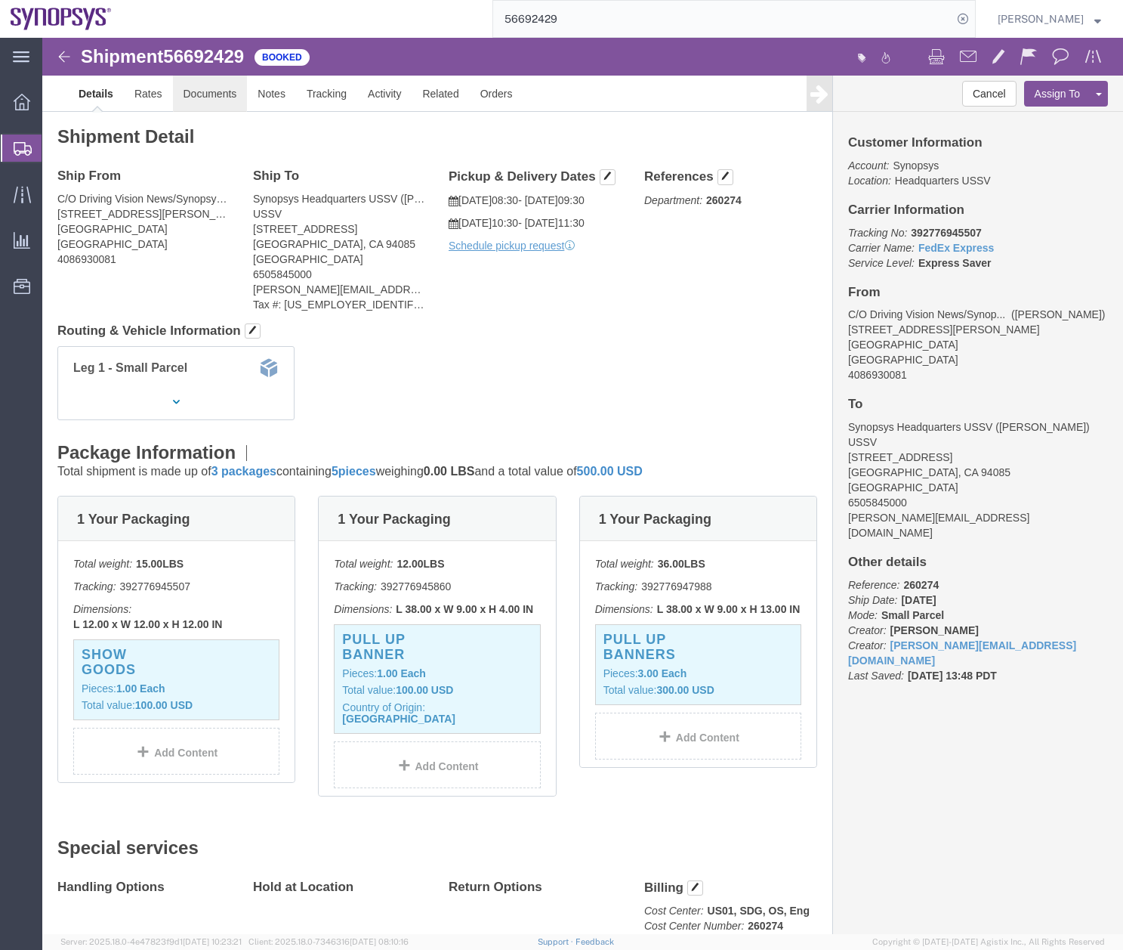
click link "Documents"
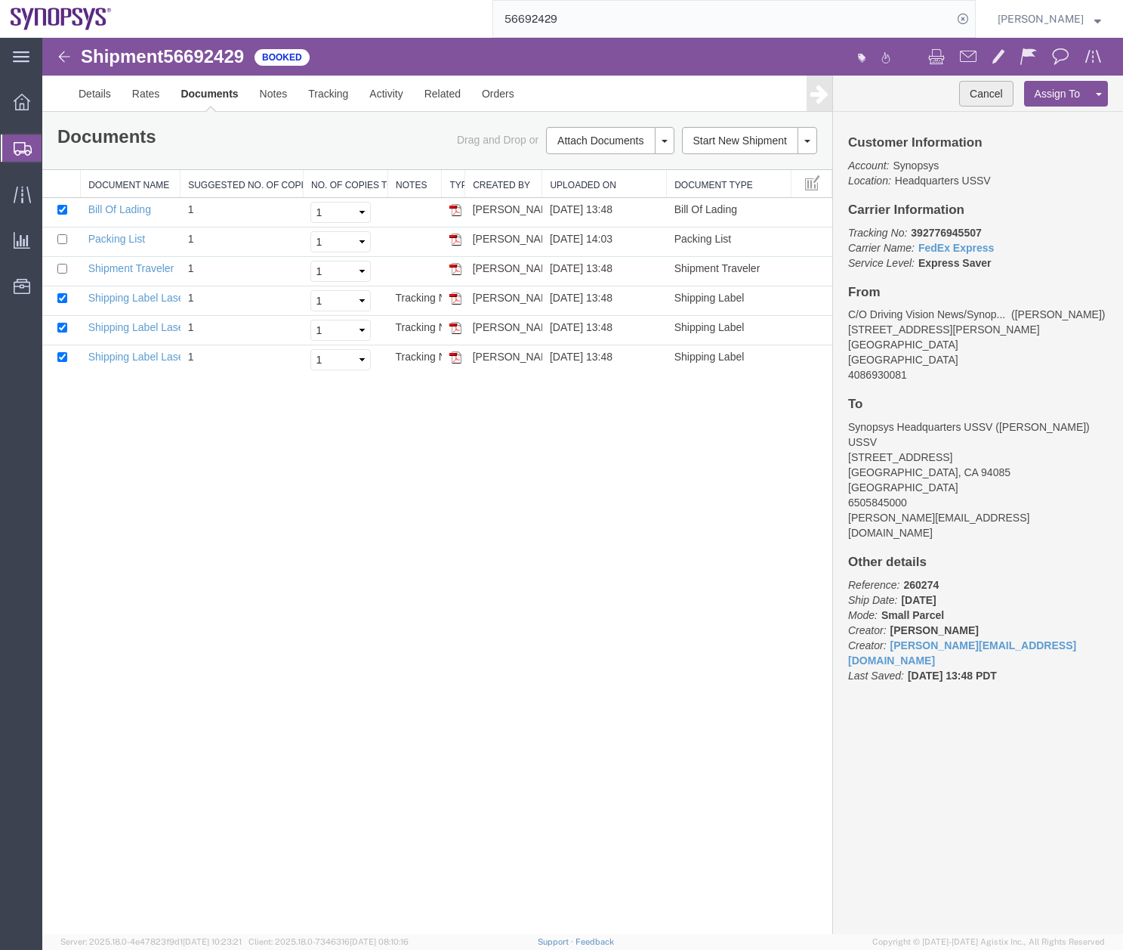
click at [979, 86] on button "Cancel" at bounding box center [987, 94] width 54 height 26
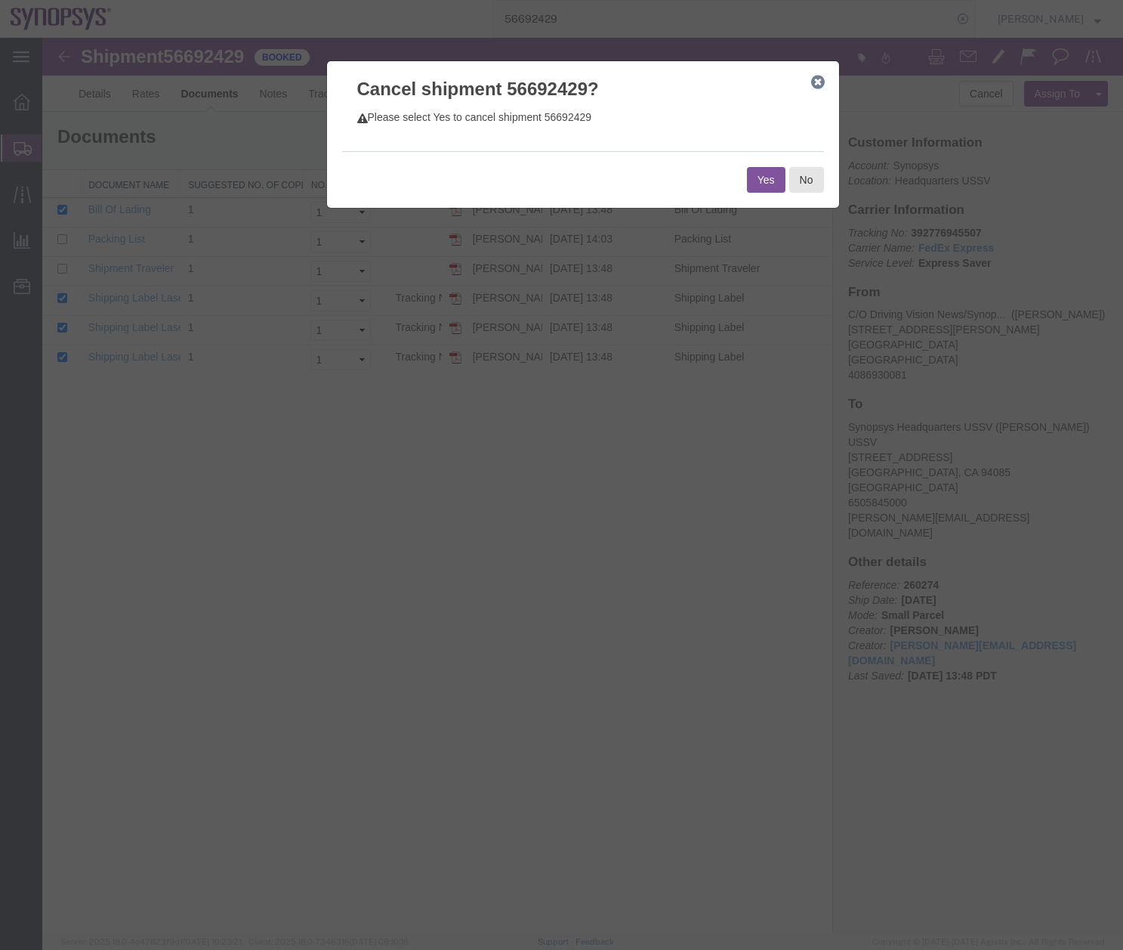
click at [765, 178] on button "Yes" at bounding box center [766, 180] width 39 height 26
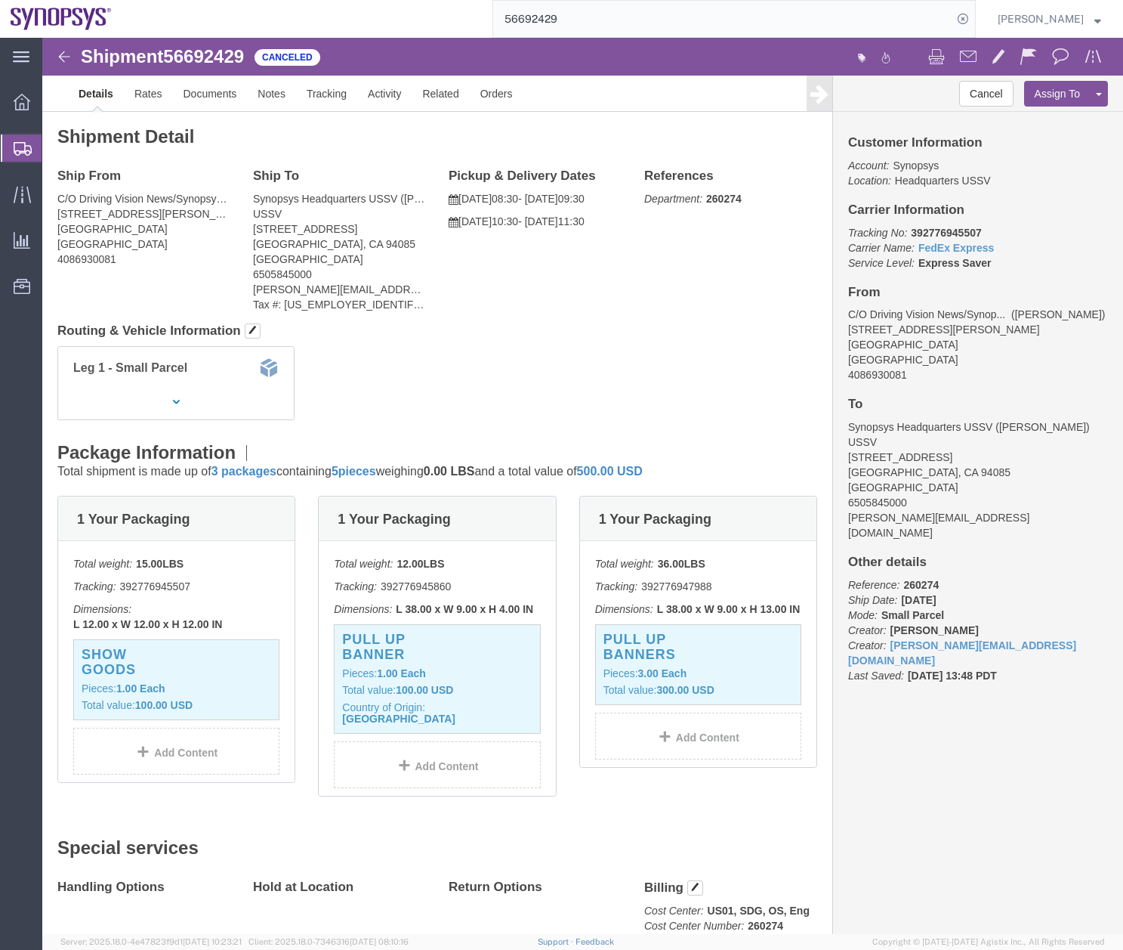
click h4 "Routing & Vehicle Information"
click at [25, 150] on icon at bounding box center [23, 149] width 18 height 14
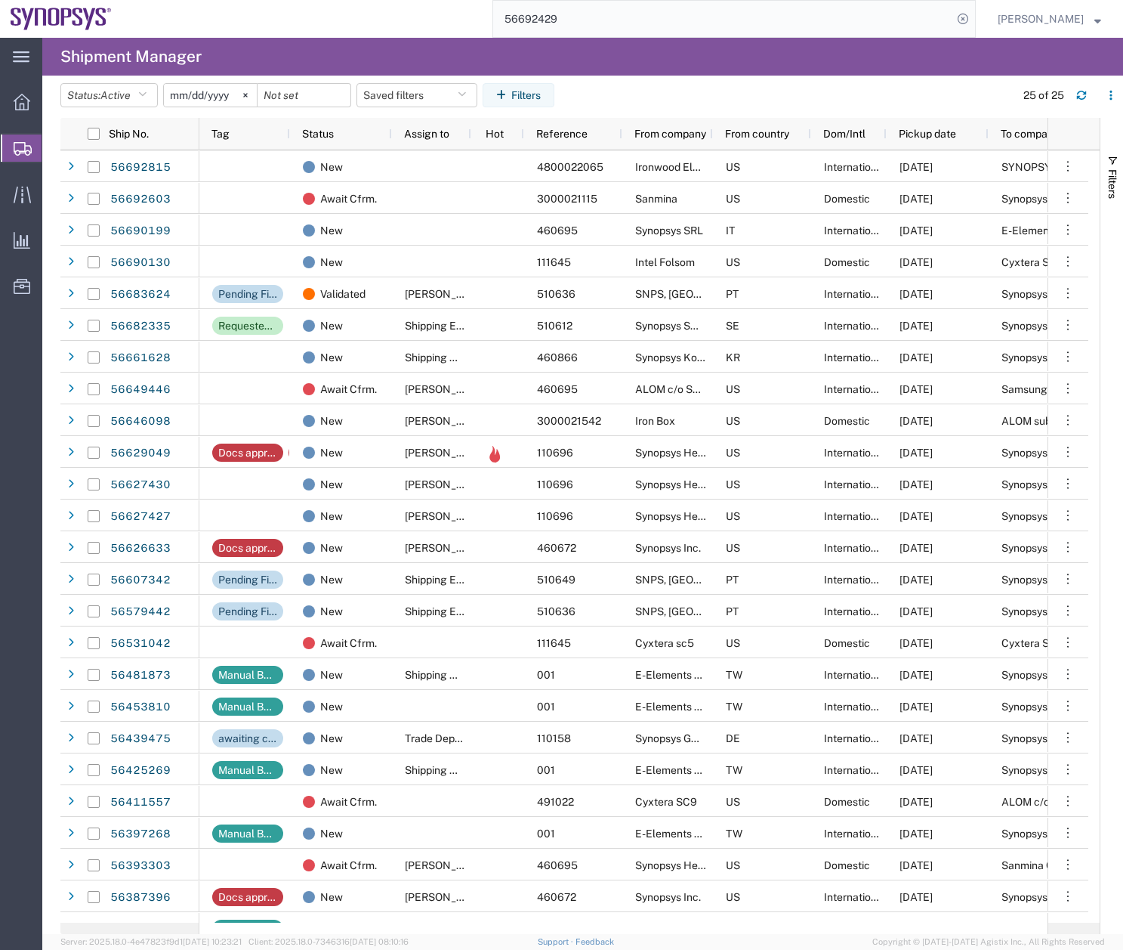
click at [370, 67] on div "main_menu Created with Sketch. Collapse Menu Overview Shipments Shipment Manage…" at bounding box center [561, 494] width 1123 height 912
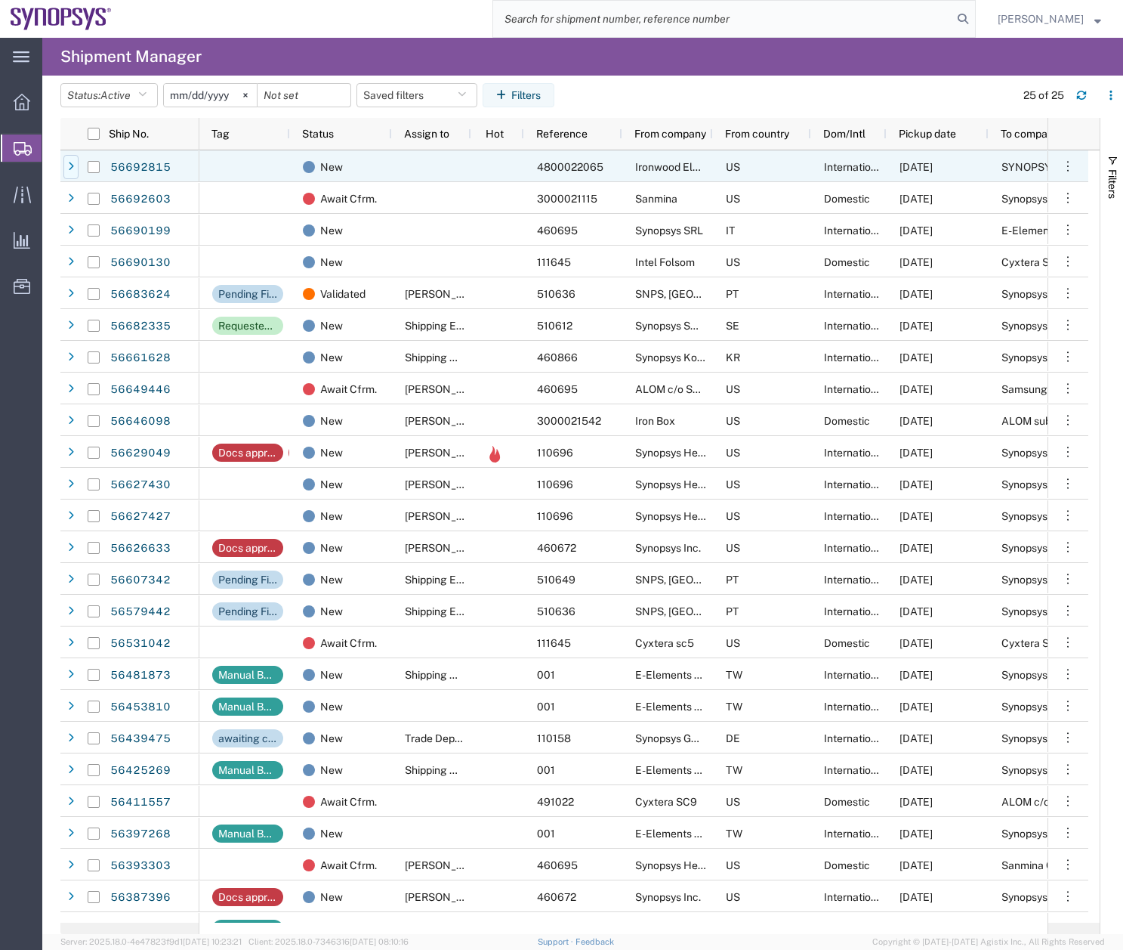
click at [68, 163] on icon at bounding box center [71, 167] width 6 height 11
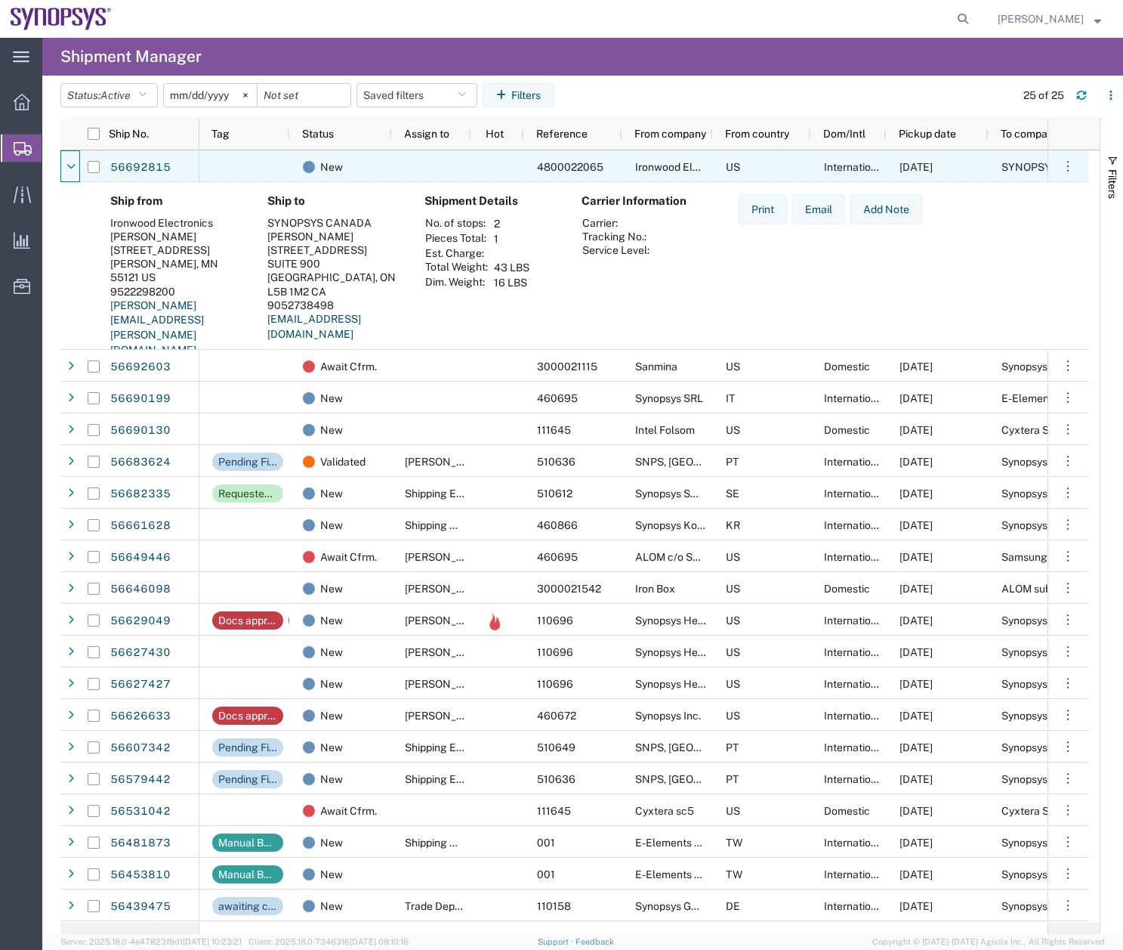
click at [68, 163] on icon at bounding box center [70, 167] width 9 height 11
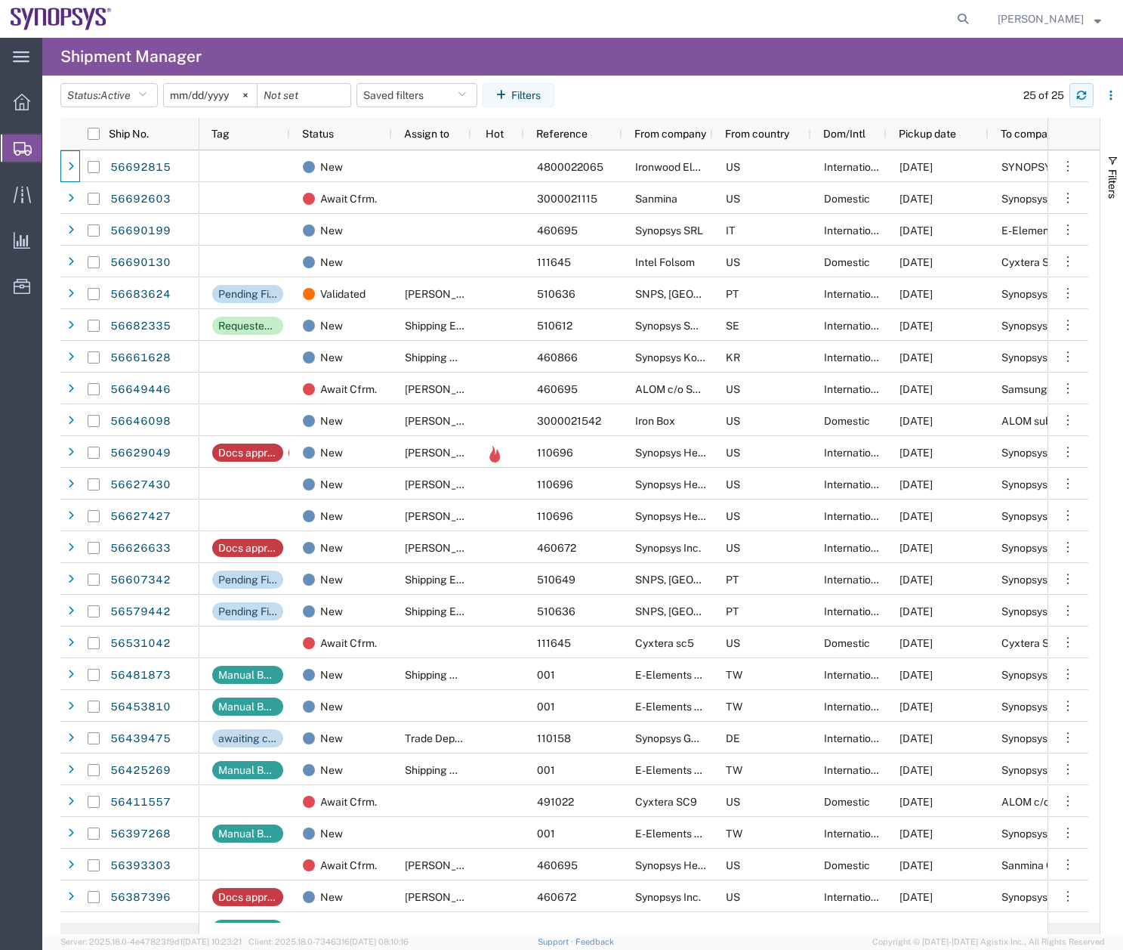
click at [1077, 88] on button "button" at bounding box center [1082, 95] width 24 height 24
click at [1074, 95] on button "button" at bounding box center [1082, 95] width 24 height 24
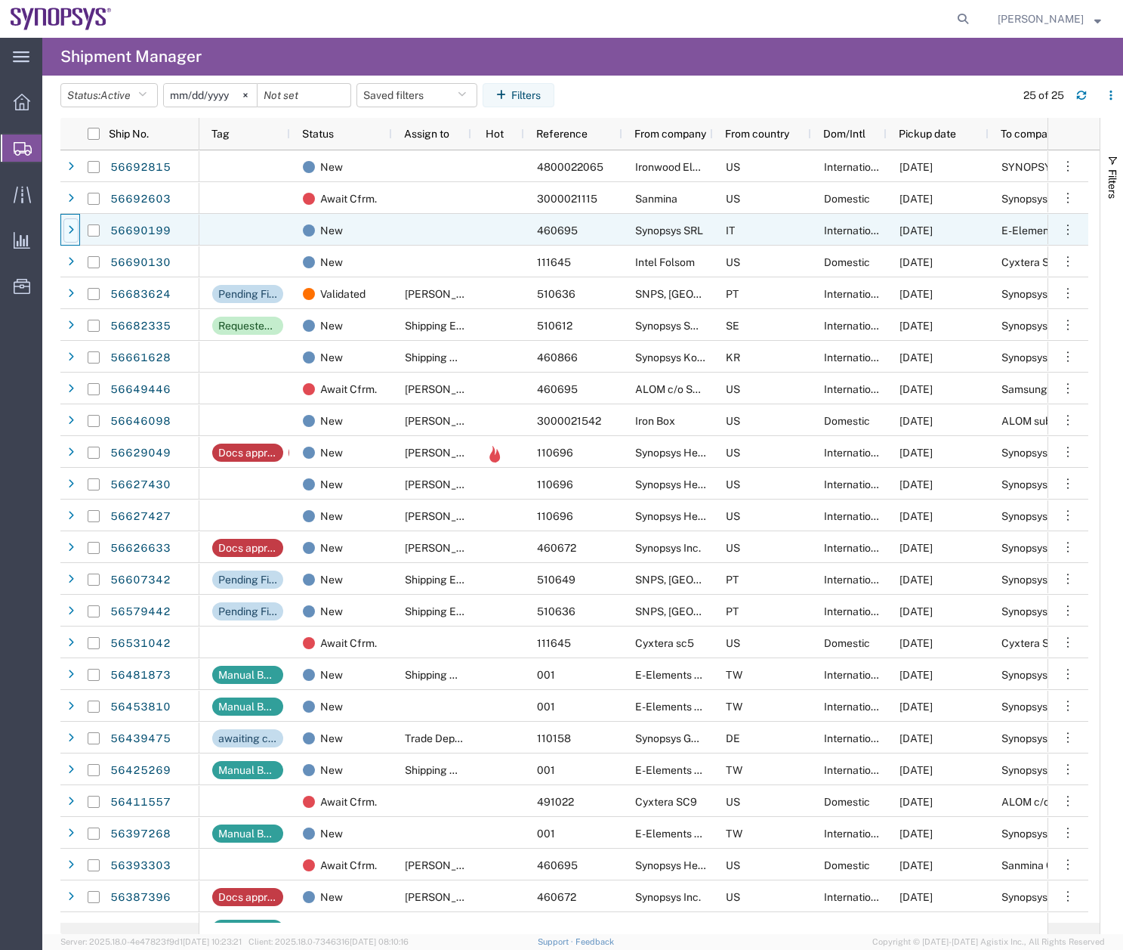
click at [68, 225] on icon at bounding box center [71, 230] width 6 height 11
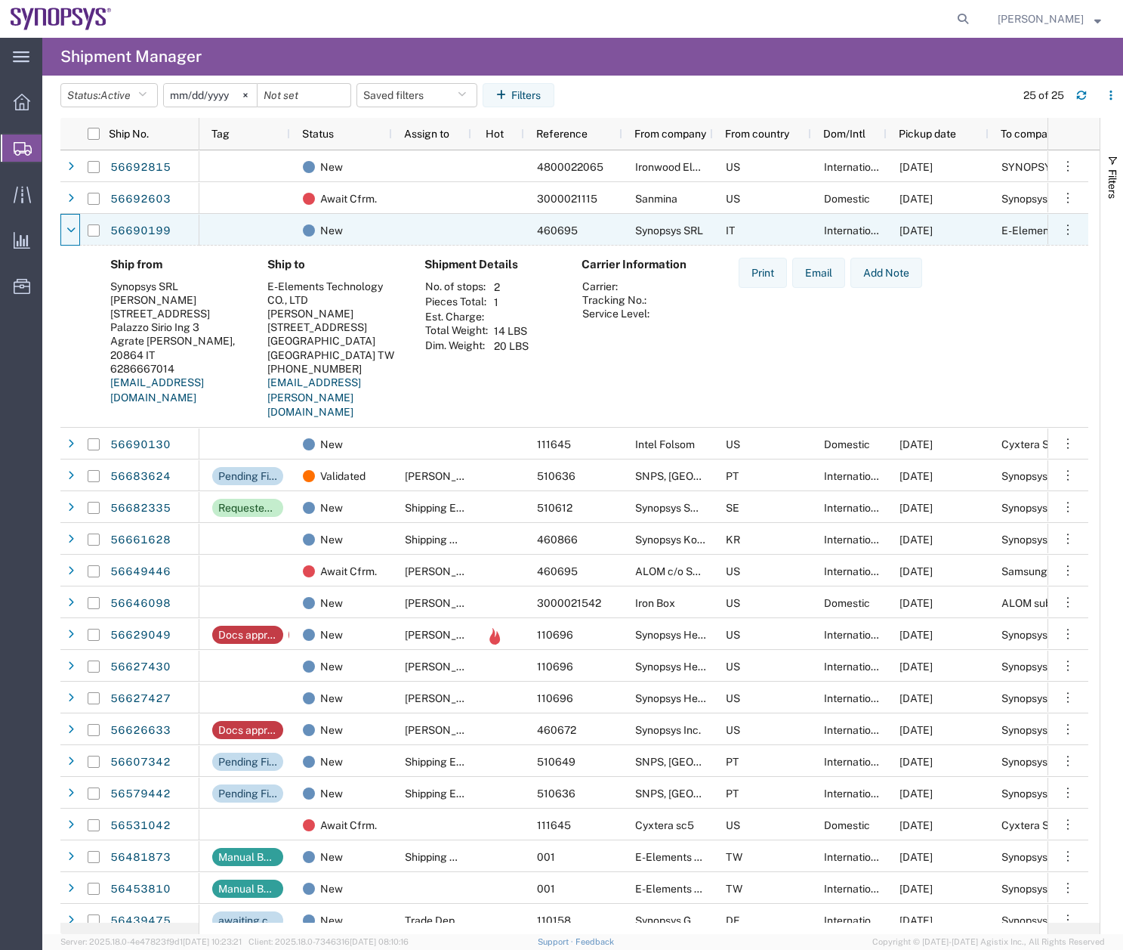
click at [68, 225] on icon at bounding box center [70, 230] width 9 height 11
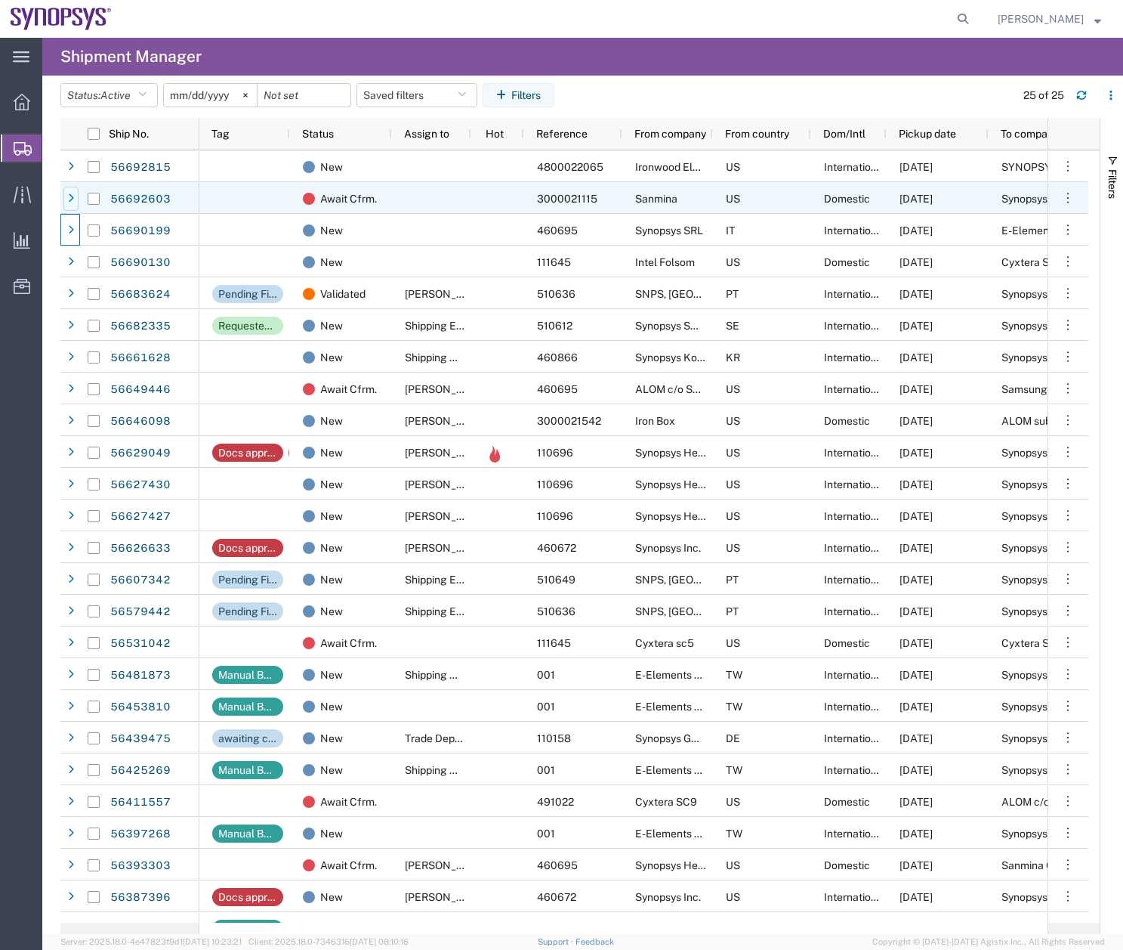
click at [73, 200] on icon at bounding box center [71, 198] width 6 height 11
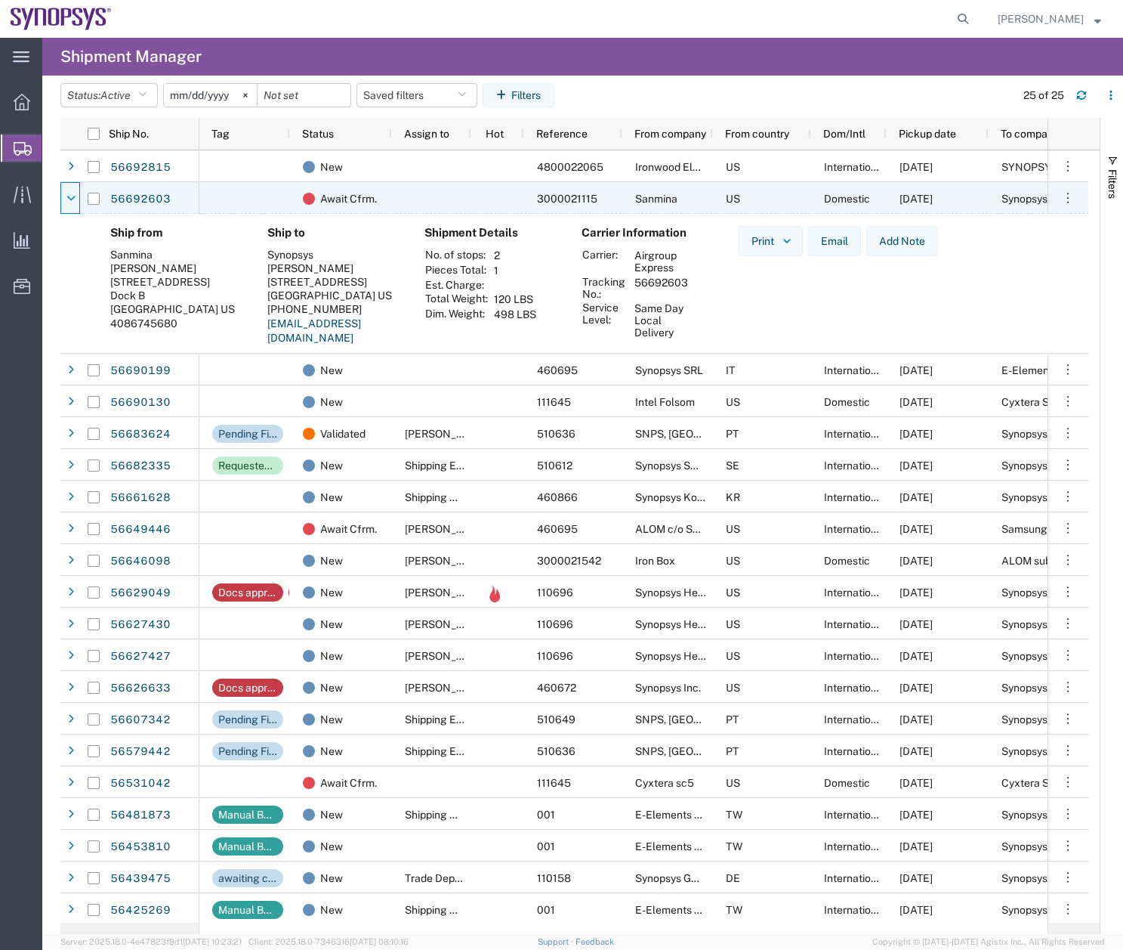
click at [73, 200] on icon at bounding box center [70, 198] width 9 height 11
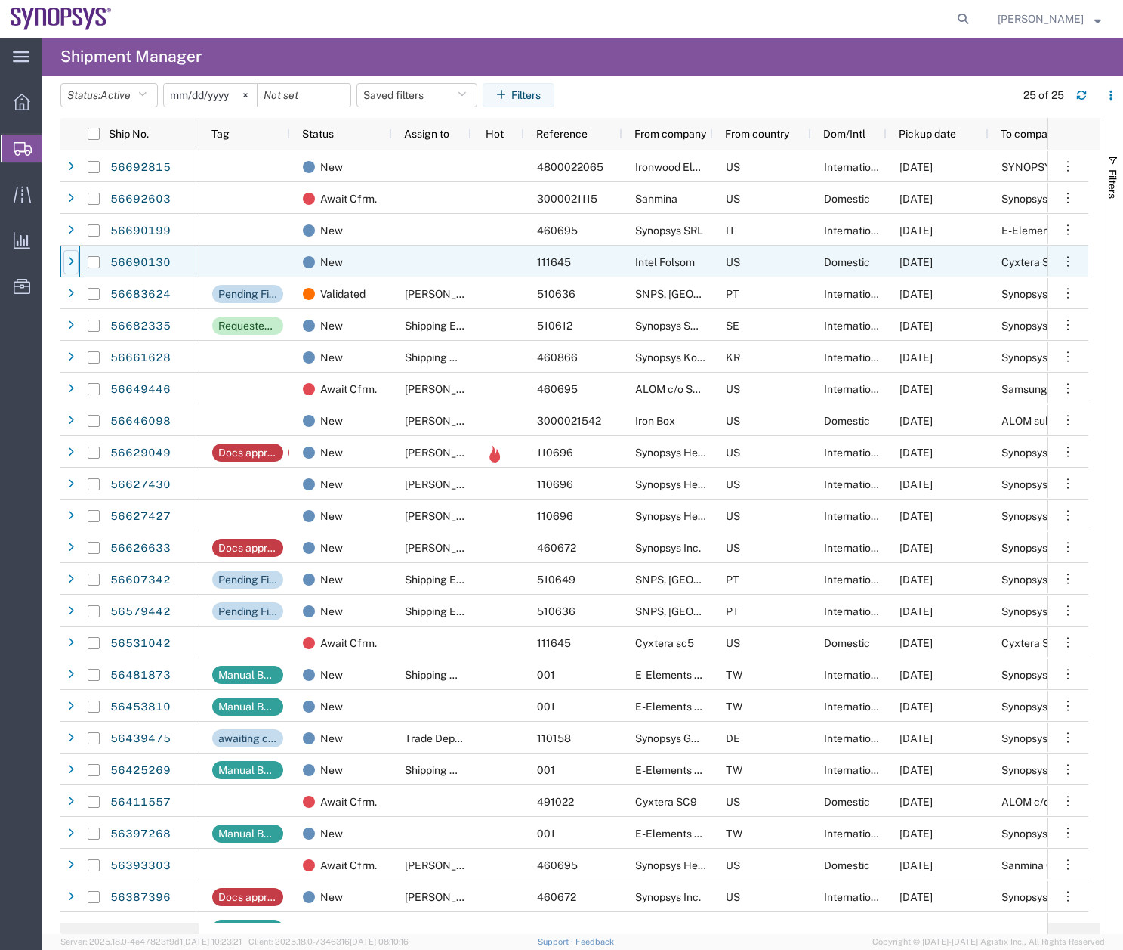
click at [71, 266] on icon at bounding box center [71, 262] width 6 height 11
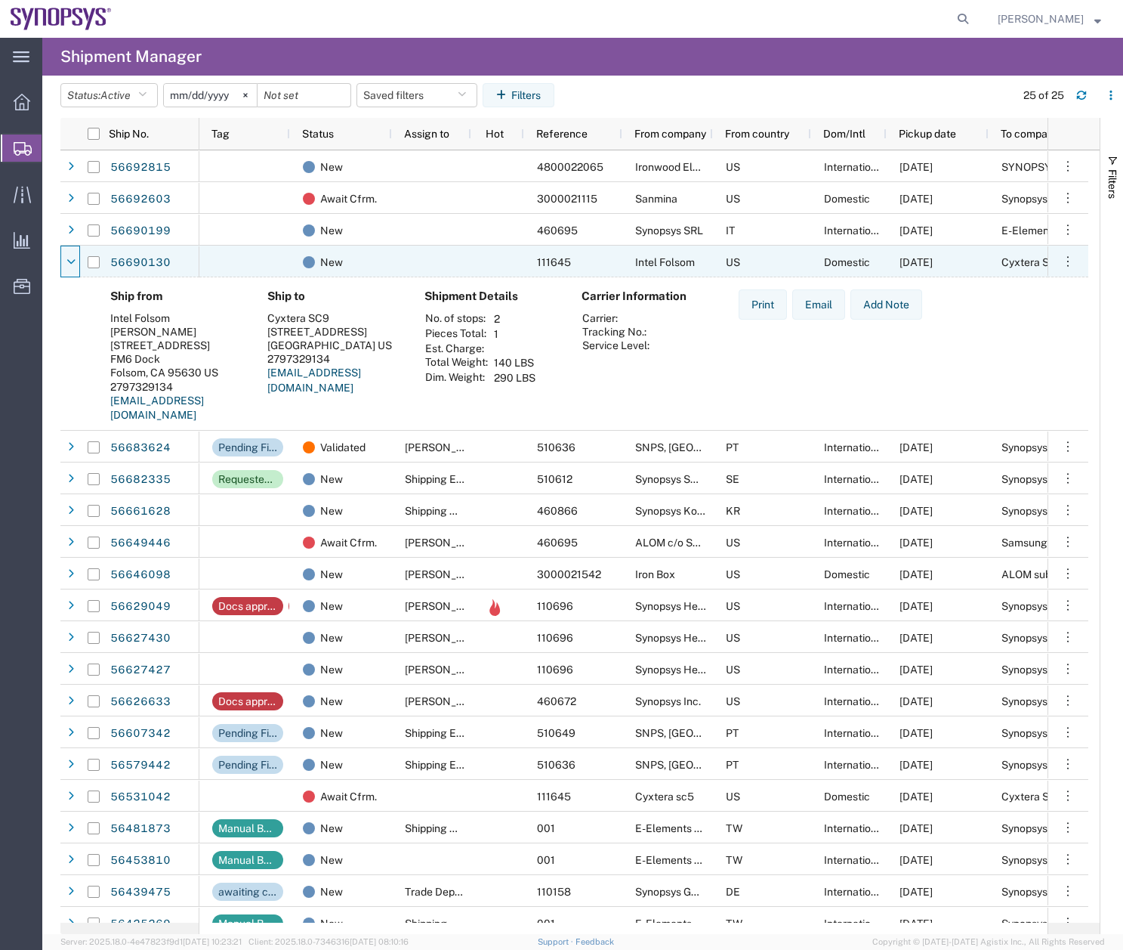
click at [71, 266] on icon at bounding box center [70, 262] width 9 height 11
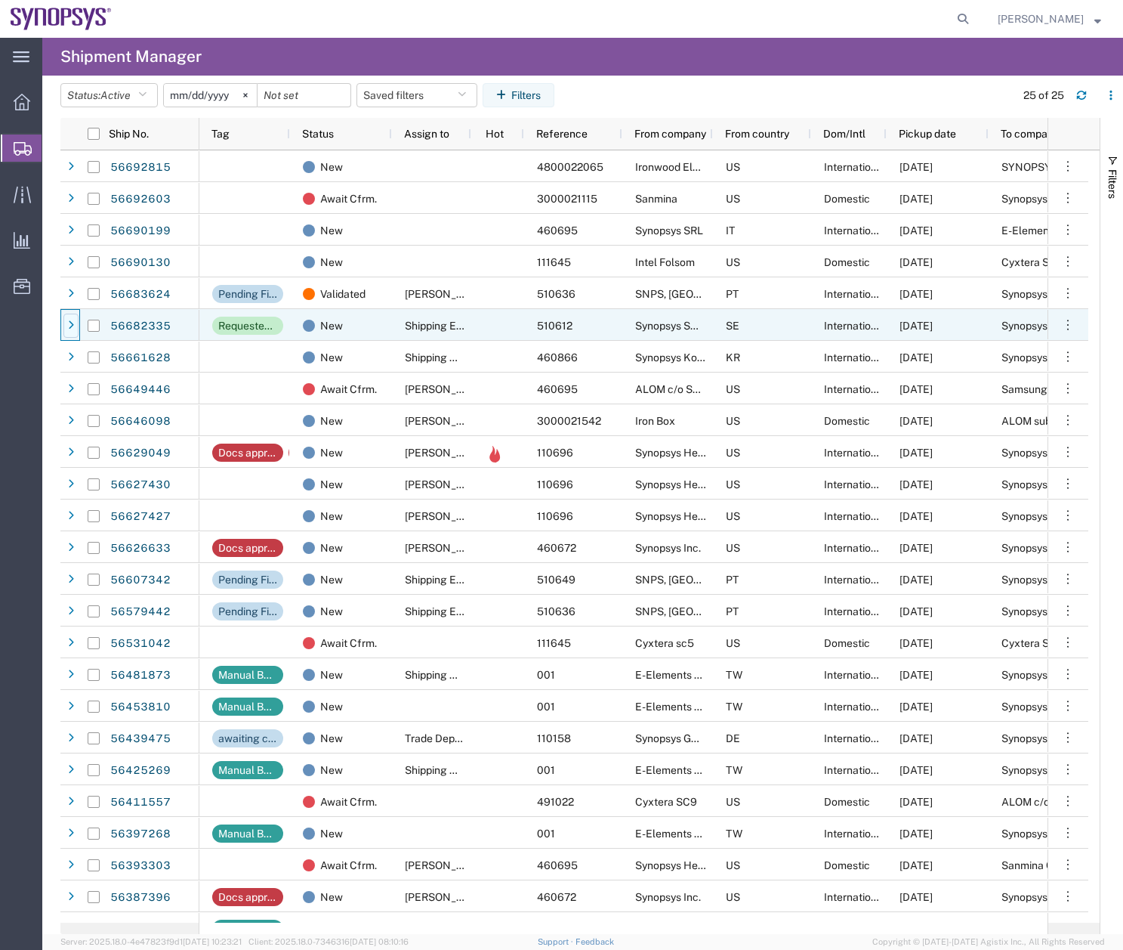
click at [66, 324] on div at bounding box center [70, 326] width 15 height 24
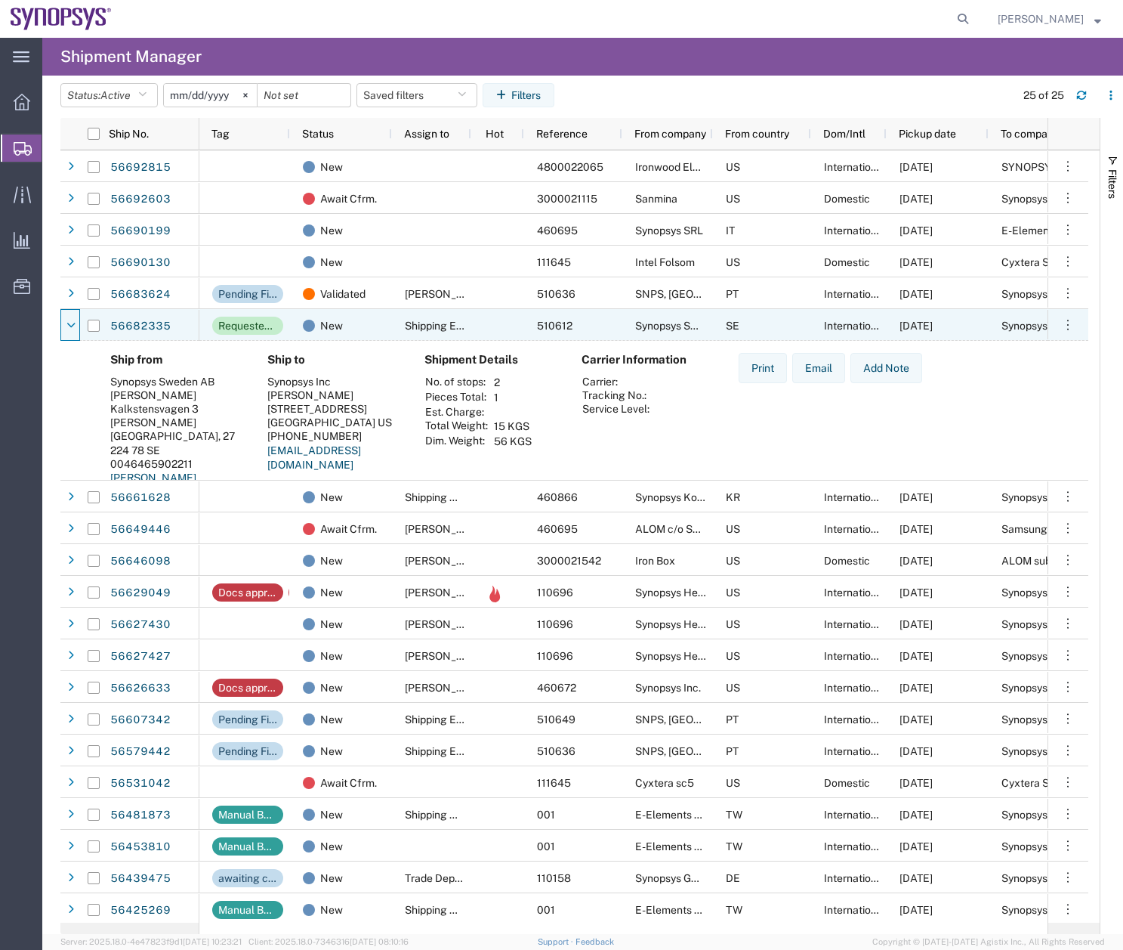
click at [66, 324] on icon at bounding box center [70, 325] width 9 height 11
